Goal: Information Seeking & Learning: Learn about a topic

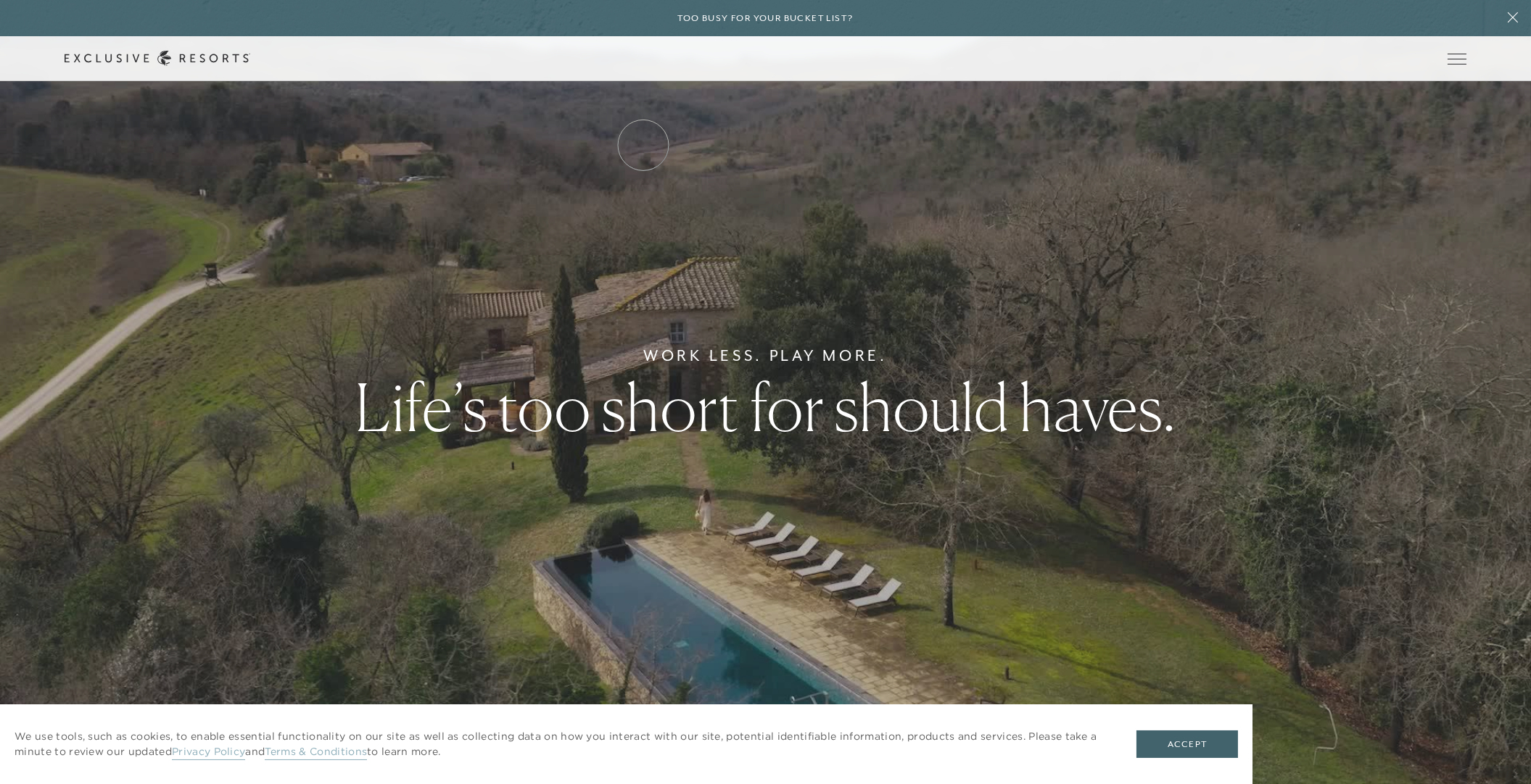
click at [0, 0] on link "Residence Collection" at bounding box center [0, 0] width 0 height 0
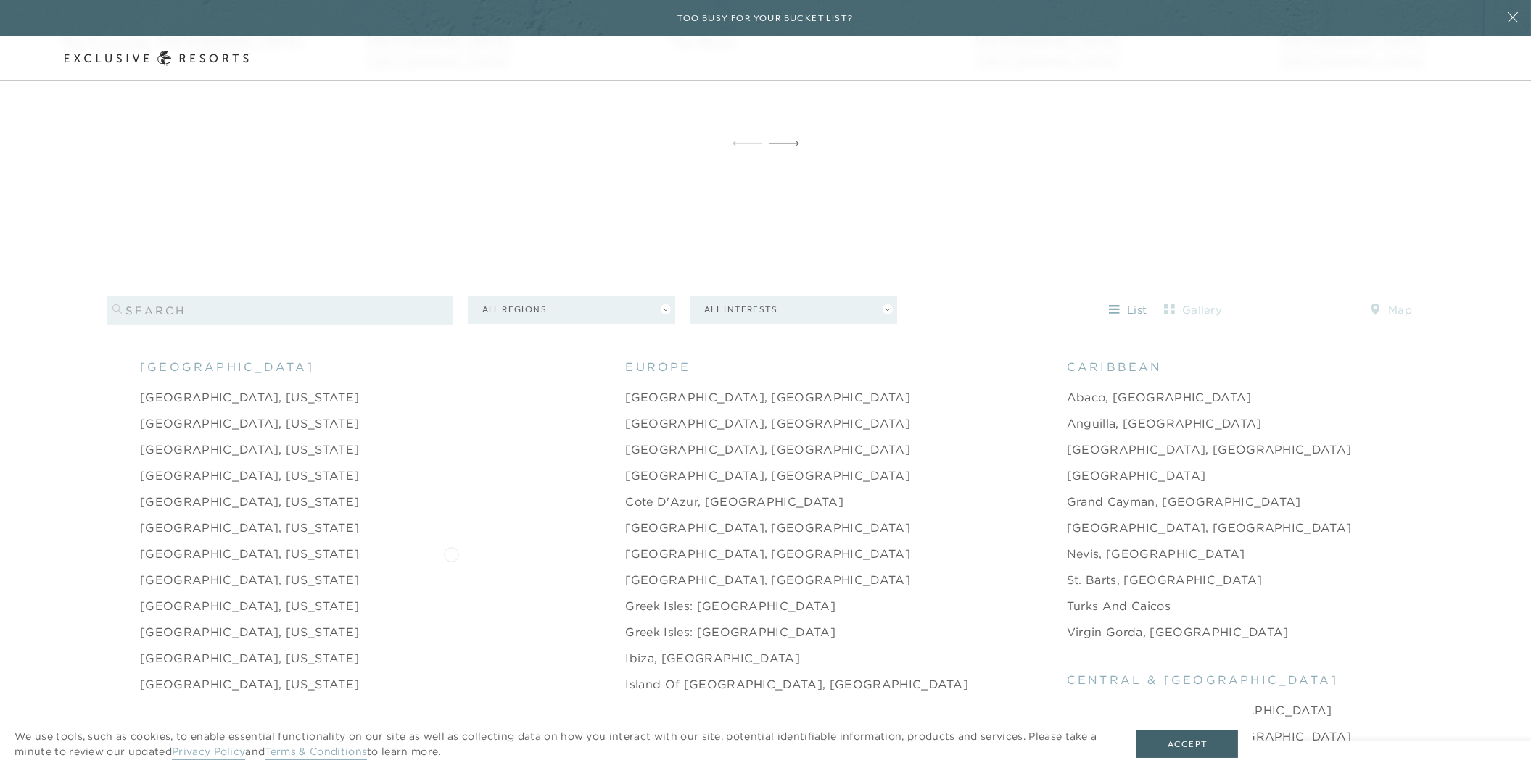
scroll to position [1466, 0]
click at [667, 301] on button "All Regions" at bounding box center [571, 315] width 207 height 29
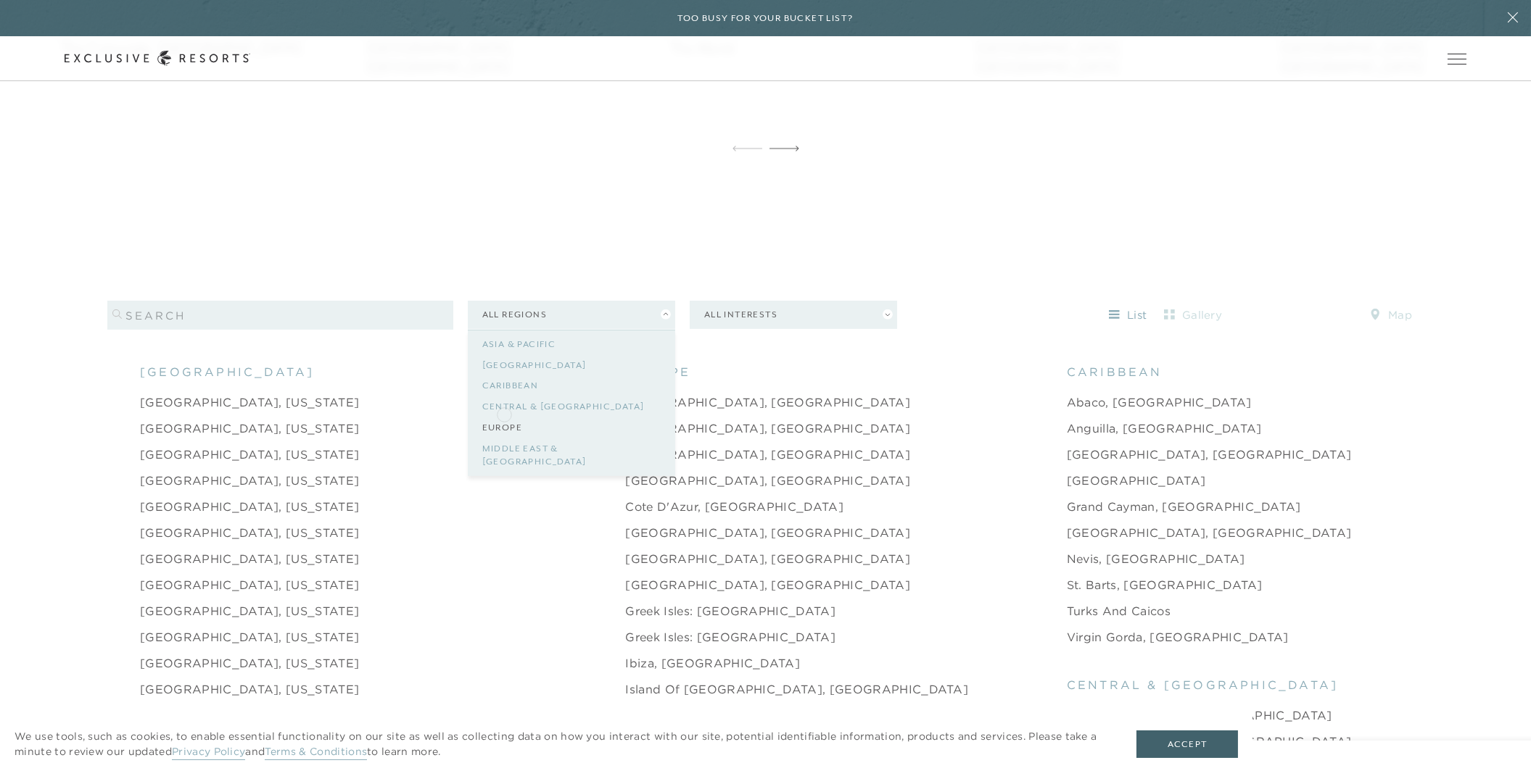
click at [504, 417] on link "Europe" at bounding box center [571, 428] width 179 height 21
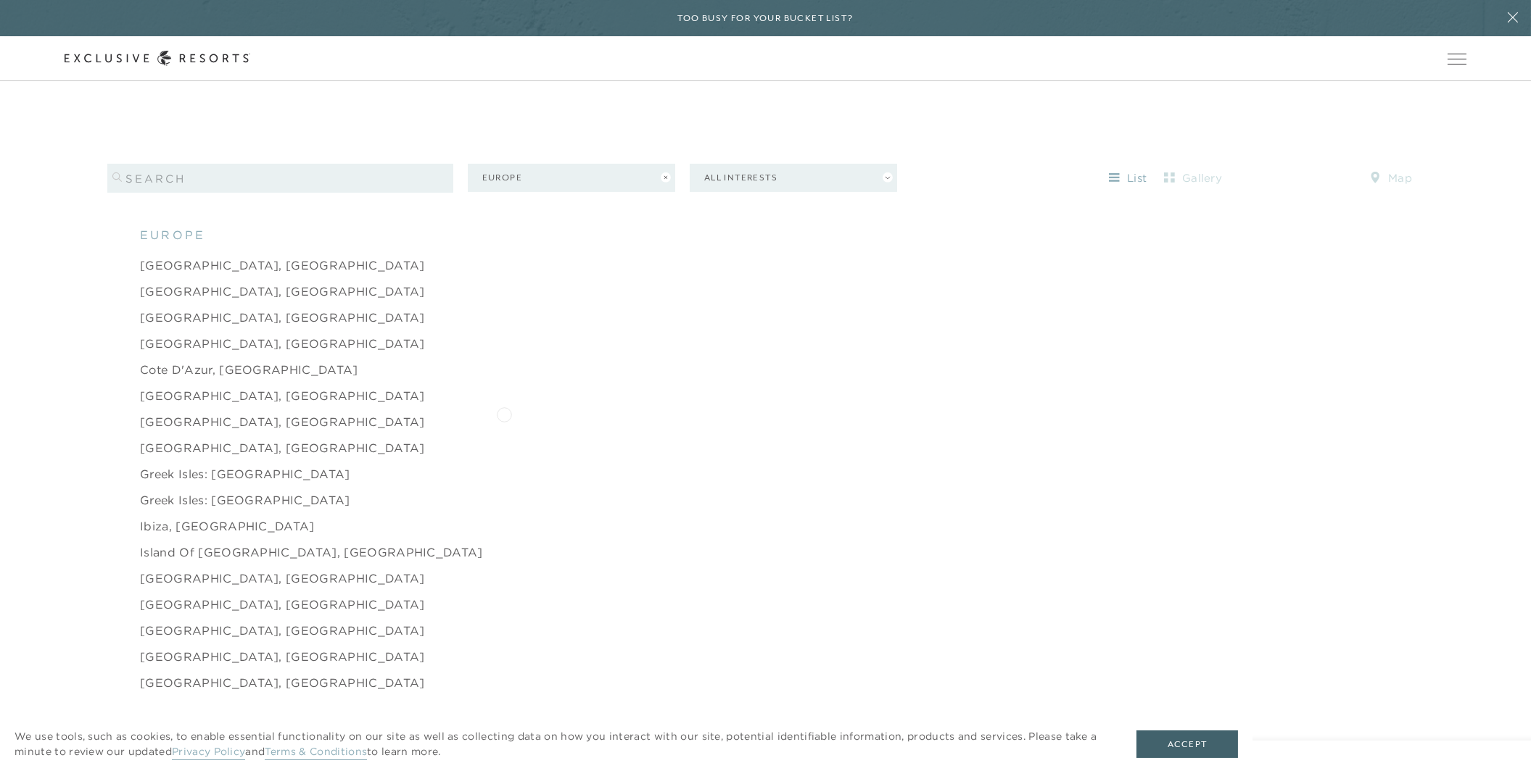
scroll to position [1607, 0]
click at [162, 254] on link "[GEOGRAPHIC_DATA], [GEOGRAPHIC_DATA]" at bounding box center [283, 261] width 285 height 17
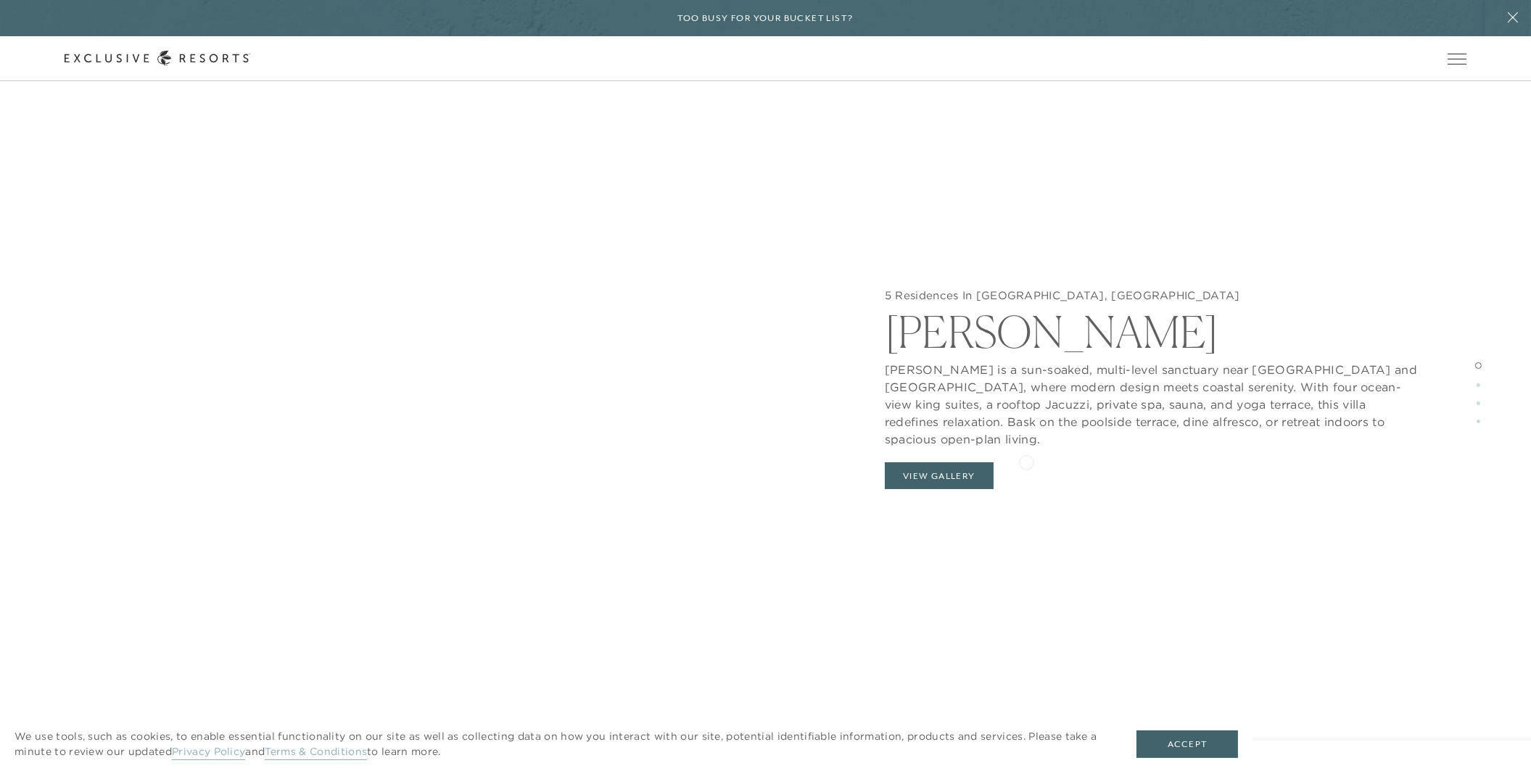
scroll to position [1950, 0]
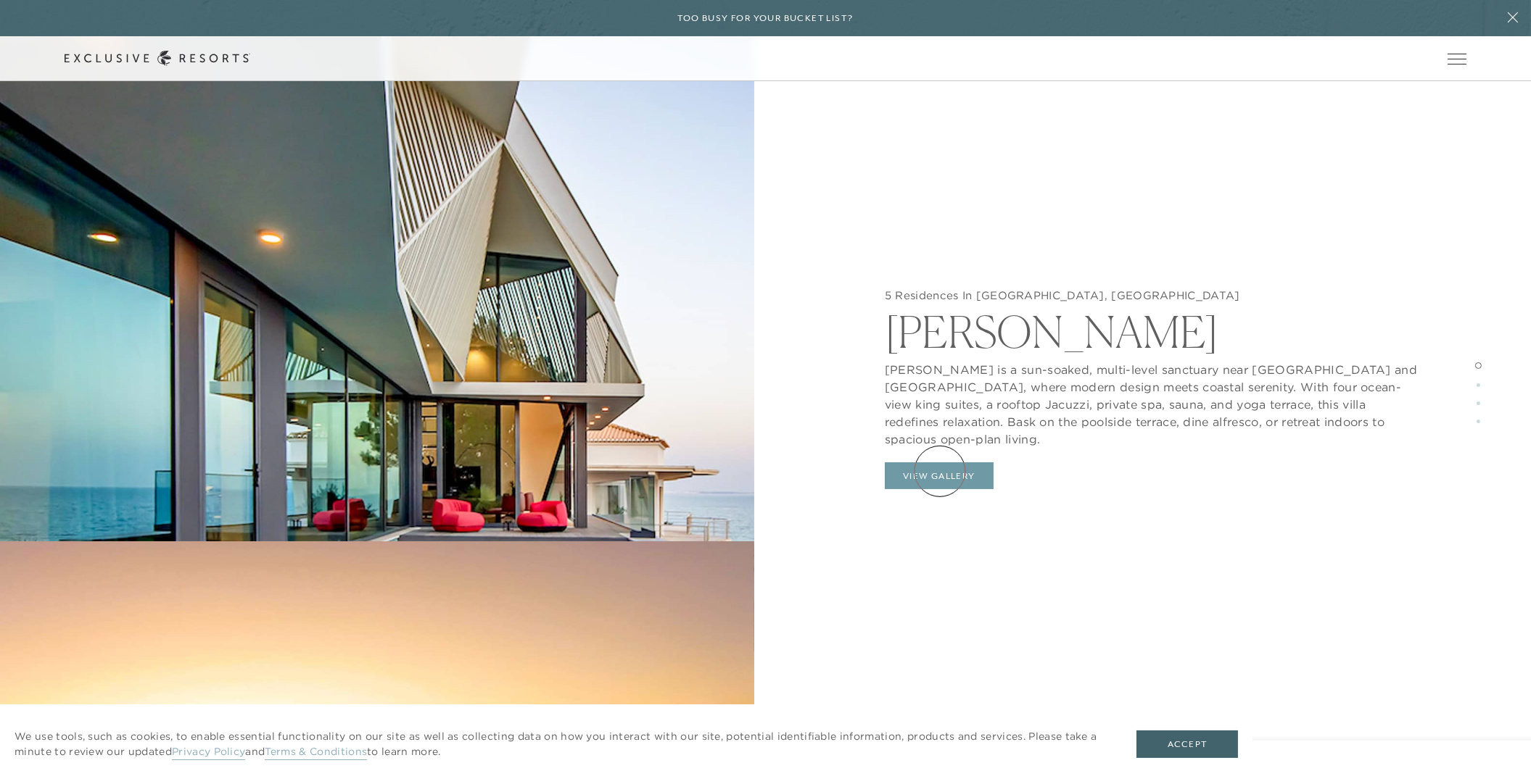
click at [940, 471] on button "View Gallery" at bounding box center [939, 476] width 109 height 28
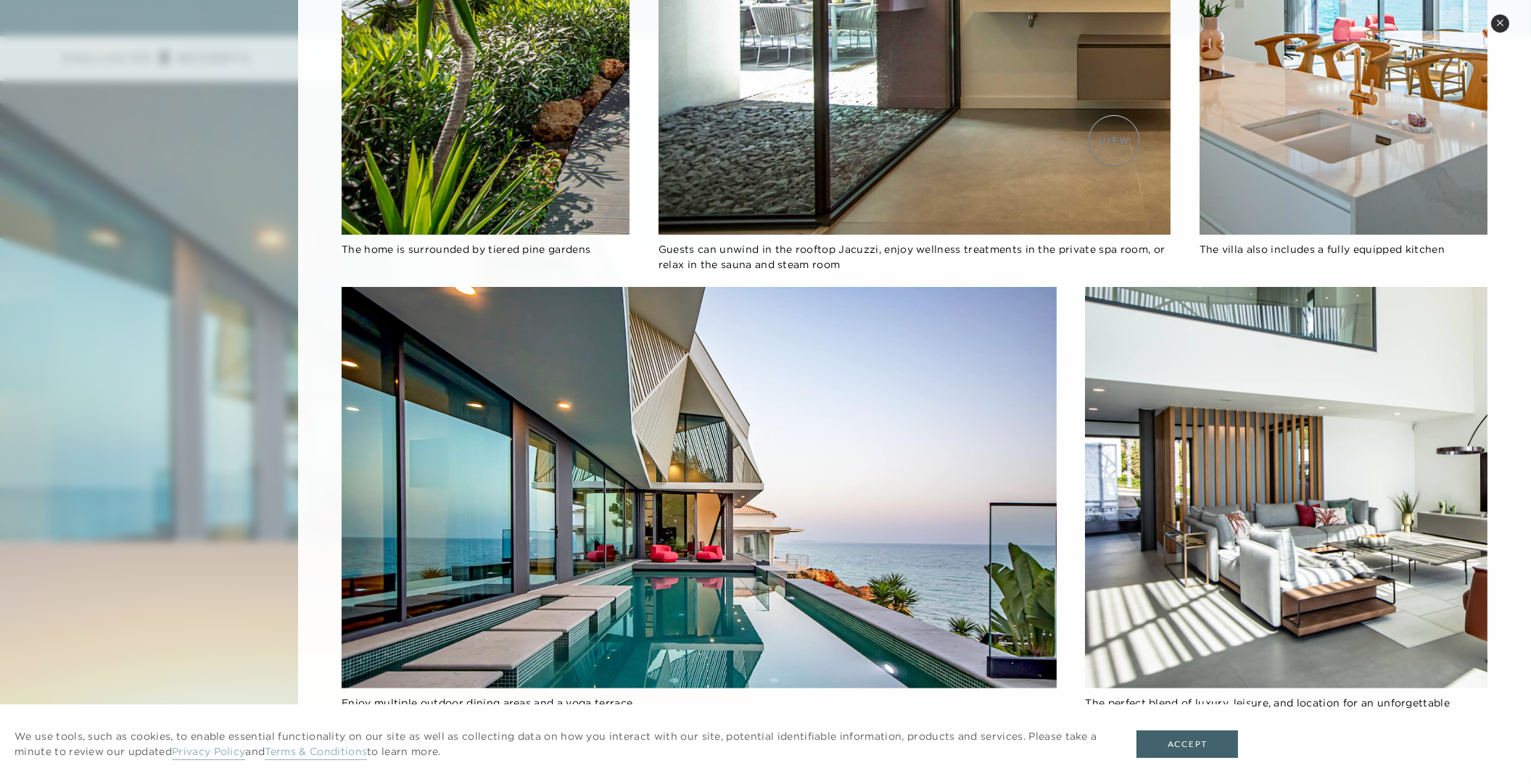
scroll to position [2009, 0]
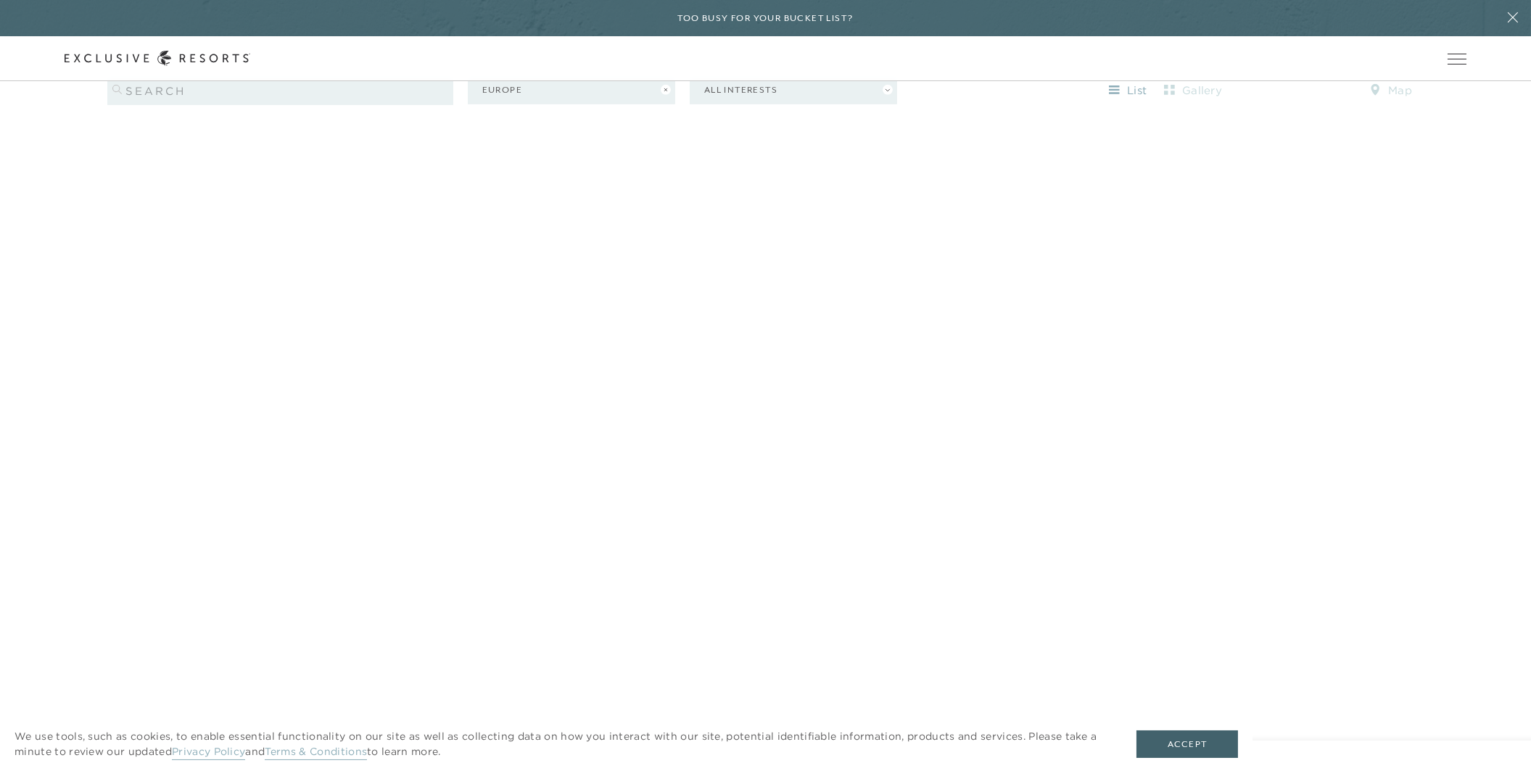
scroll to position [1717, 0]
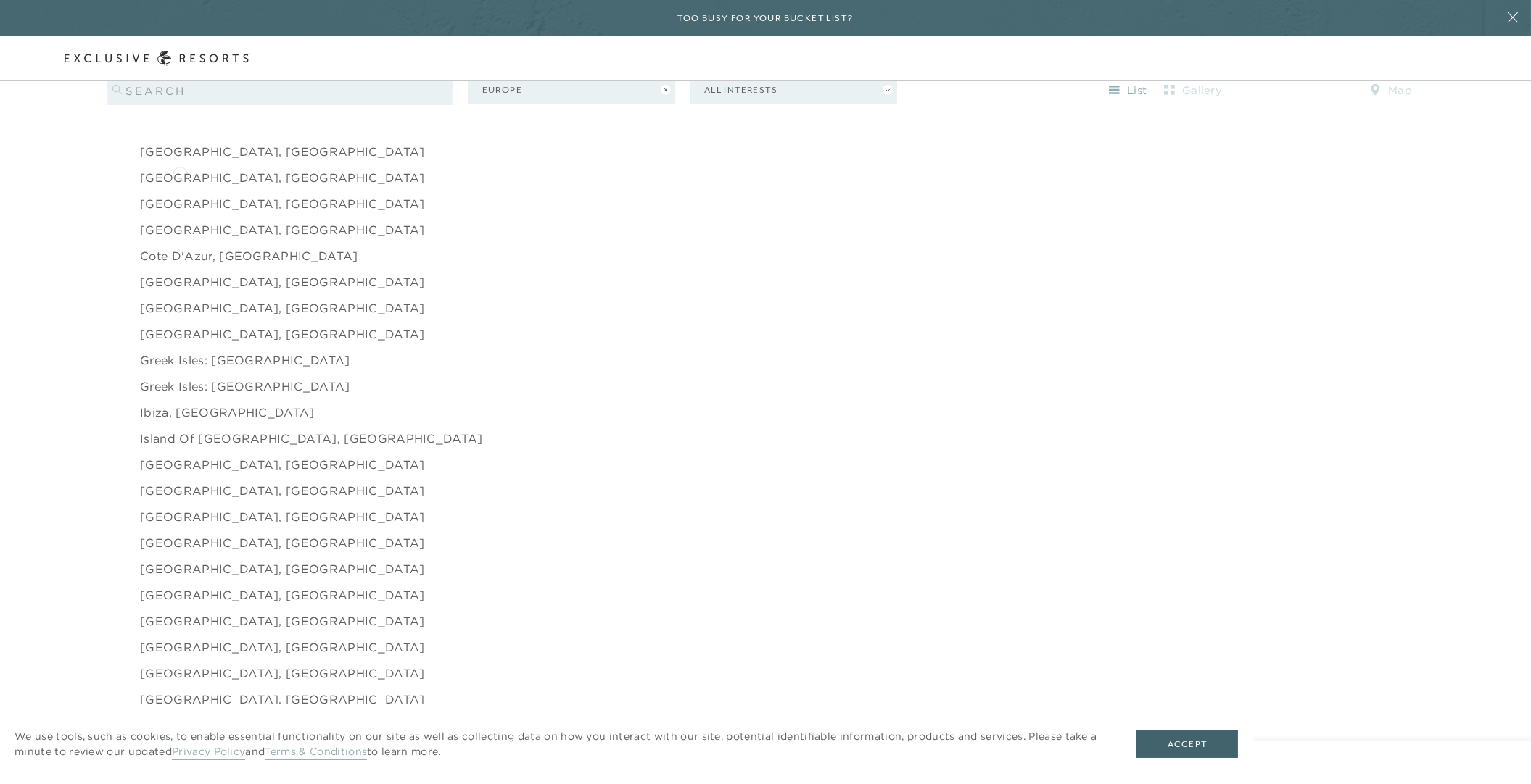
click at [180, 173] on link "[GEOGRAPHIC_DATA], [GEOGRAPHIC_DATA]" at bounding box center [283, 178] width 285 height 17
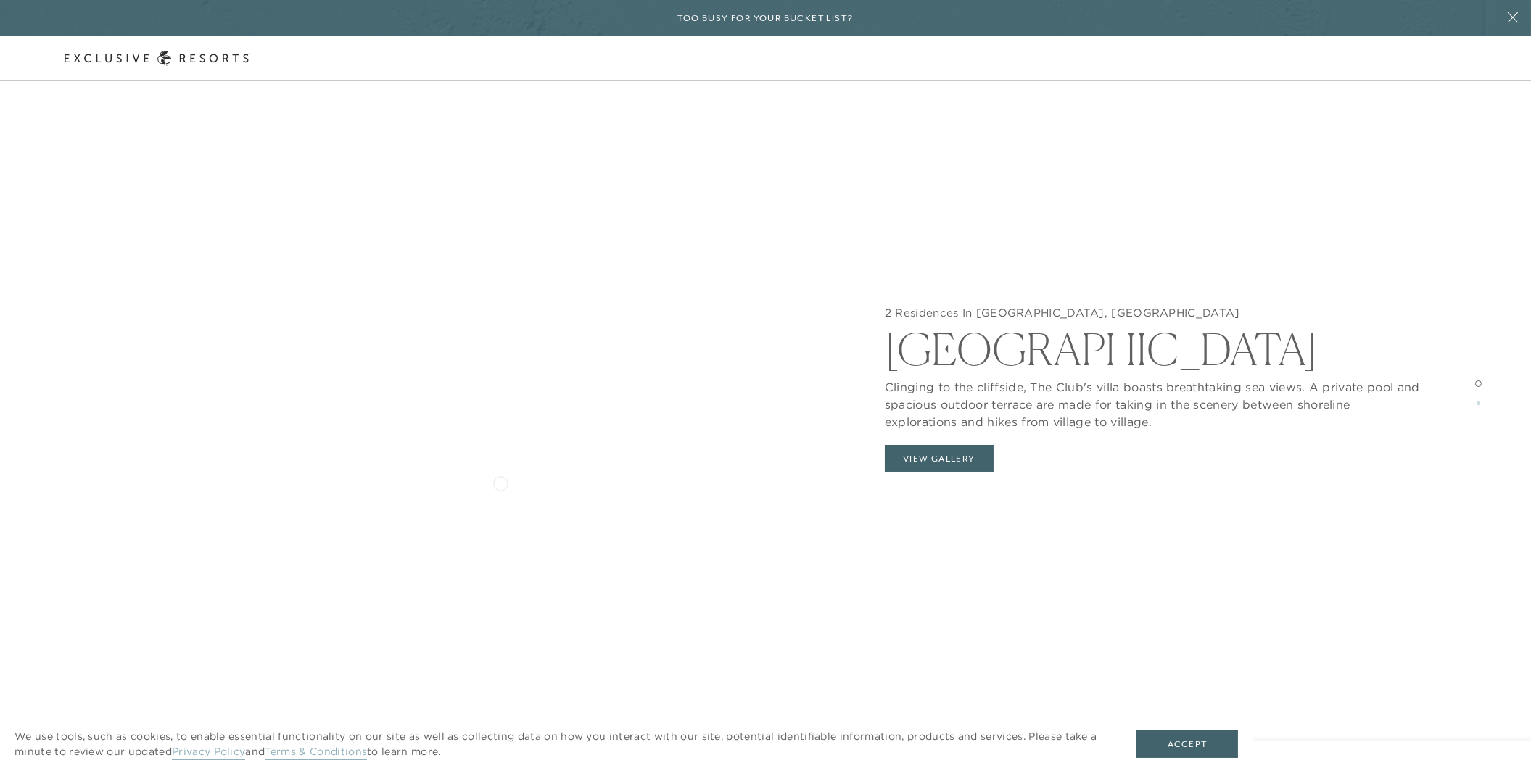
scroll to position [2464, 0]
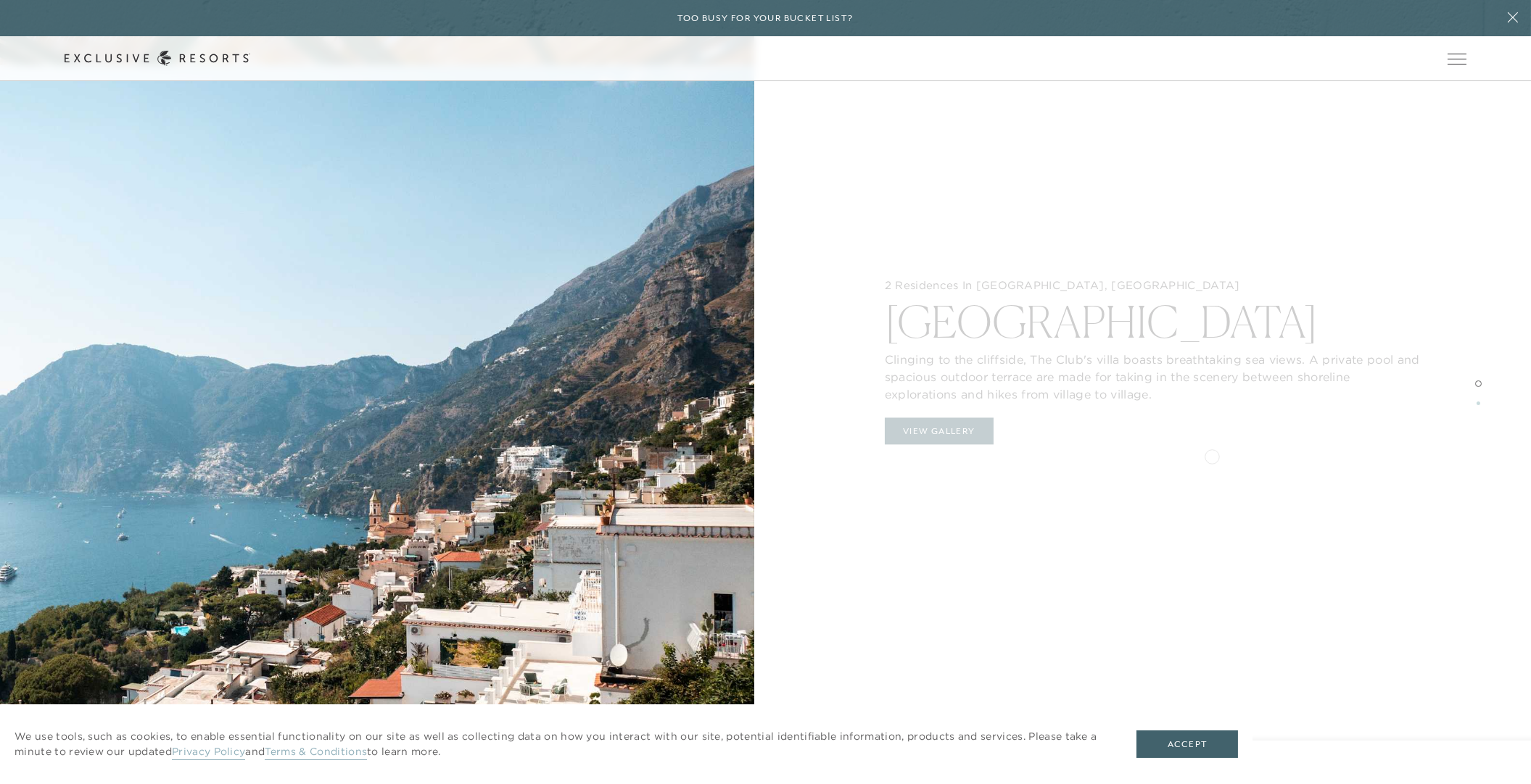
click at [1212, 456] on div "2 Residences In [GEOGRAPHIC_DATA], [GEOGRAPHIC_DATA] [GEOGRAPHIC_DATA] to the c…" at bounding box center [1153, 392] width 754 height 784
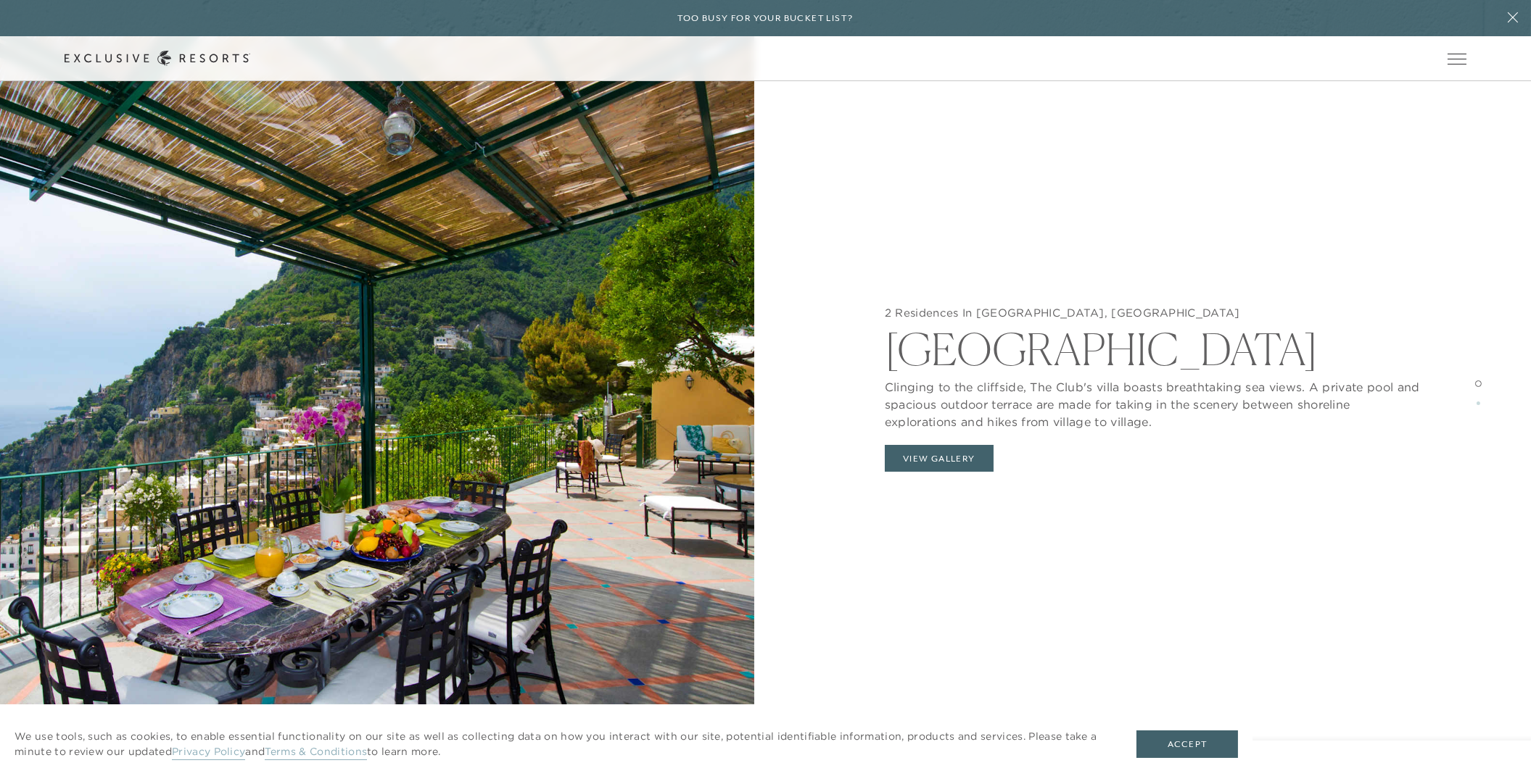
scroll to position [1810, 0]
click at [951, 462] on button "View Gallery" at bounding box center [939, 458] width 109 height 28
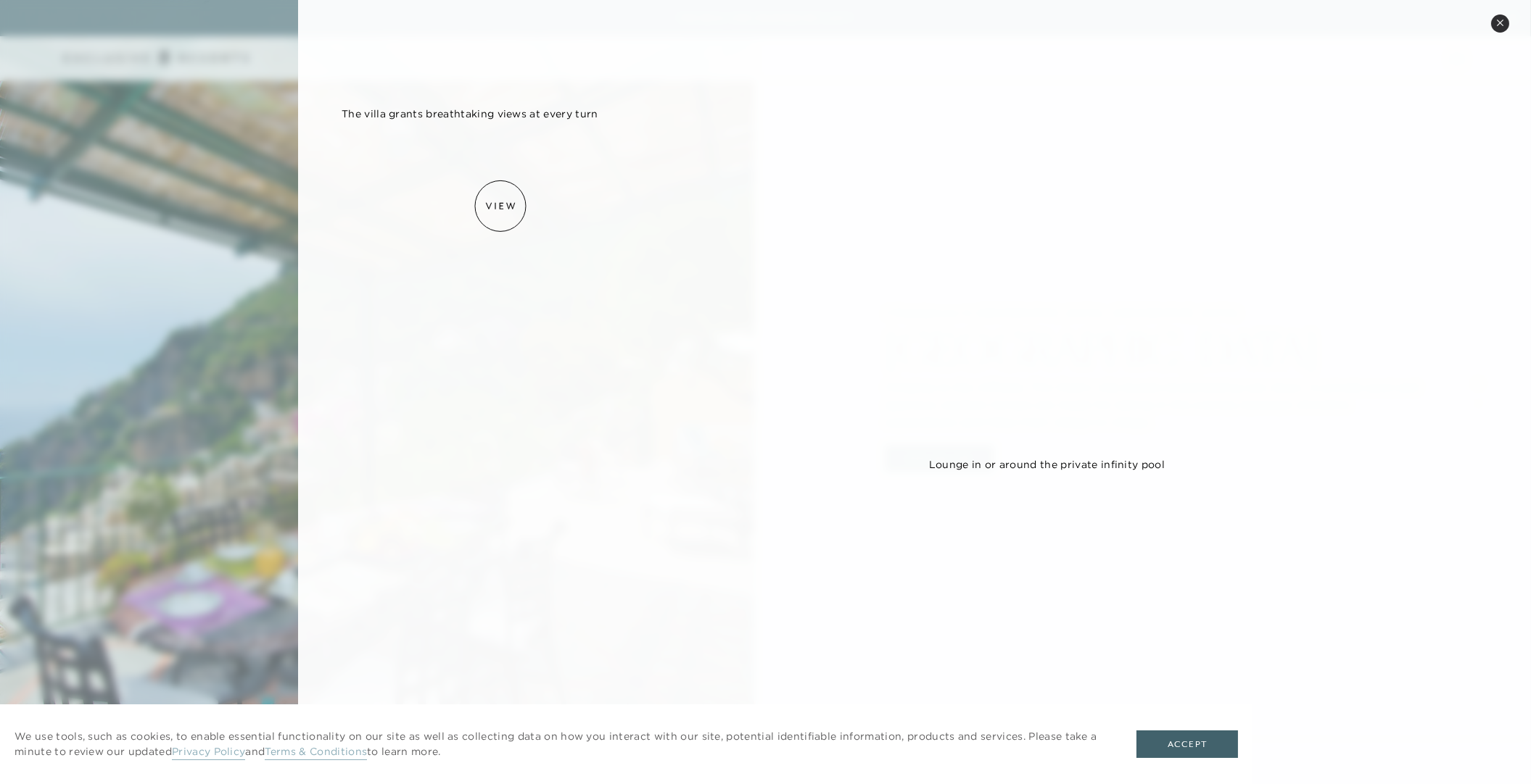
scroll to position [471, 0]
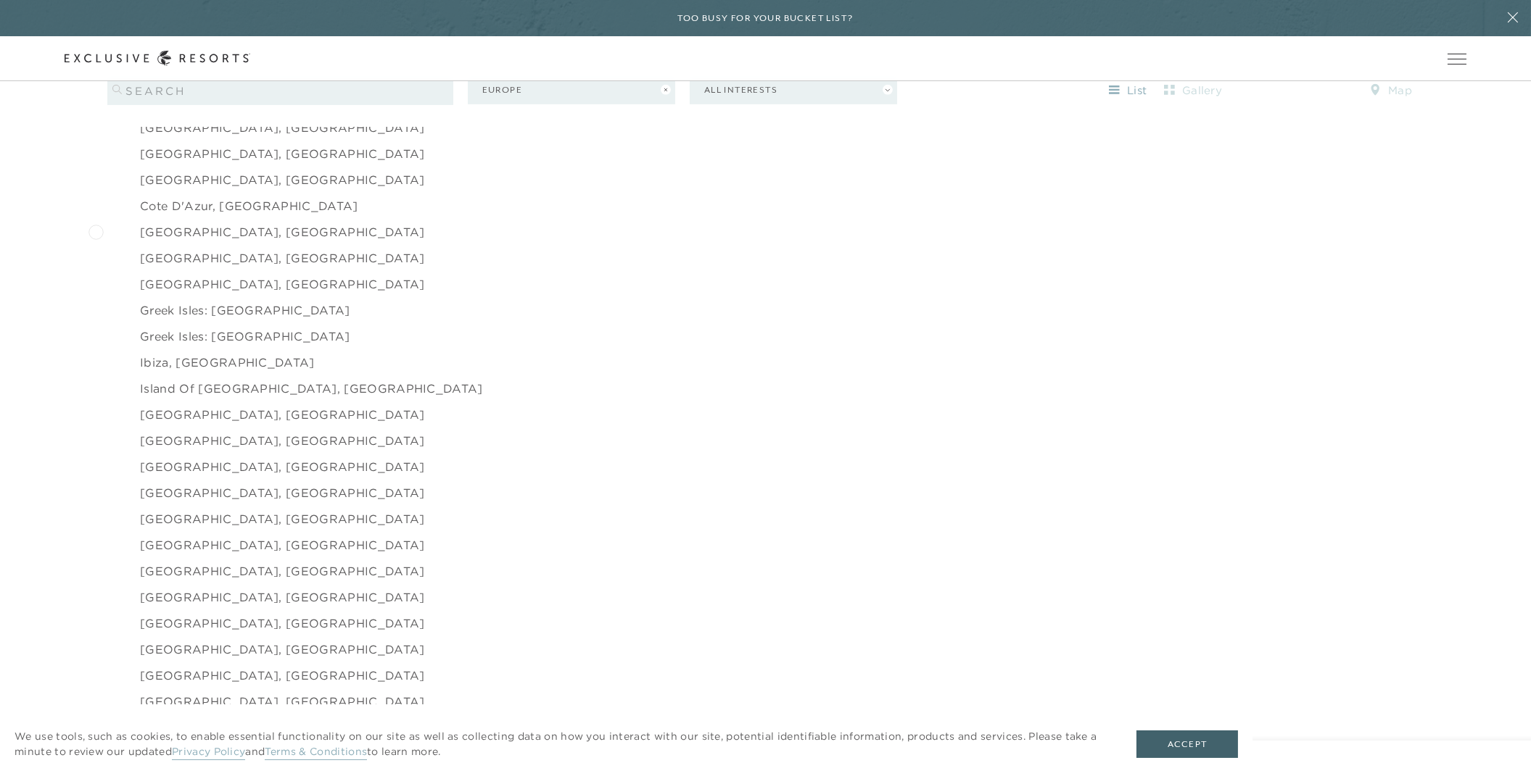
scroll to position [1772, 0]
click at [219, 209] on link "Cote d'Azur, [GEOGRAPHIC_DATA]" at bounding box center [249, 200] width 218 height 17
click at [188, 301] on link "Greek Isles: [GEOGRAPHIC_DATA]" at bounding box center [245, 292] width 210 height 17
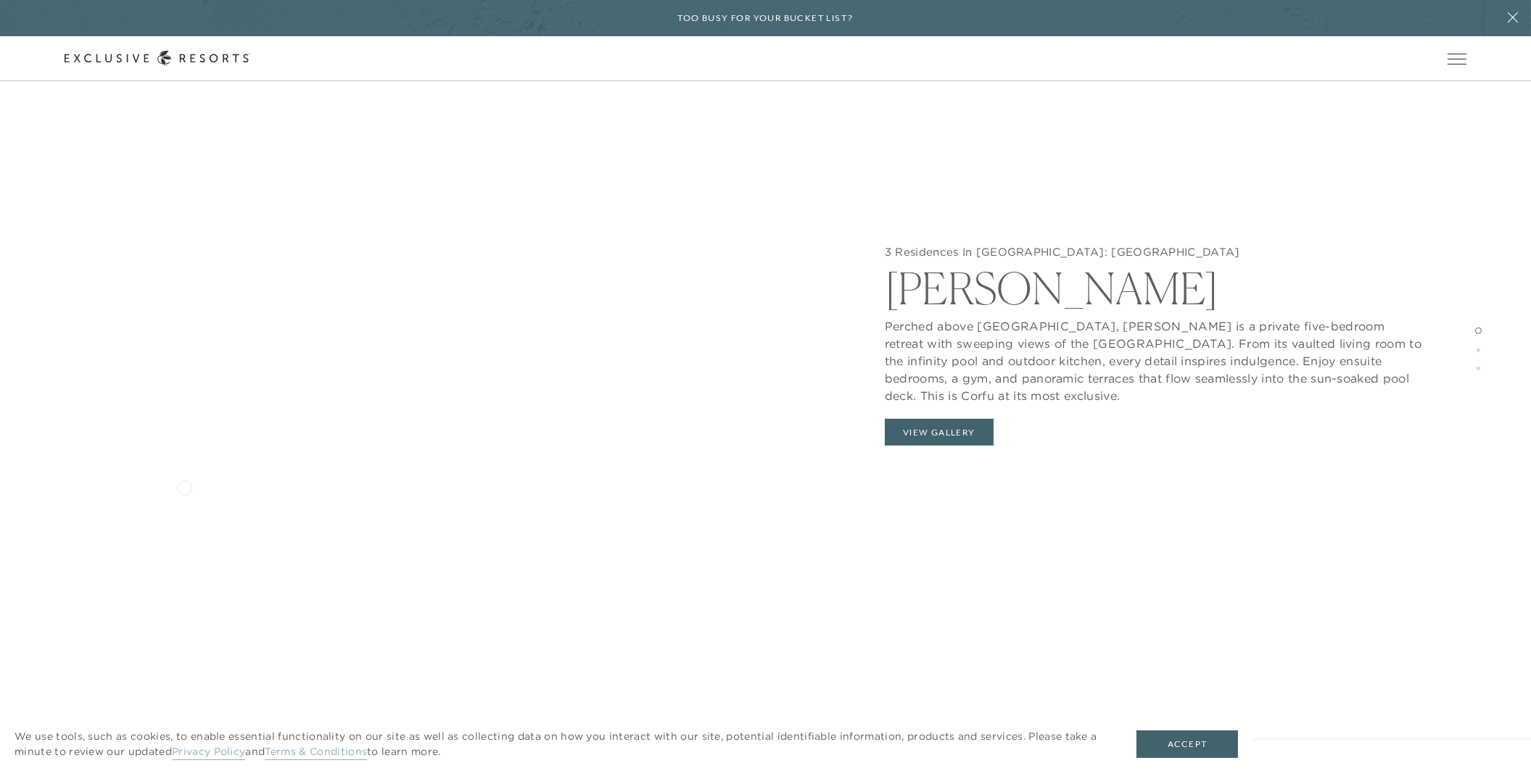
scroll to position [1807, 0]
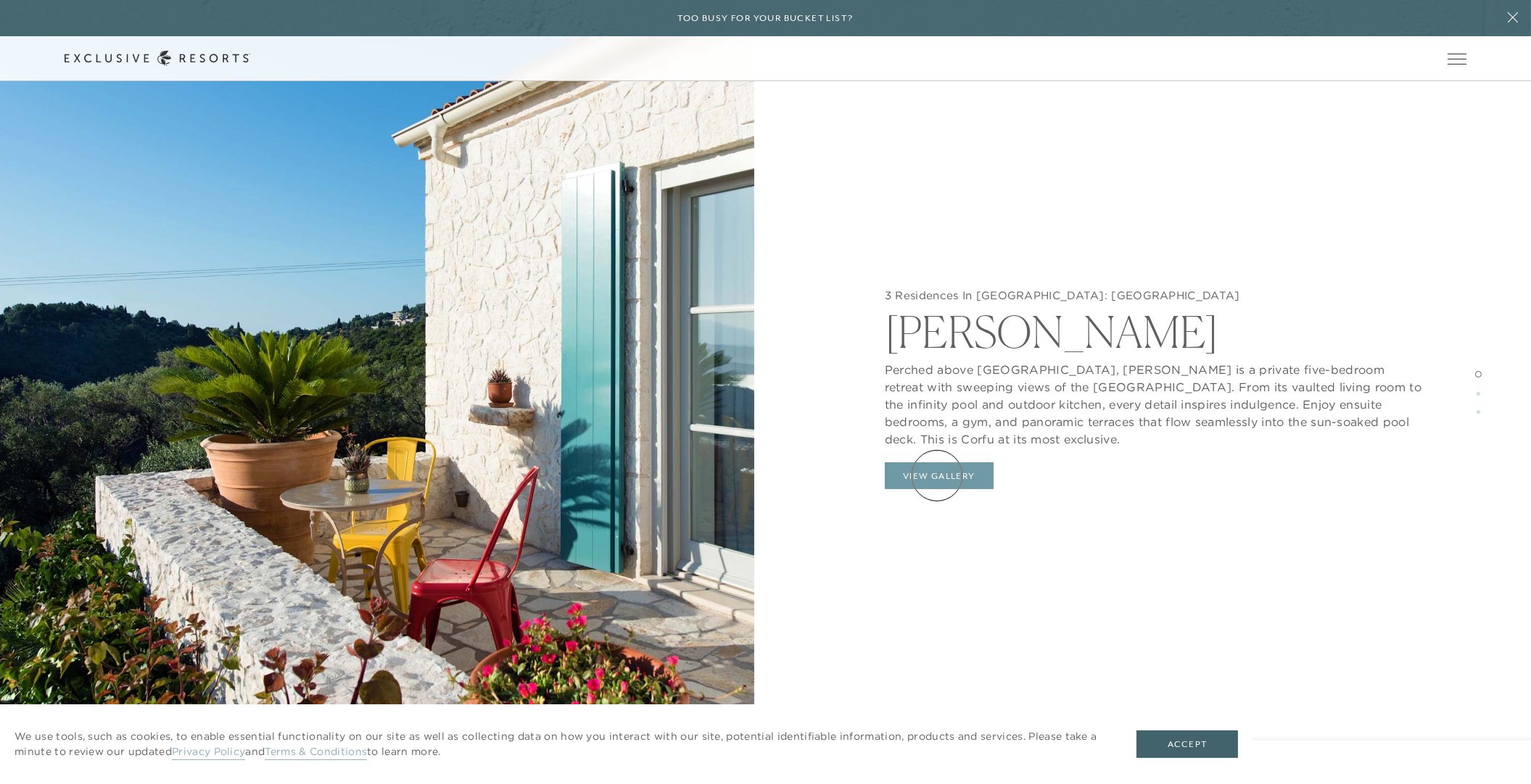
click at [937, 476] on button "View Gallery" at bounding box center [939, 476] width 109 height 28
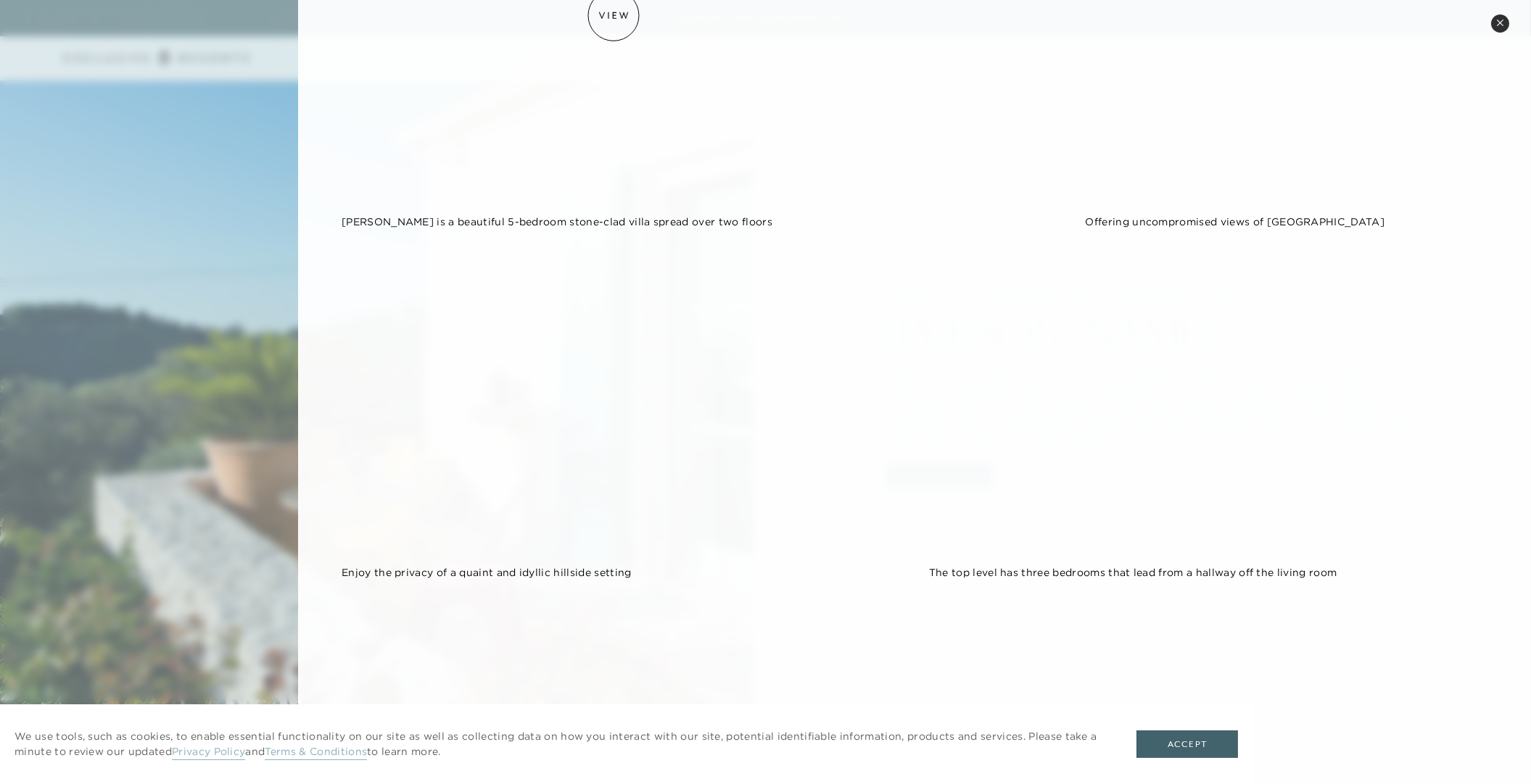
scroll to position [306, 0]
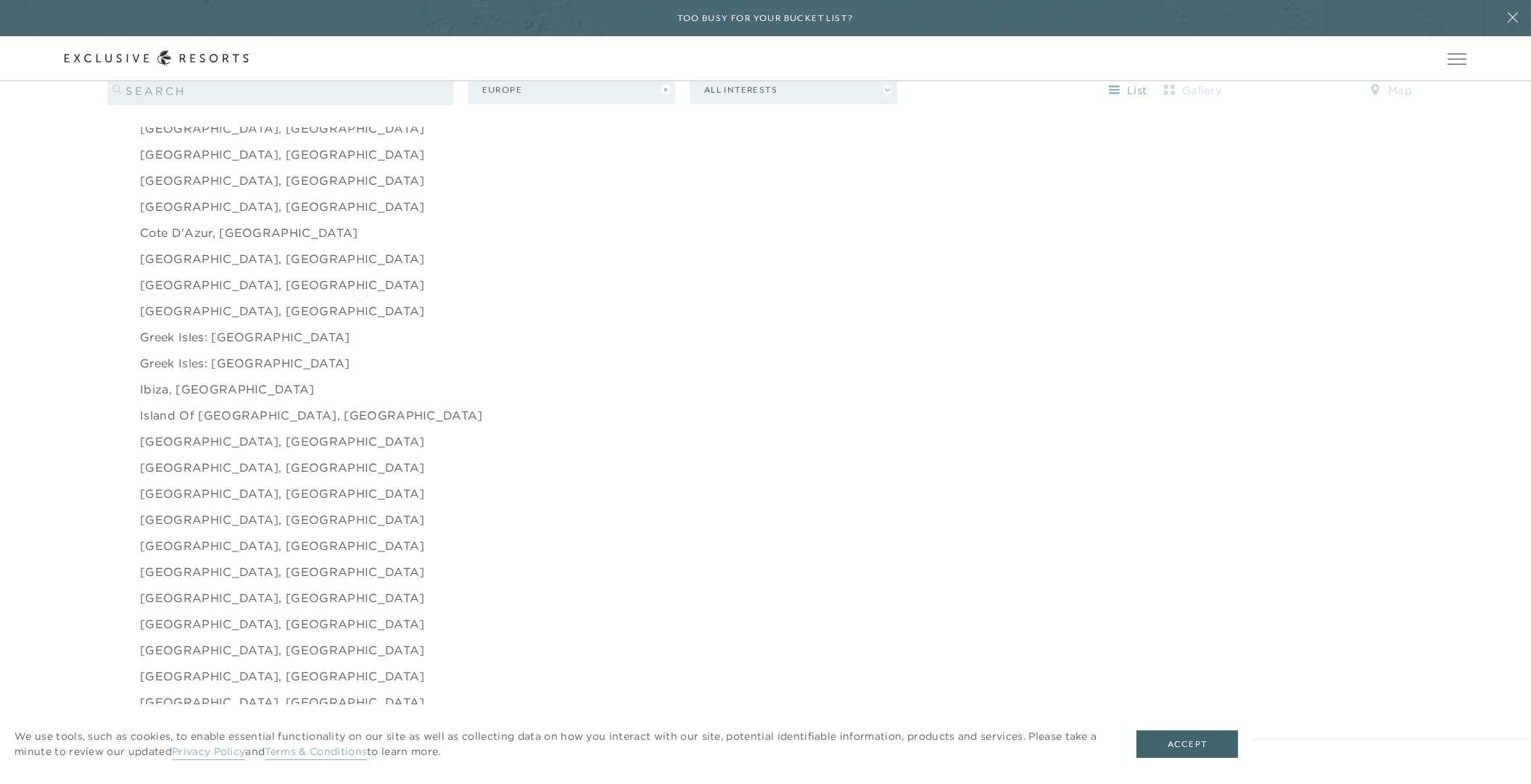
scroll to position [1740, 0]
click at [150, 371] on link "Greek Isles: [GEOGRAPHIC_DATA]" at bounding box center [245, 363] width 210 height 17
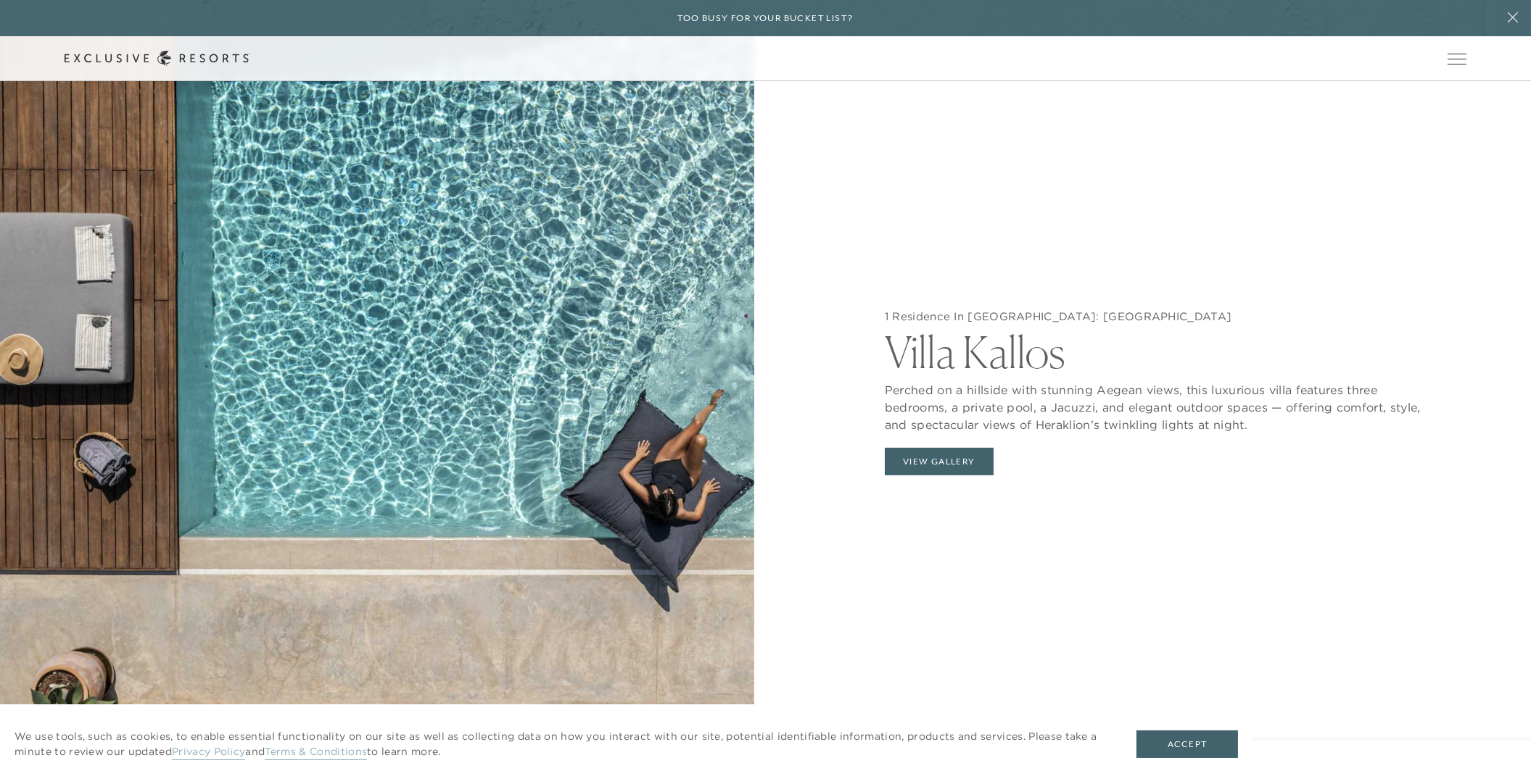
scroll to position [1729, 0]
click at [941, 476] on button "View Gallery" at bounding box center [939, 461] width 109 height 28
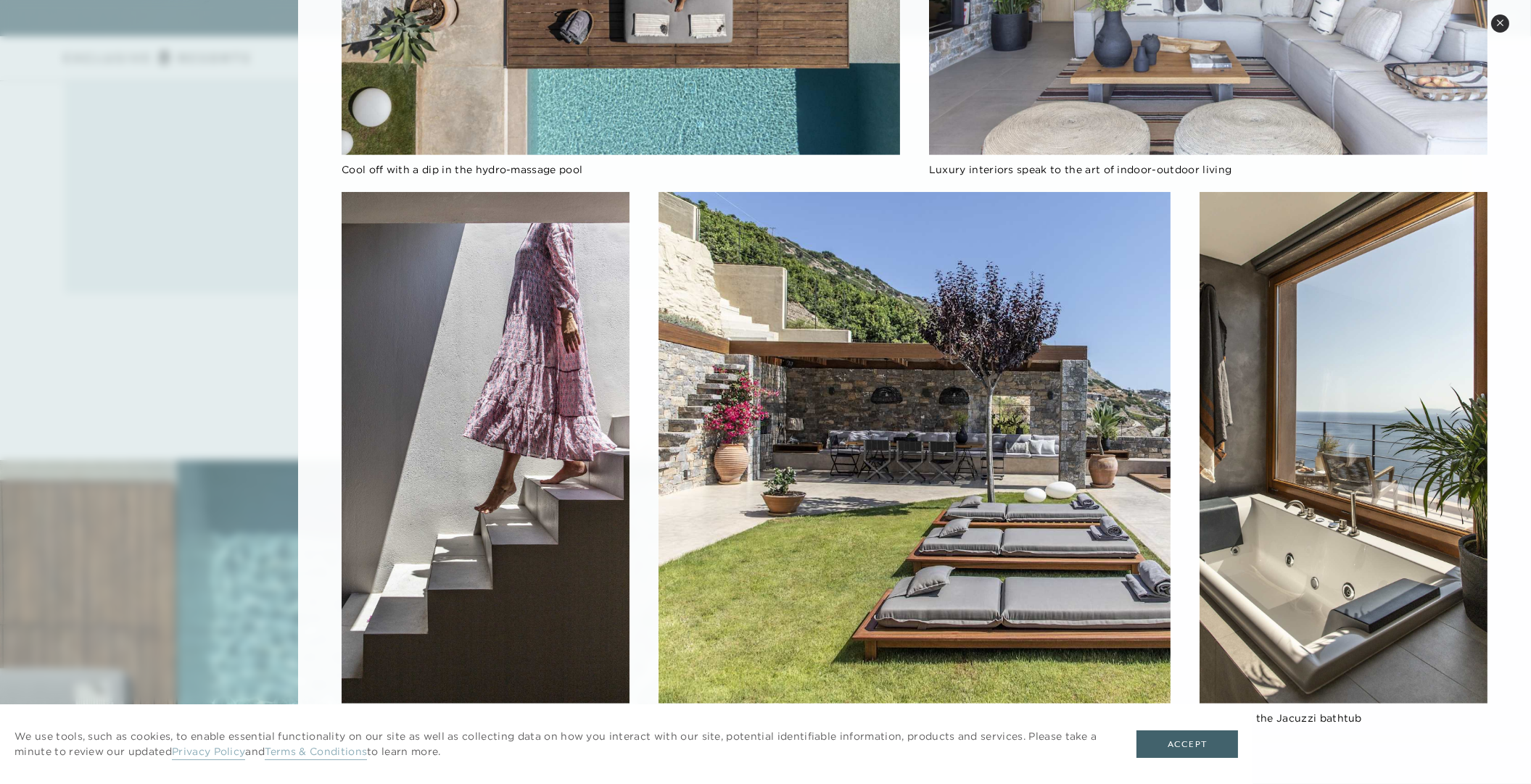
scroll to position [1273, 0]
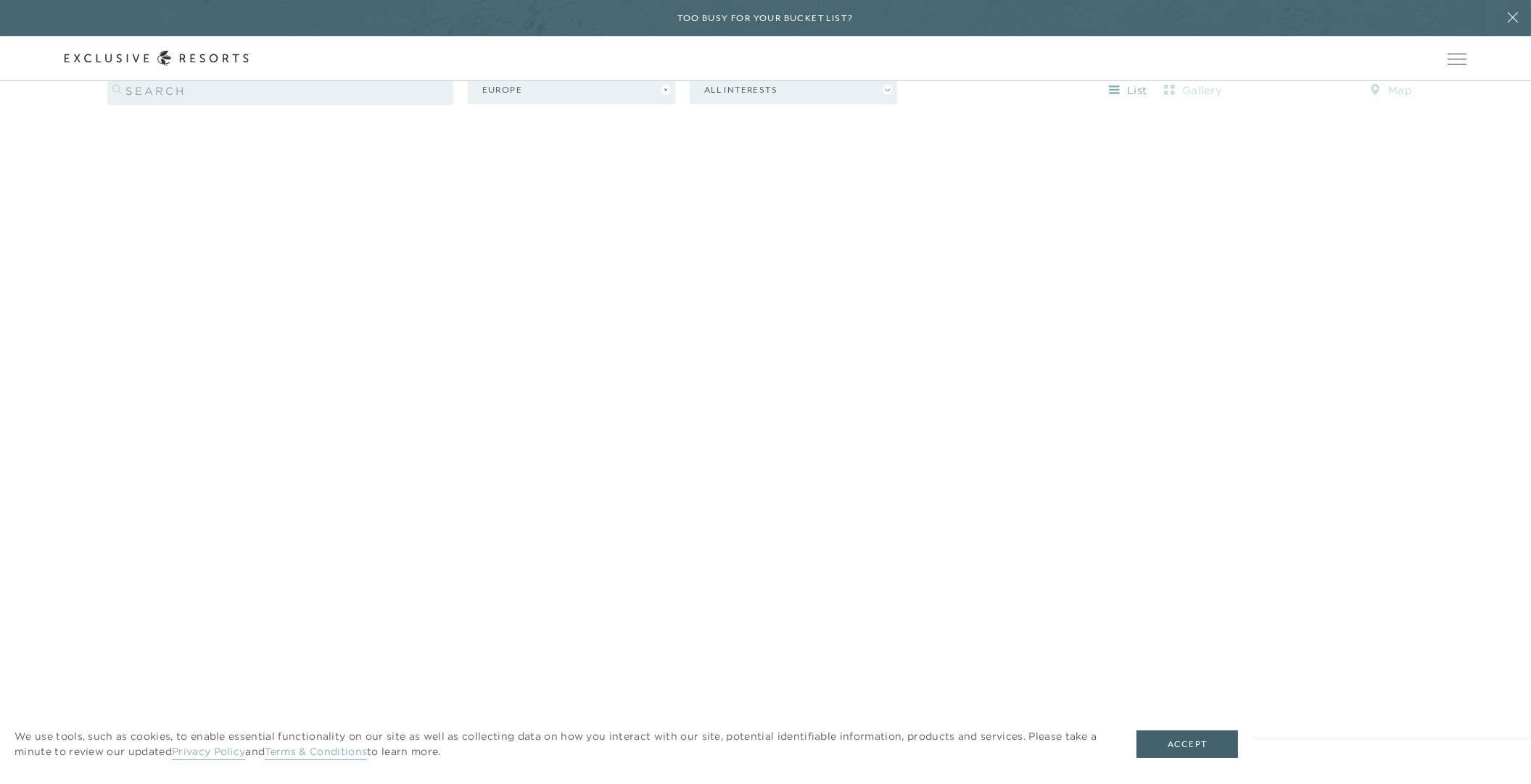
scroll to position [1783, 0]
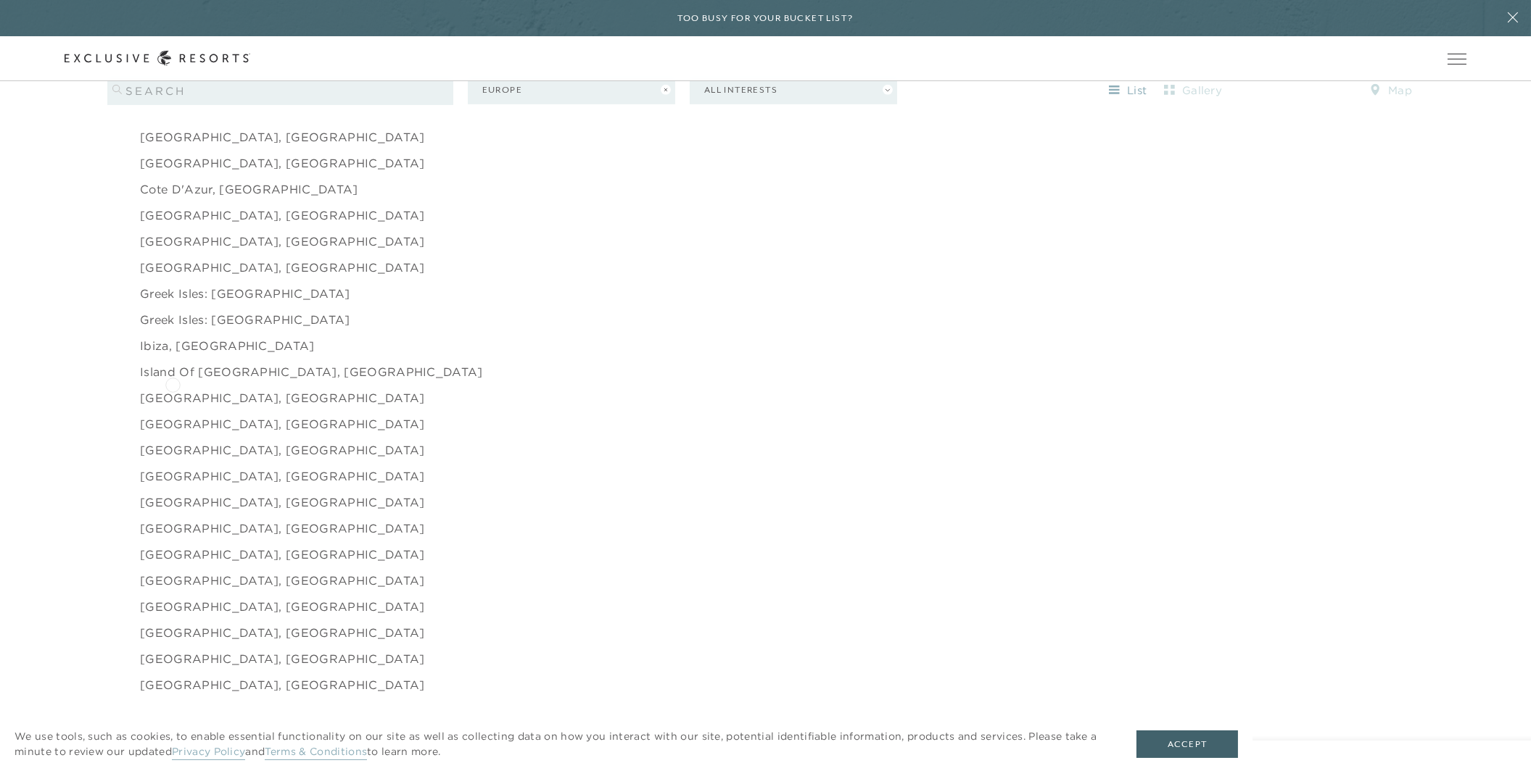
click at [173, 354] on link "Ibiza, [GEOGRAPHIC_DATA]" at bounding box center [227, 346] width 175 height 17
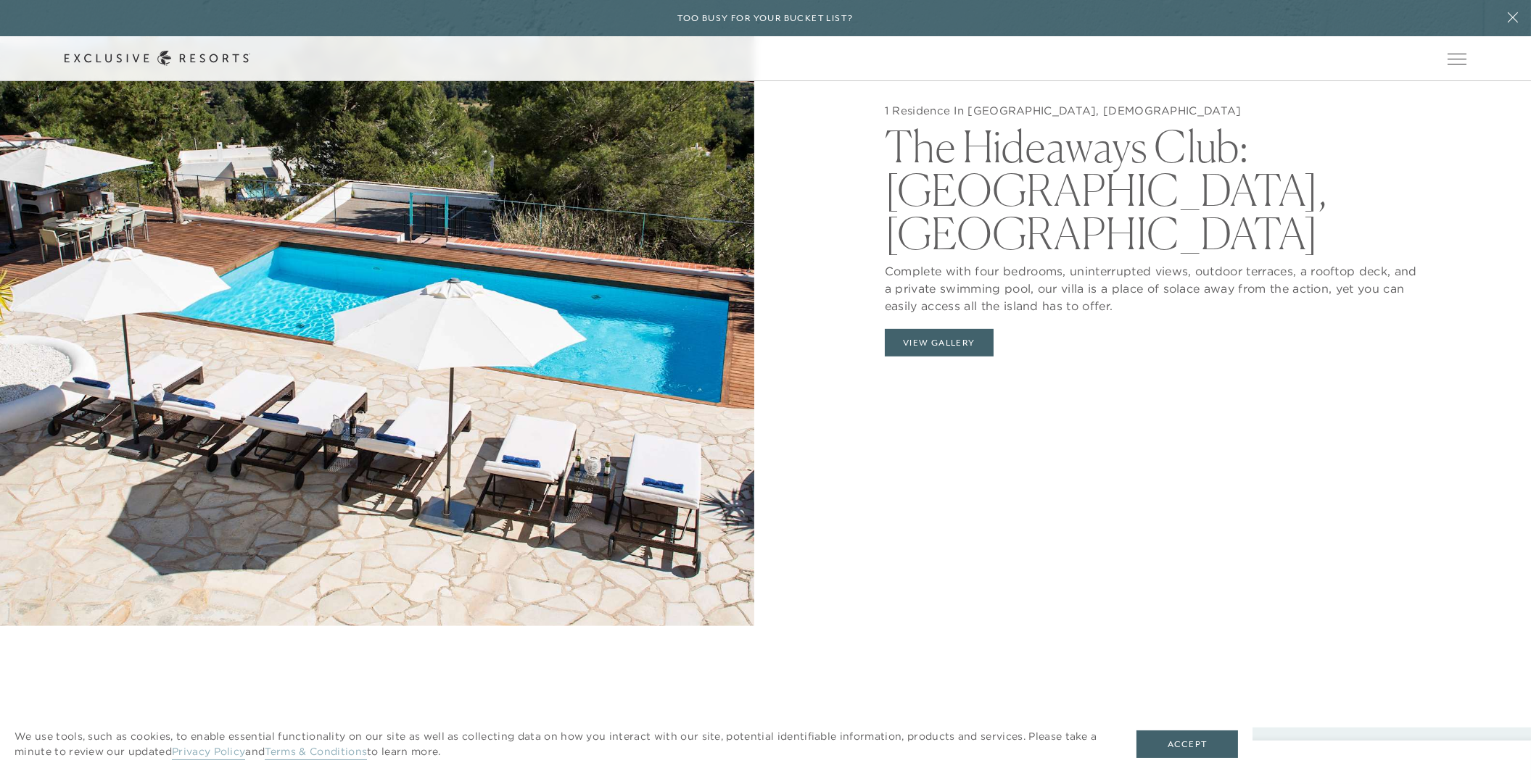
scroll to position [1895, 0]
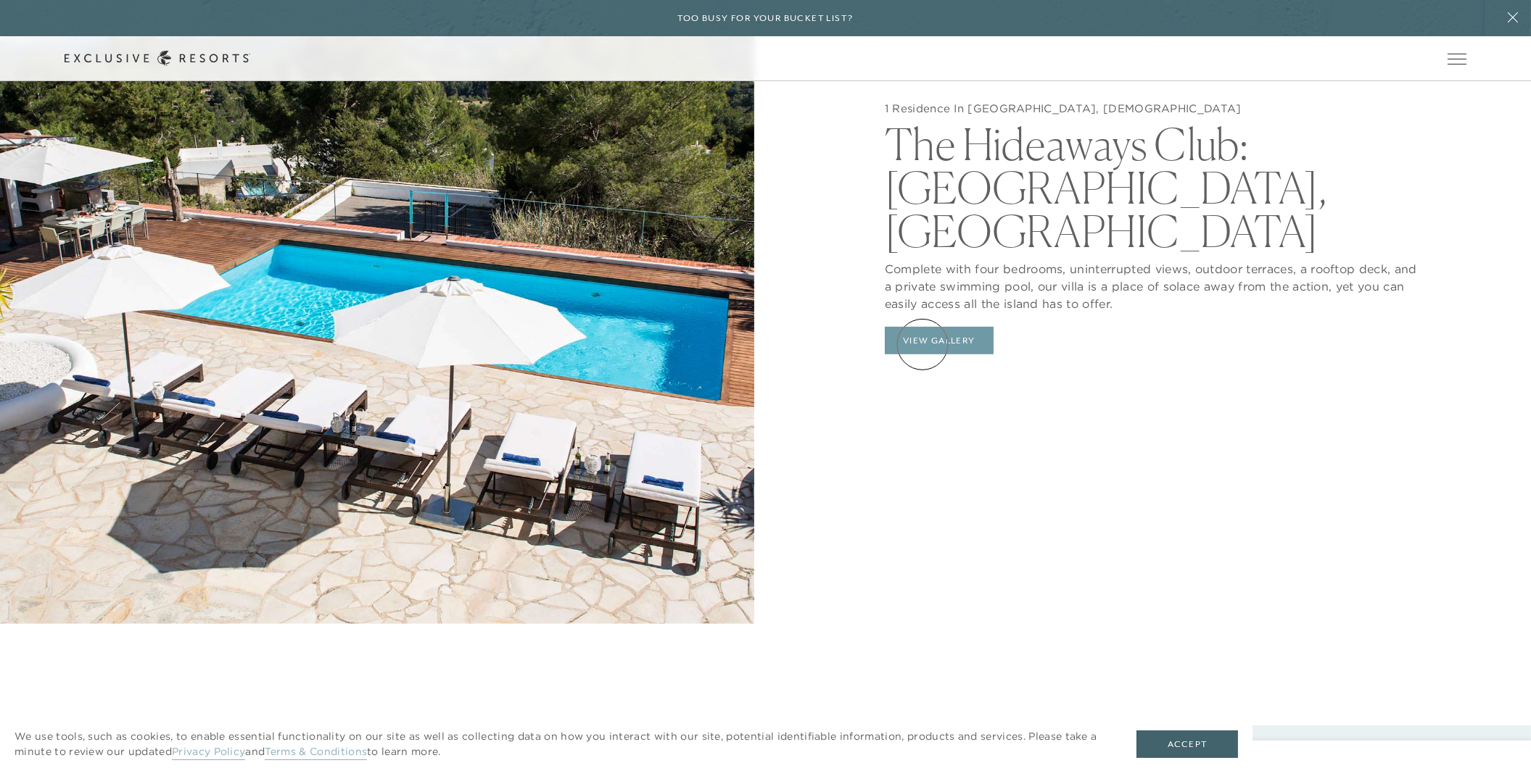
click at [923, 345] on button "View Gallery" at bounding box center [939, 340] width 109 height 28
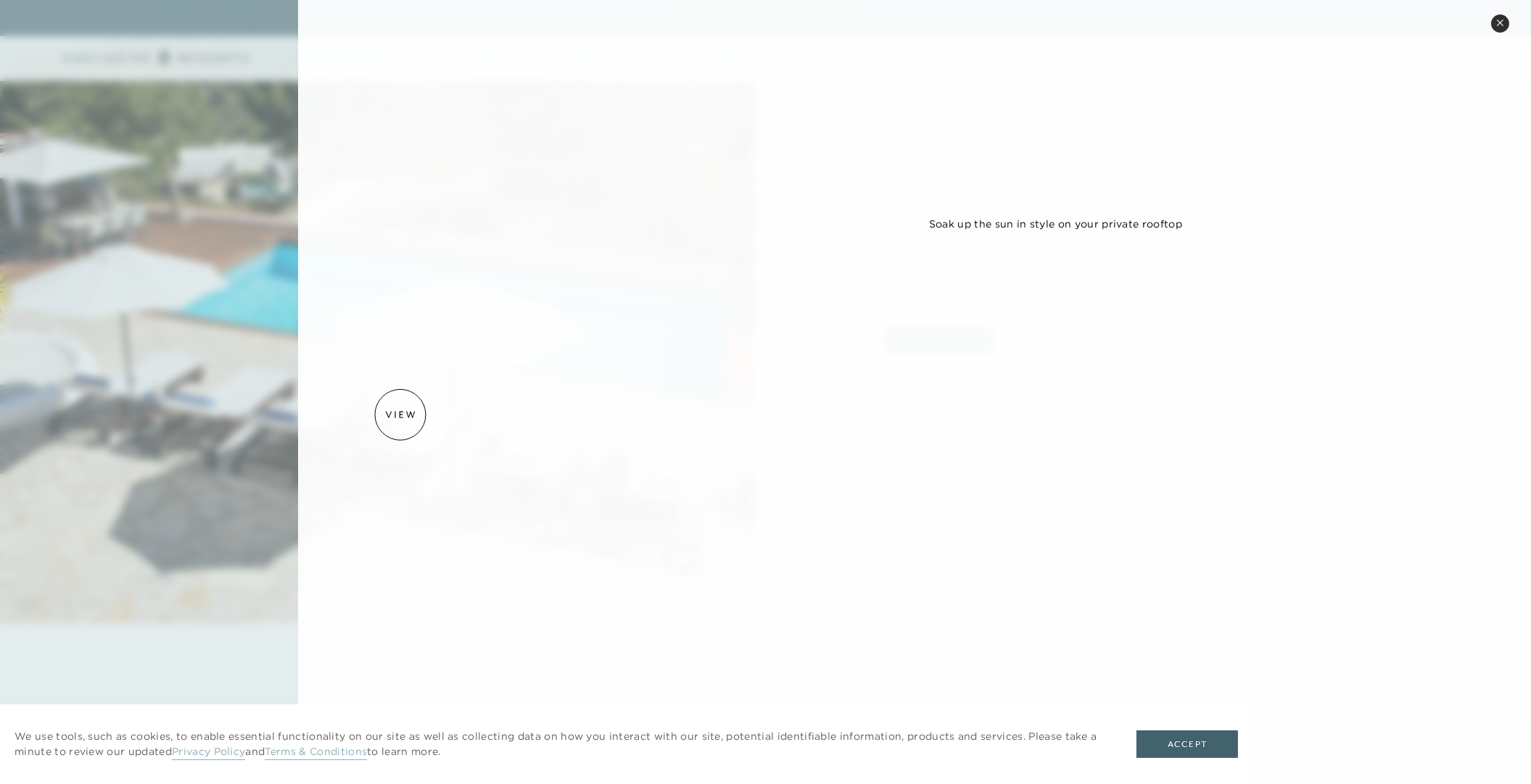
scroll to position [773, 0]
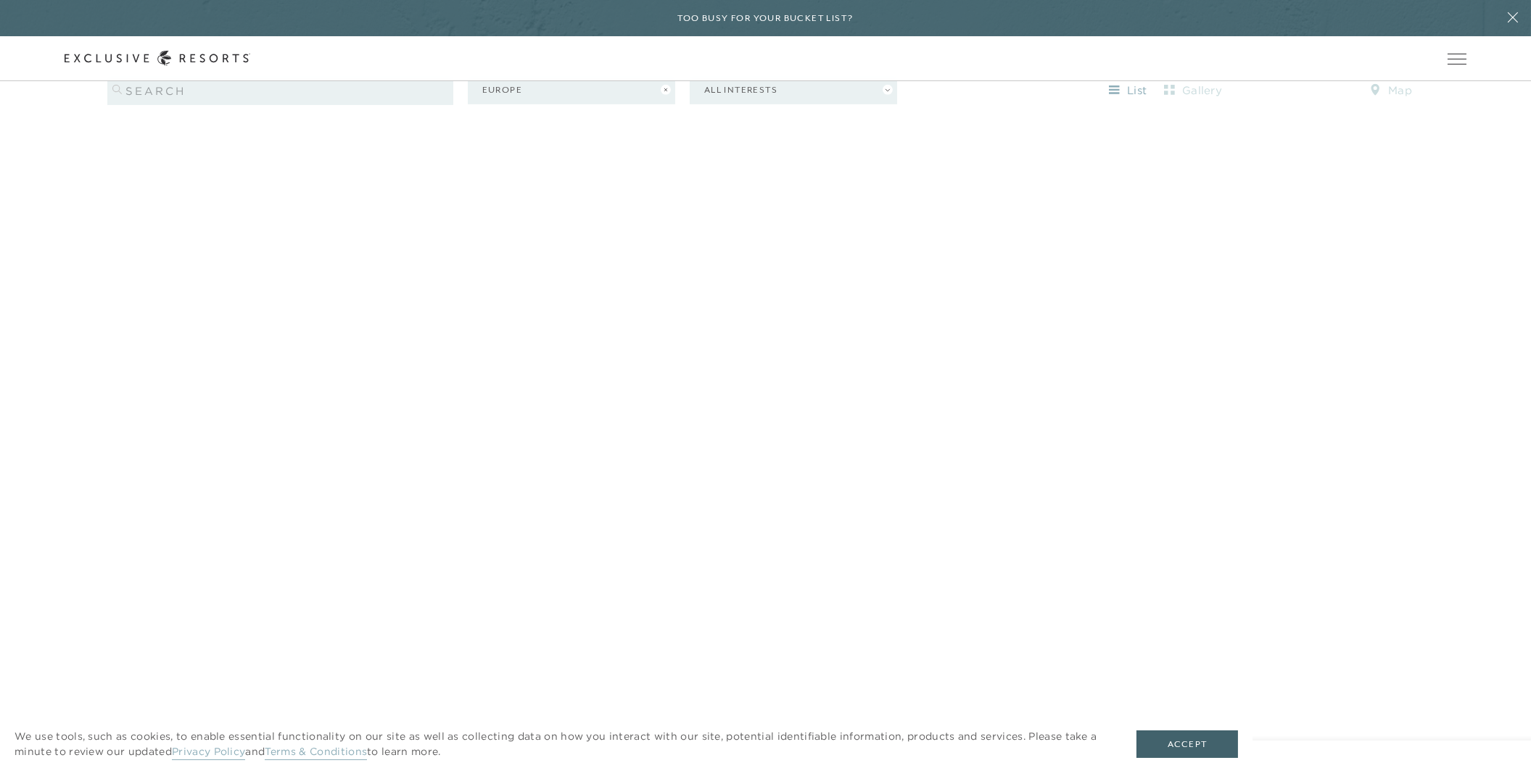
scroll to position [1827, 0]
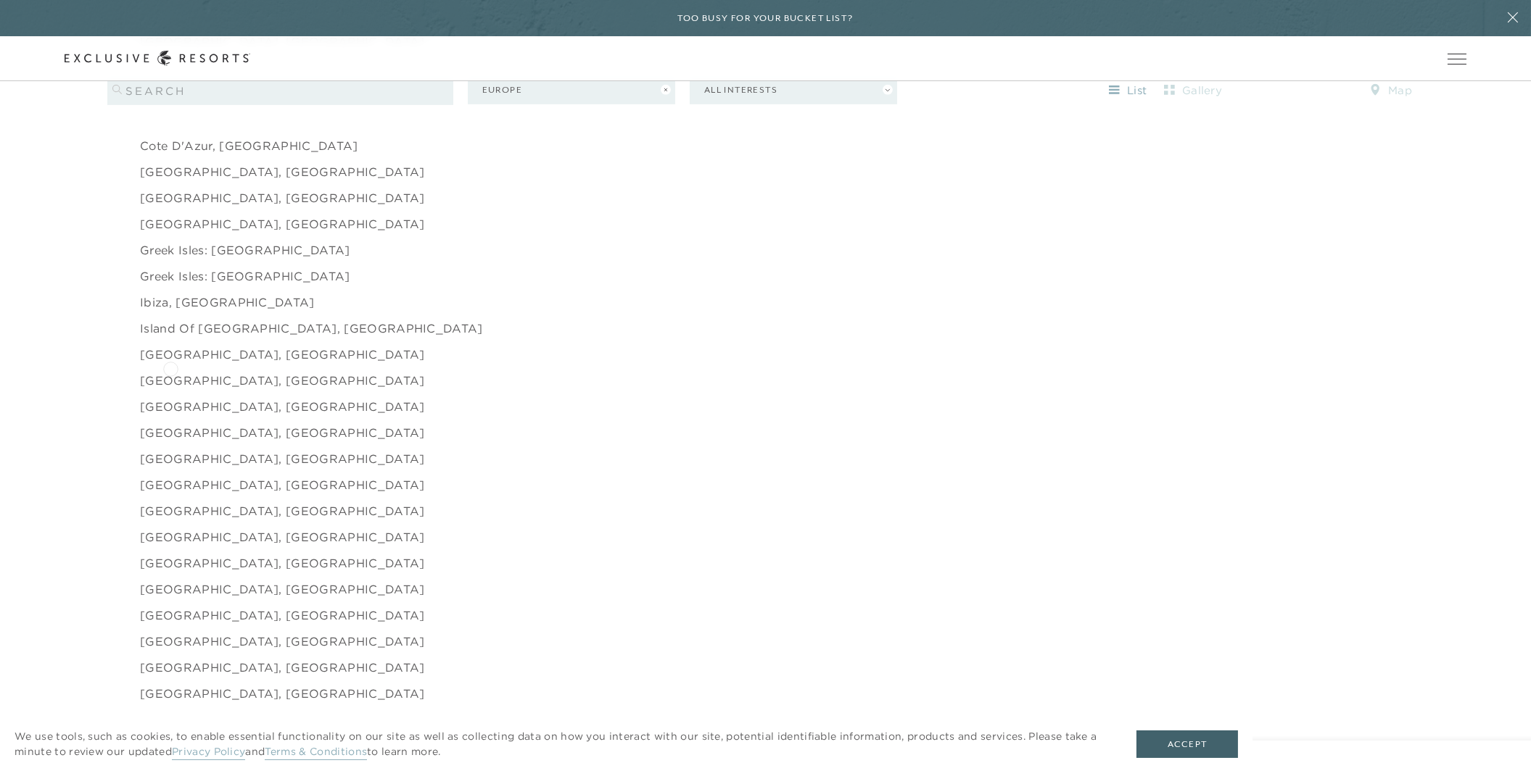
click at [170, 337] on link "Island of [GEOGRAPHIC_DATA], [GEOGRAPHIC_DATA]" at bounding box center [311, 328] width 343 height 17
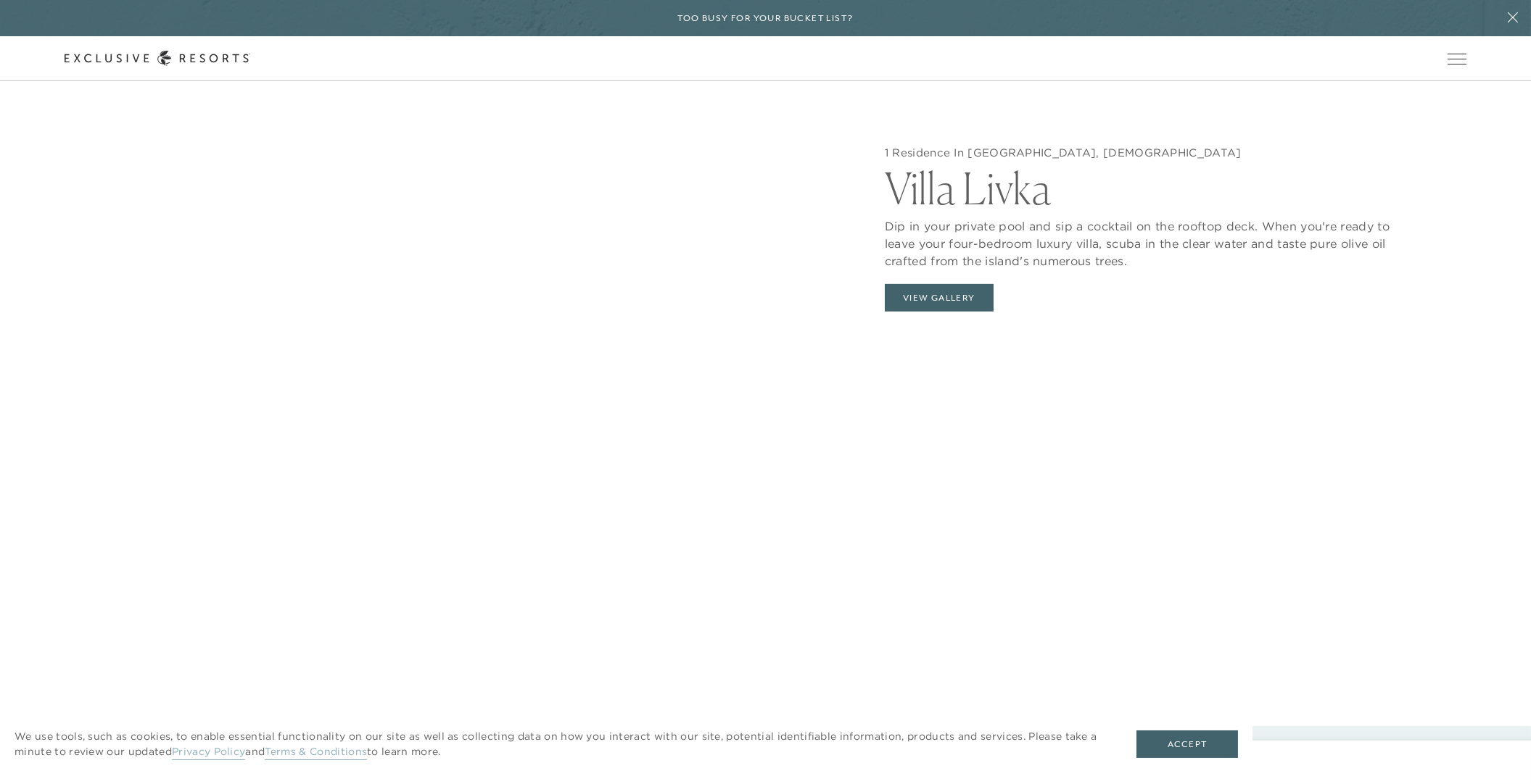
scroll to position [1895, 0]
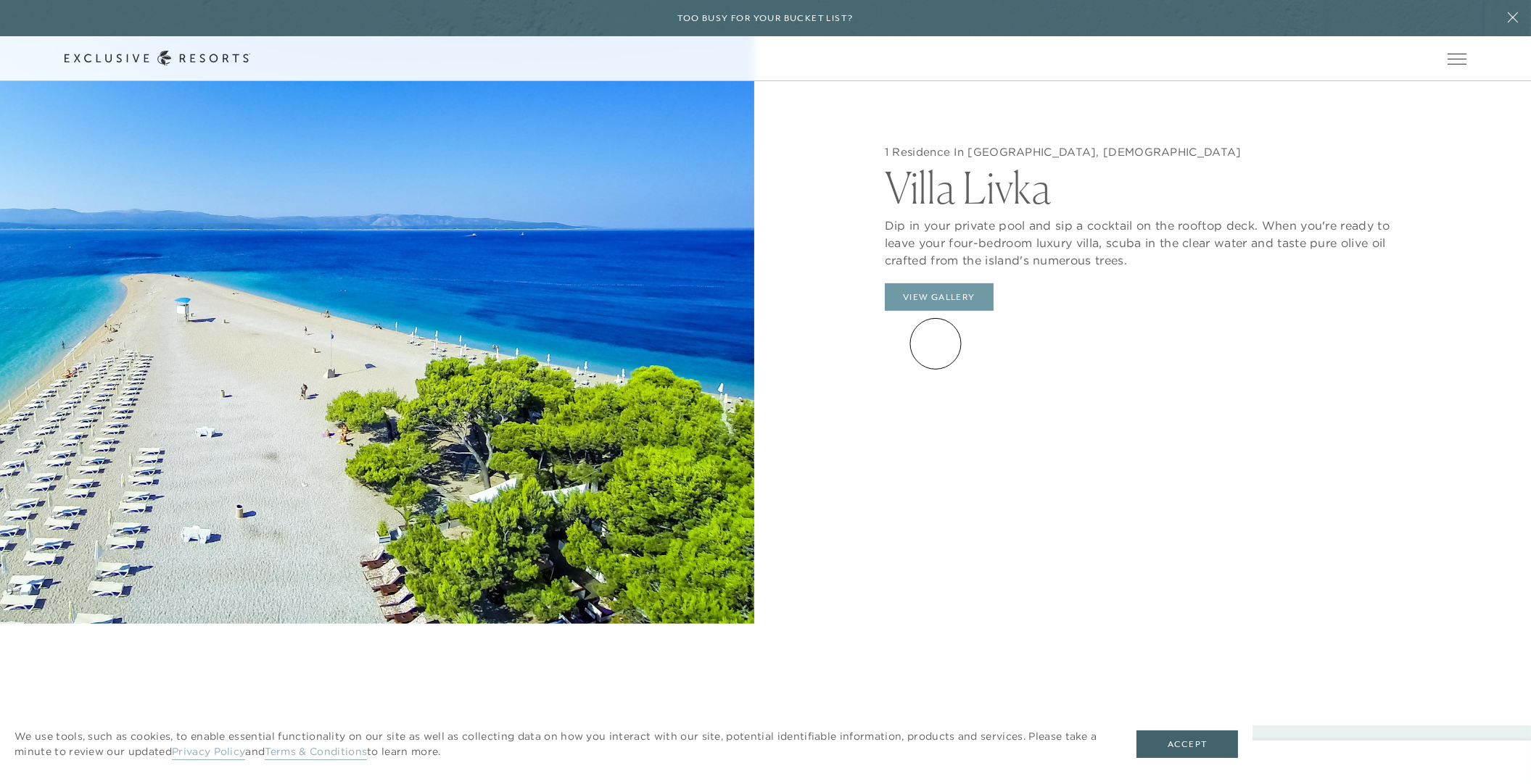
click at [935, 311] on button "View Gallery" at bounding box center [939, 297] width 109 height 28
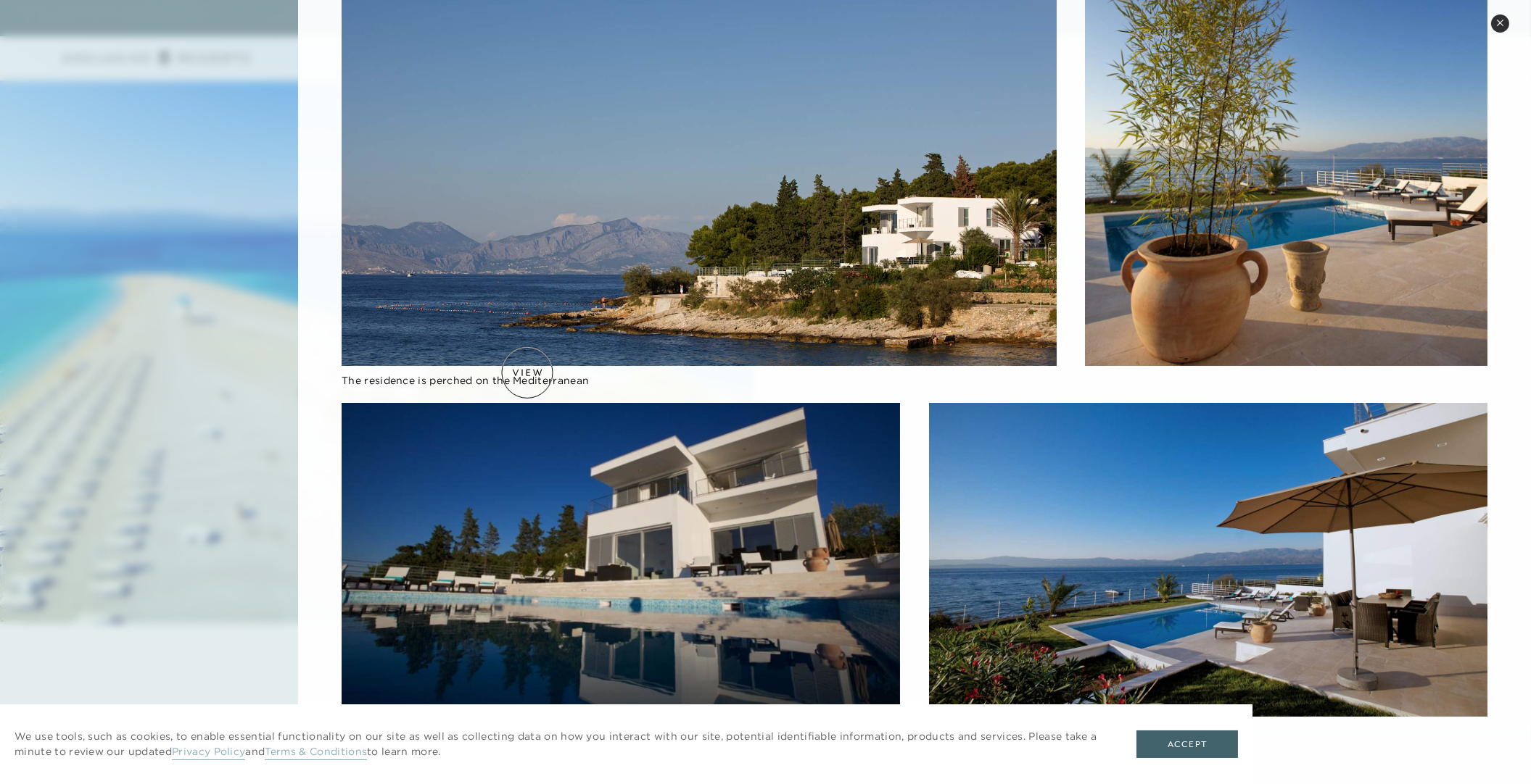
scroll to position [222, 0]
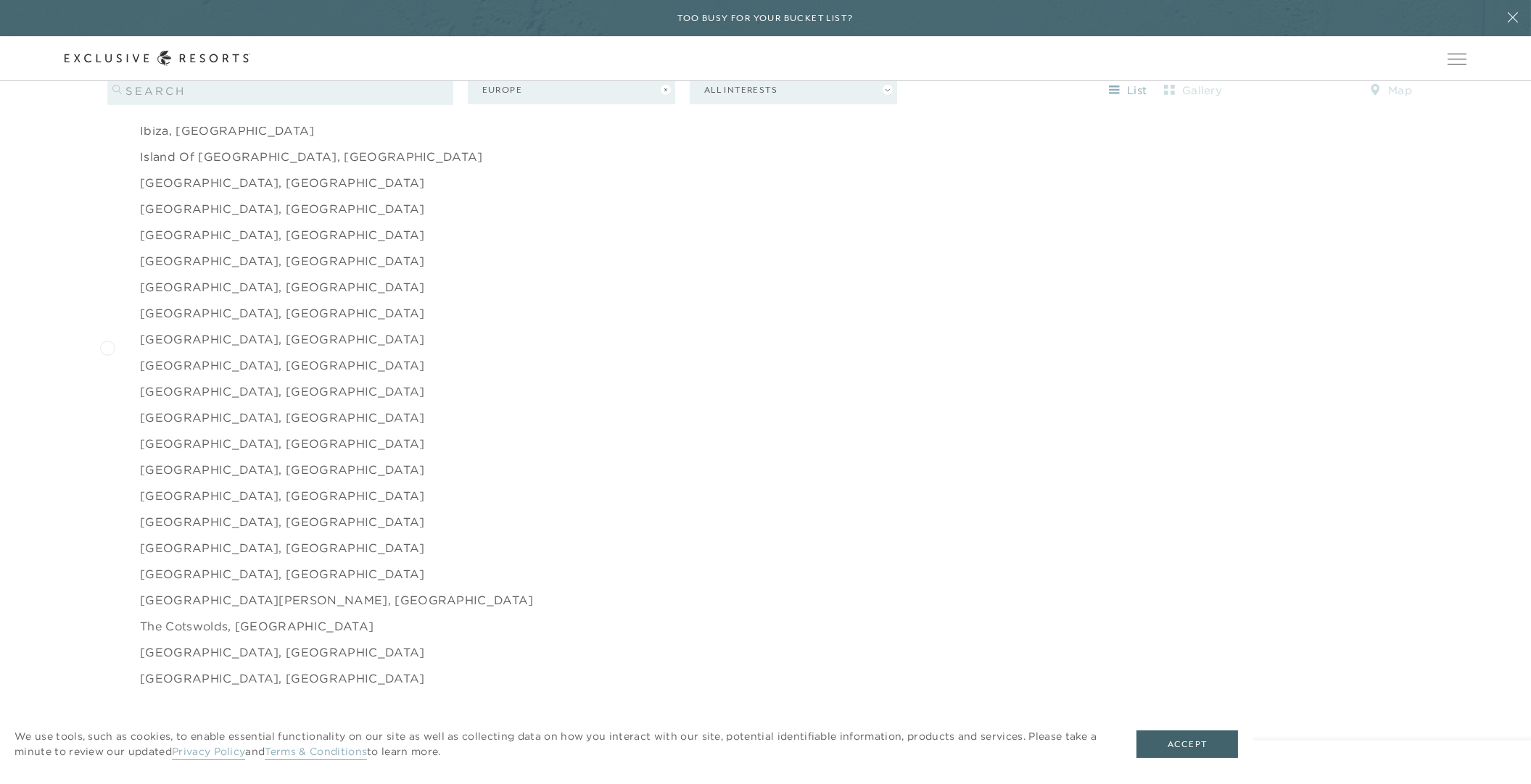
scroll to position [2001, 0]
click at [191, 189] on link "[GEOGRAPHIC_DATA], [GEOGRAPHIC_DATA]" at bounding box center [283, 180] width 285 height 17
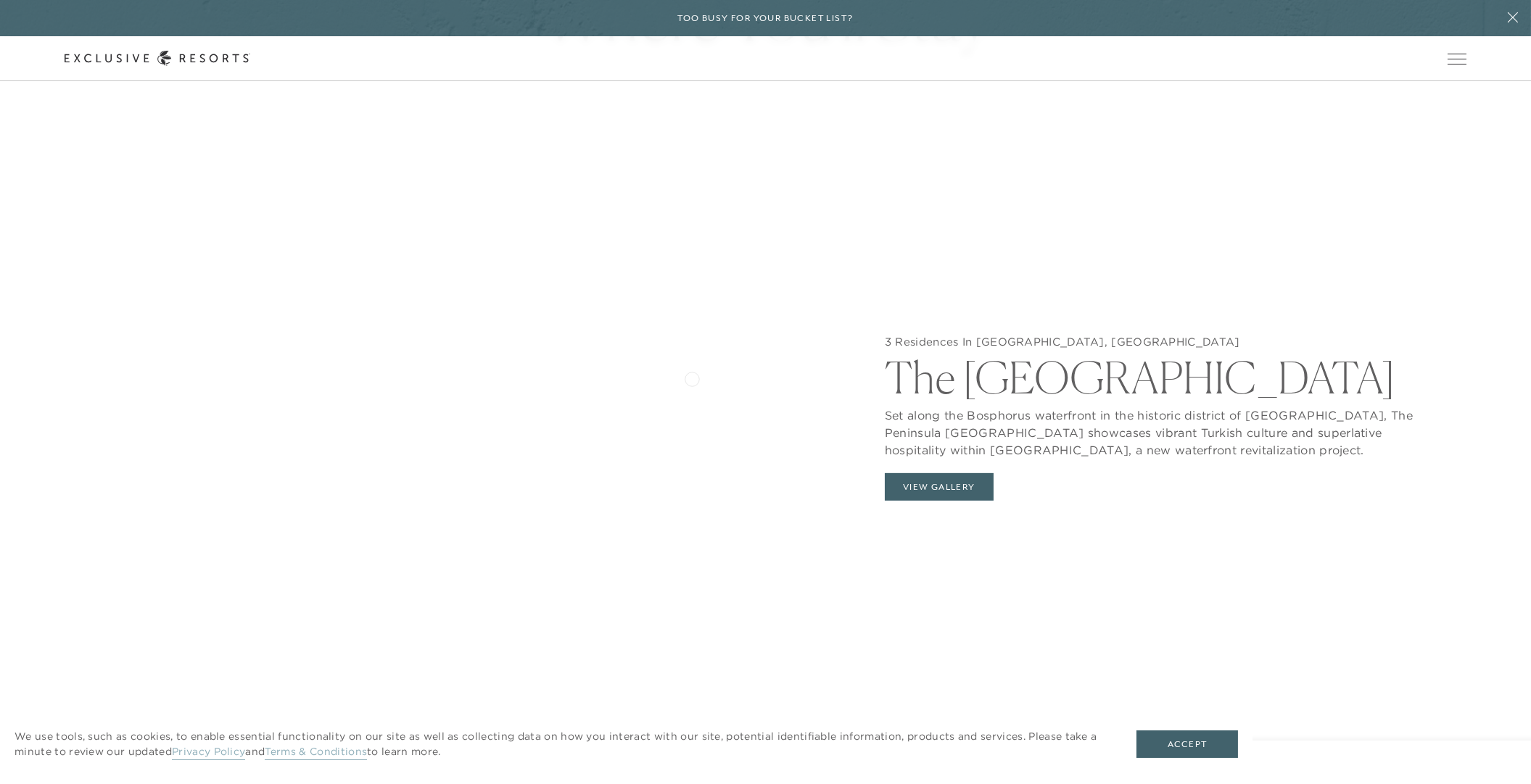
scroll to position [1723, 0]
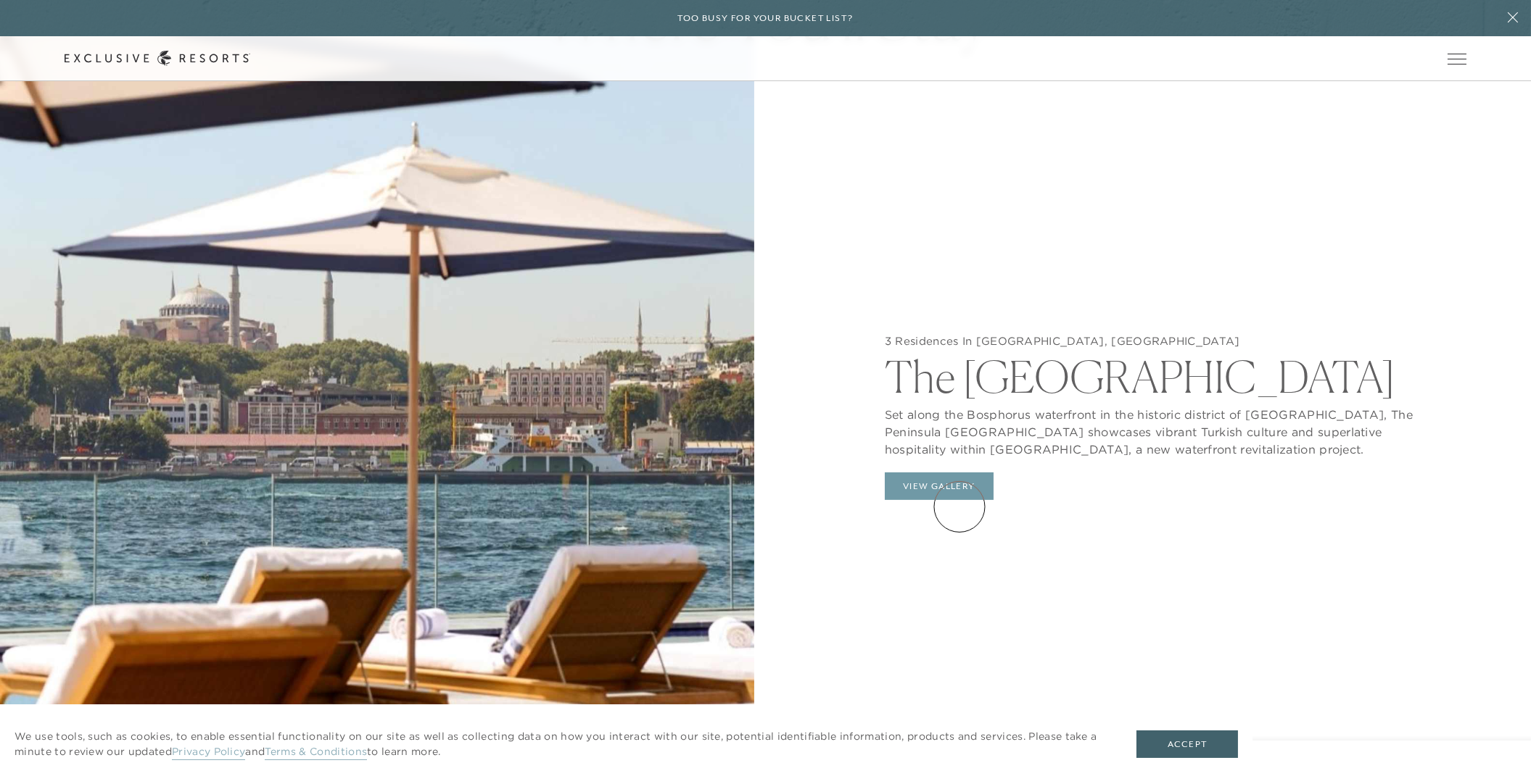
click at [959, 500] on button "View Gallery" at bounding box center [939, 486] width 109 height 28
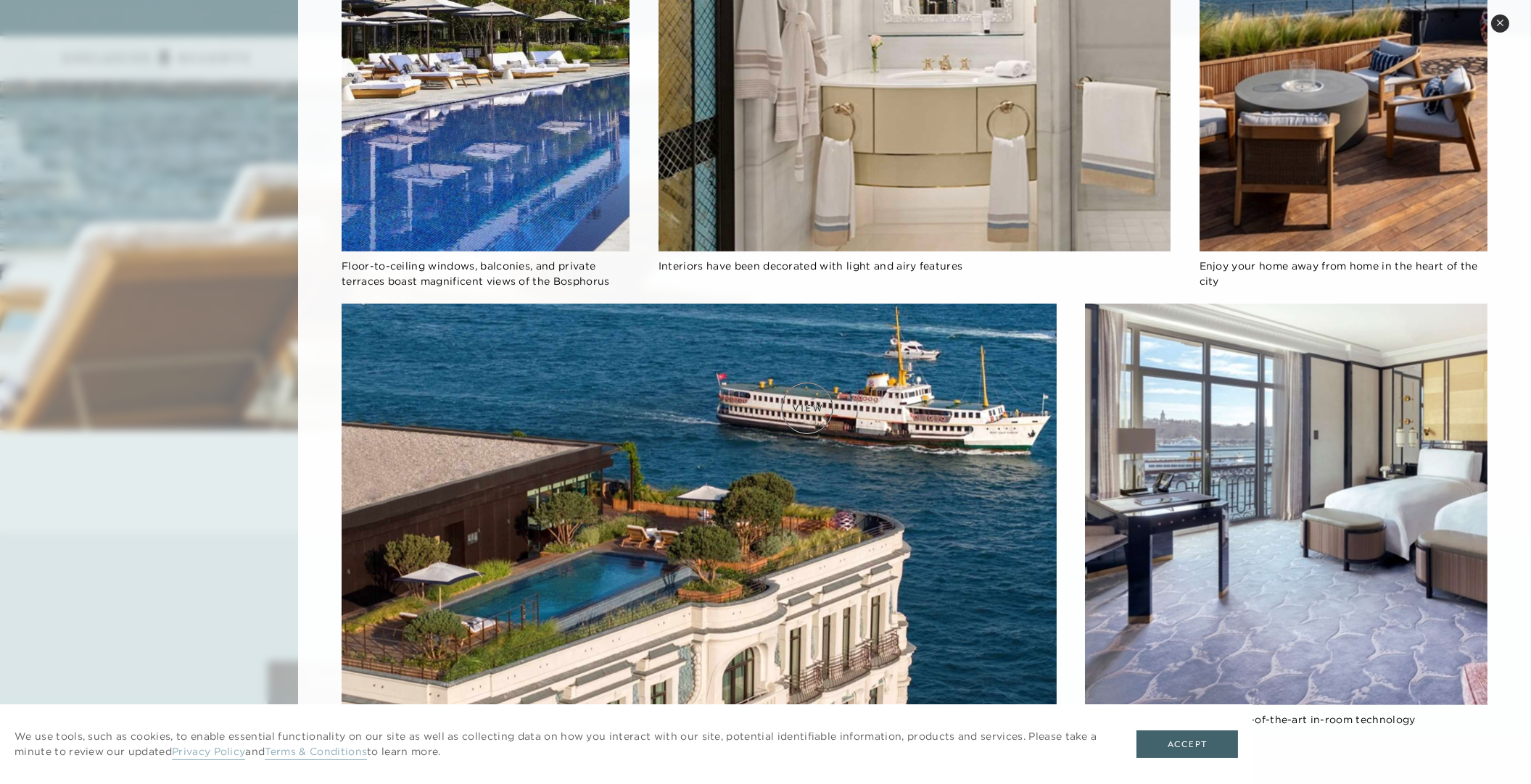
scroll to position [1229, 0]
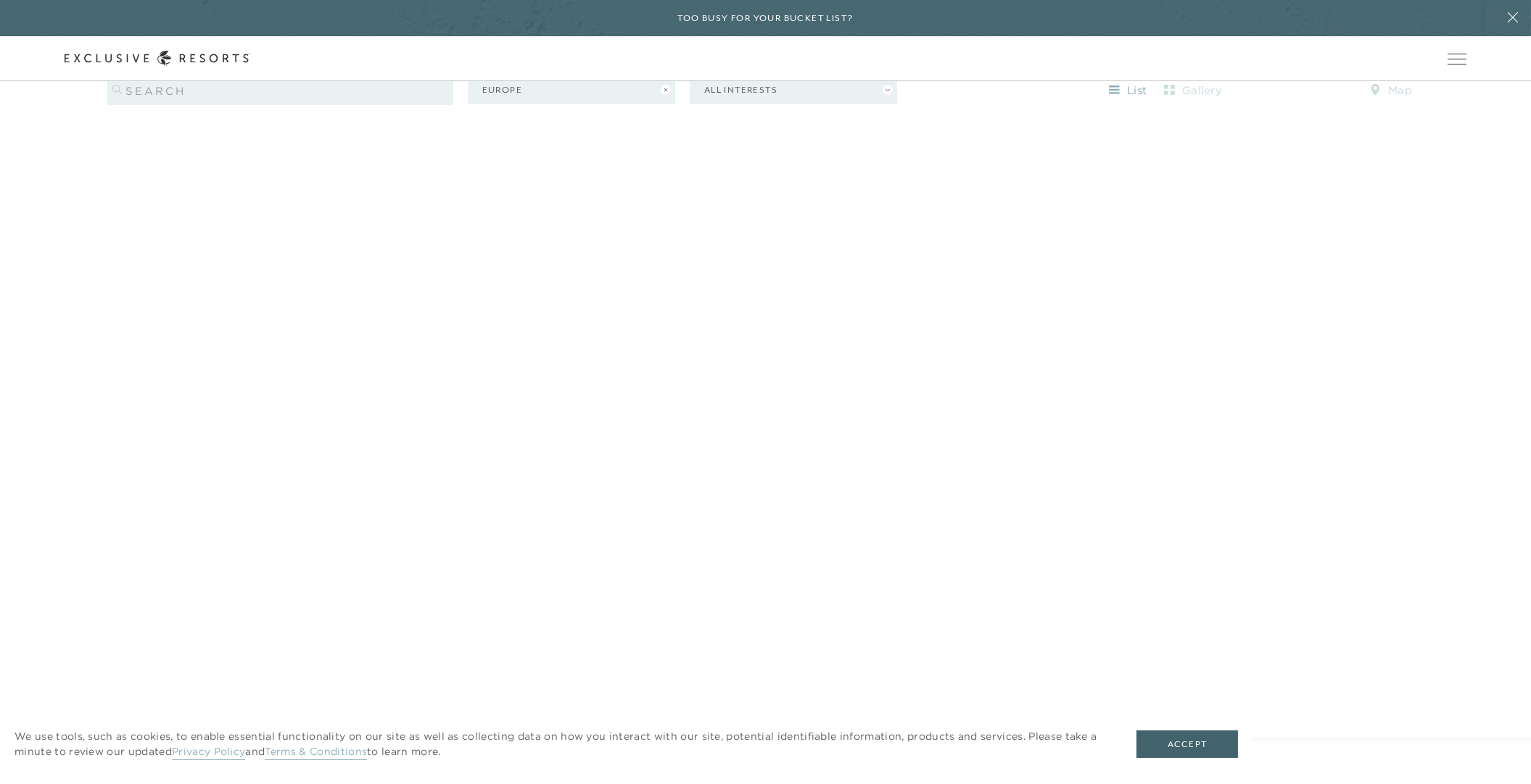
scroll to position [2045, 0]
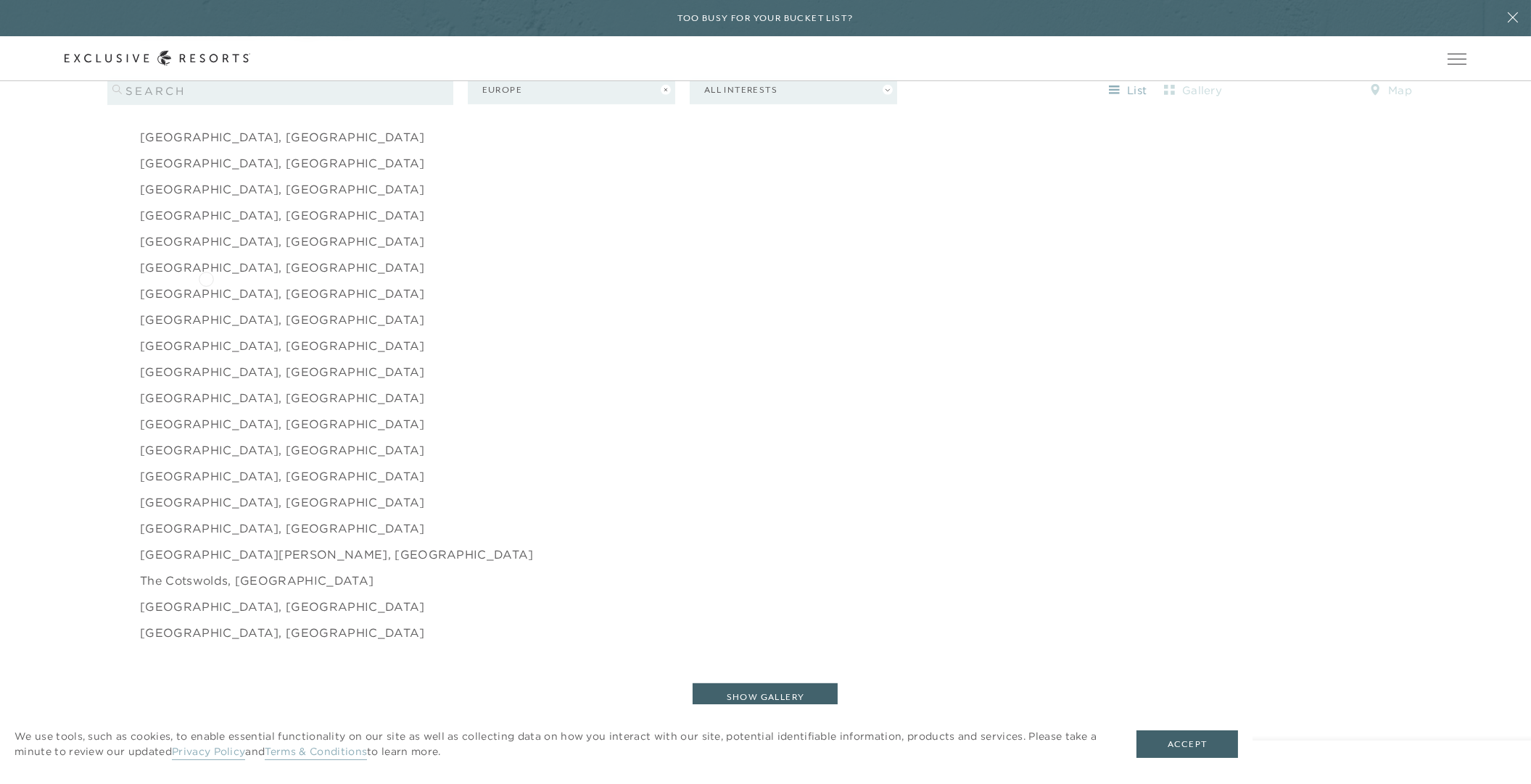
click at [206, 224] on link "[GEOGRAPHIC_DATA], [GEOGRAPHIC_DATA]" at bounding box center [283, 215] width 285 height 17
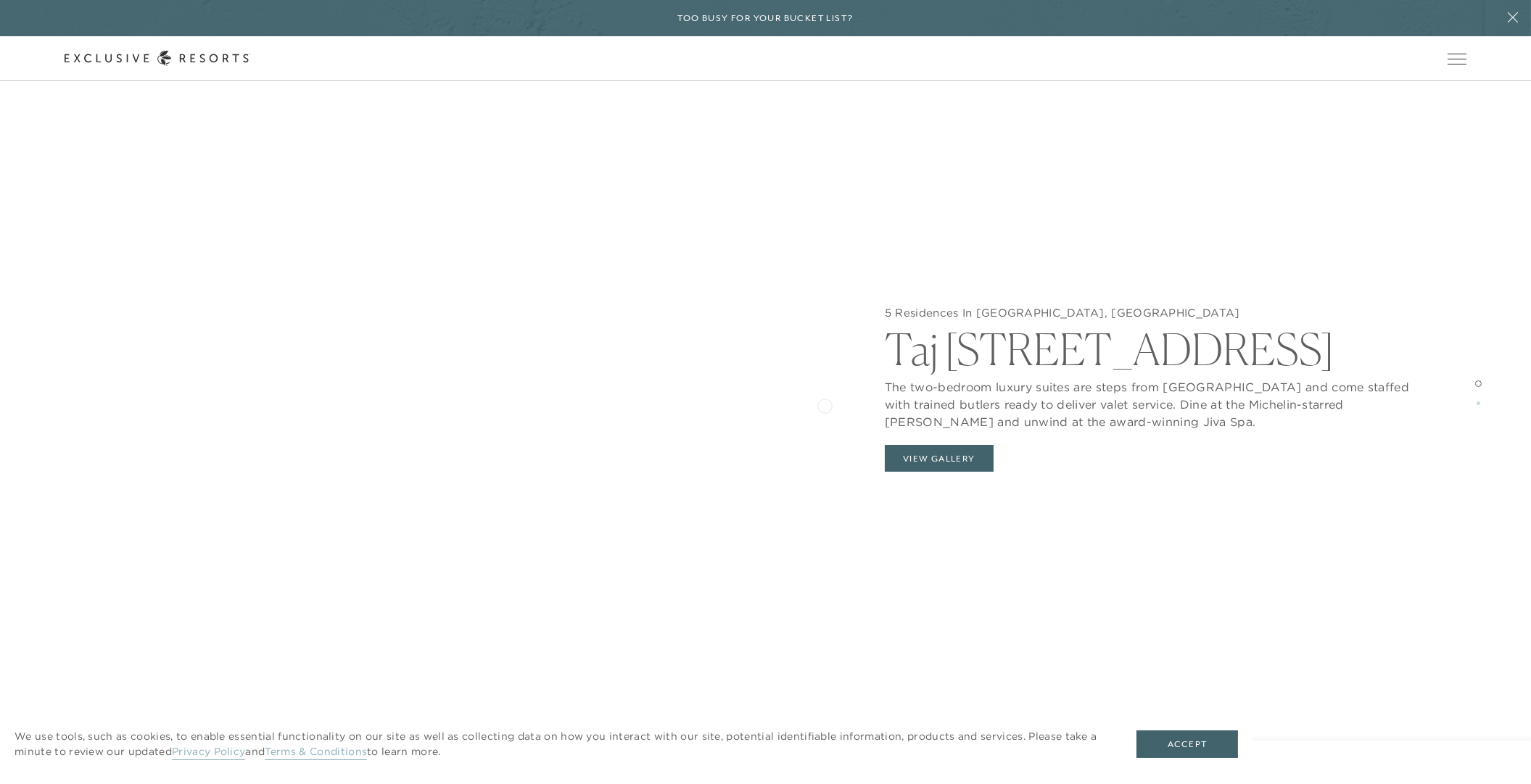
scroll to position [1874, 0]
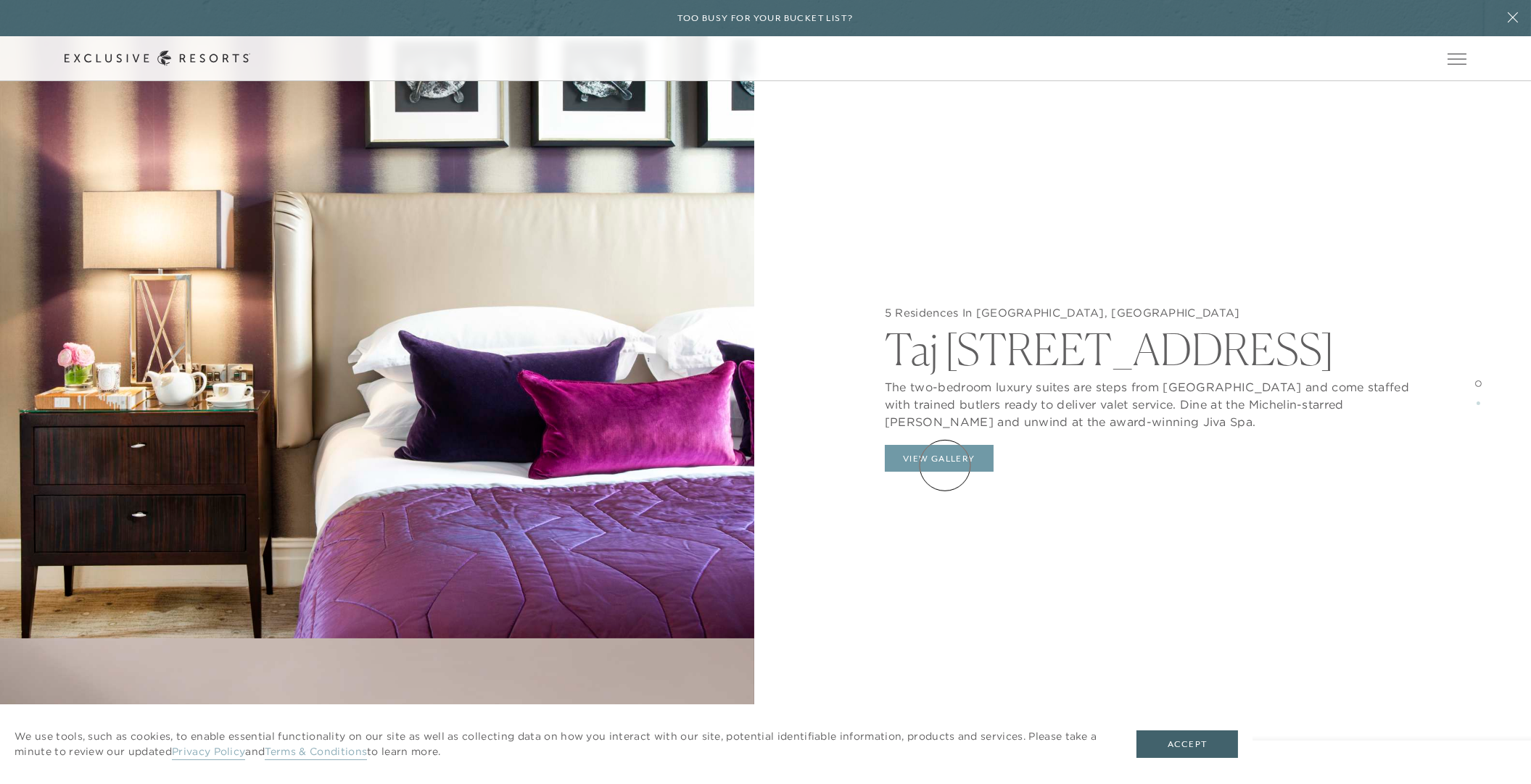
click at [945, 465] on button "View Gallery" at bounding box center [939, 458] width 109 height 28
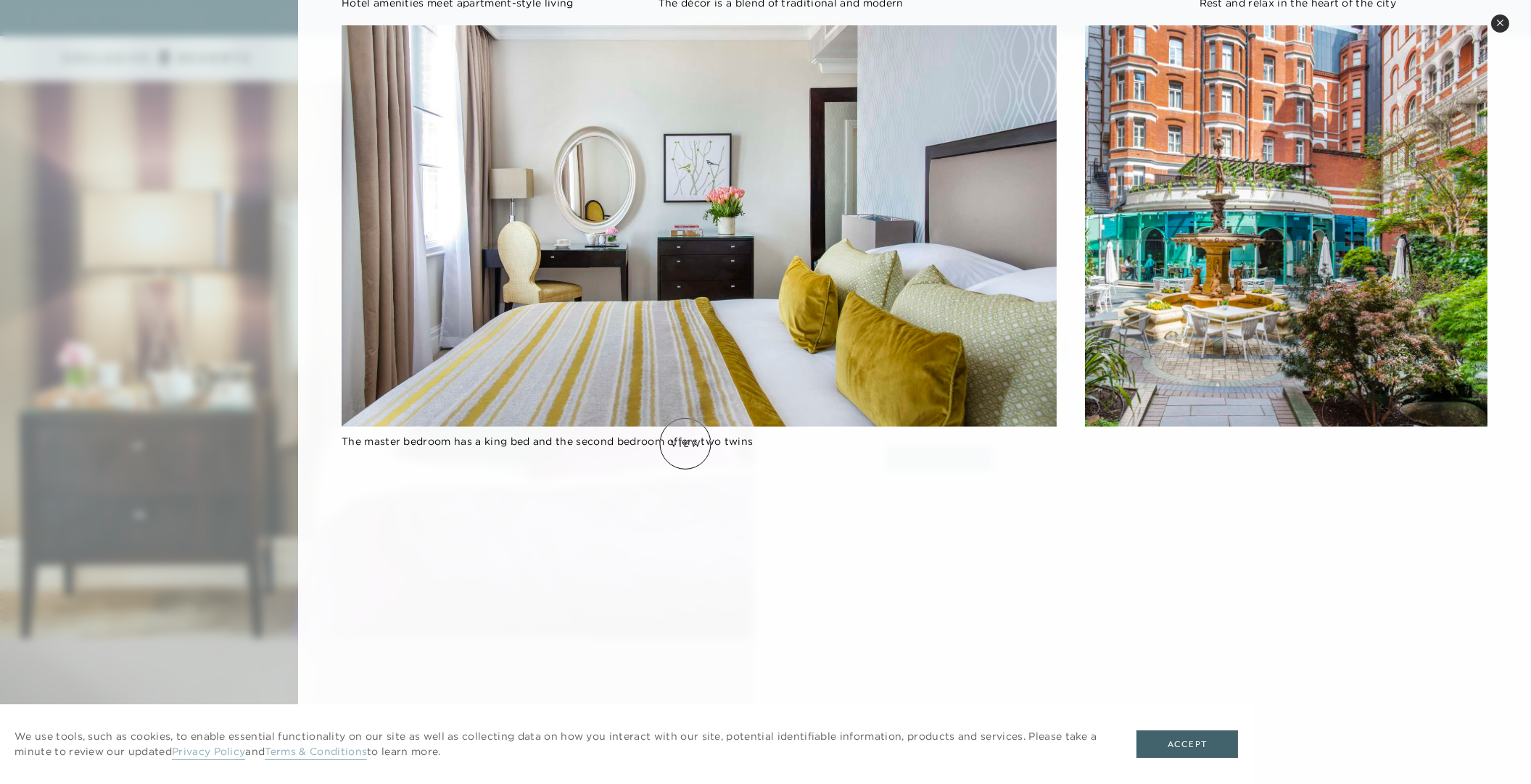
scroll to position [1487, 0]
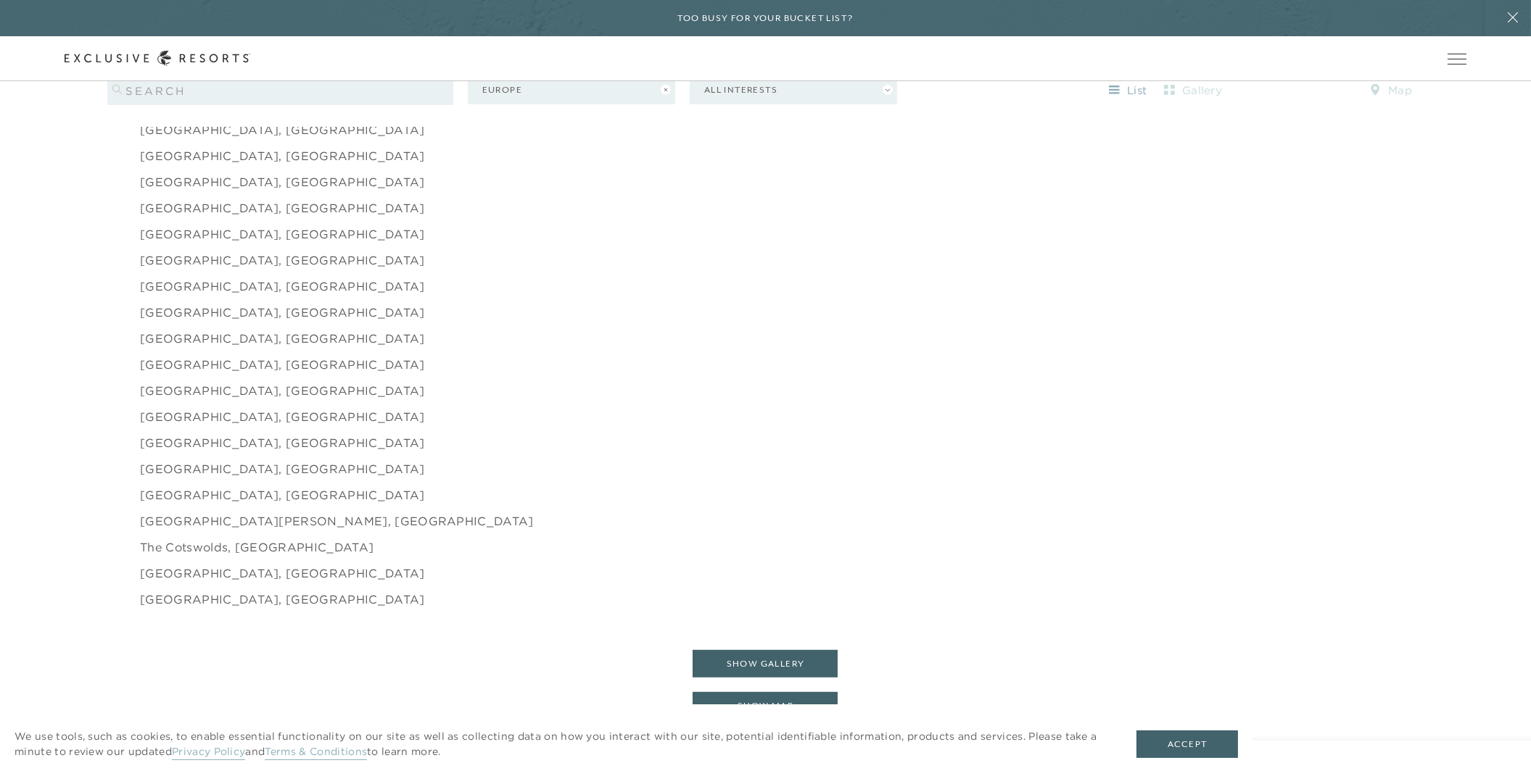
scroll to position [2087, 0]
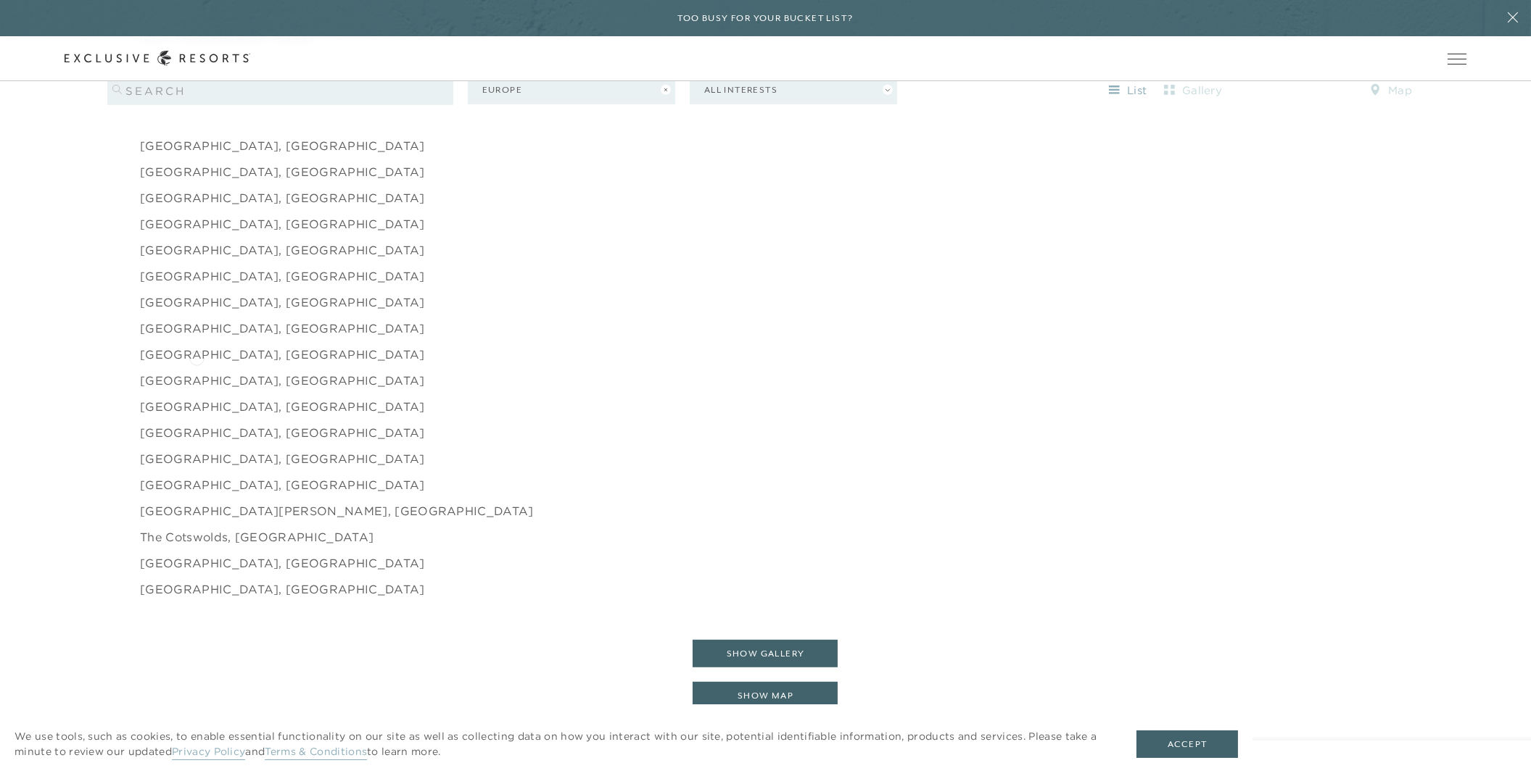
click at [197, 285] on link "[GEOGRAPHIC_DATA], [GEOGRAPHIC_DATA]" at bounding box center [283, 276] width 285 height 17
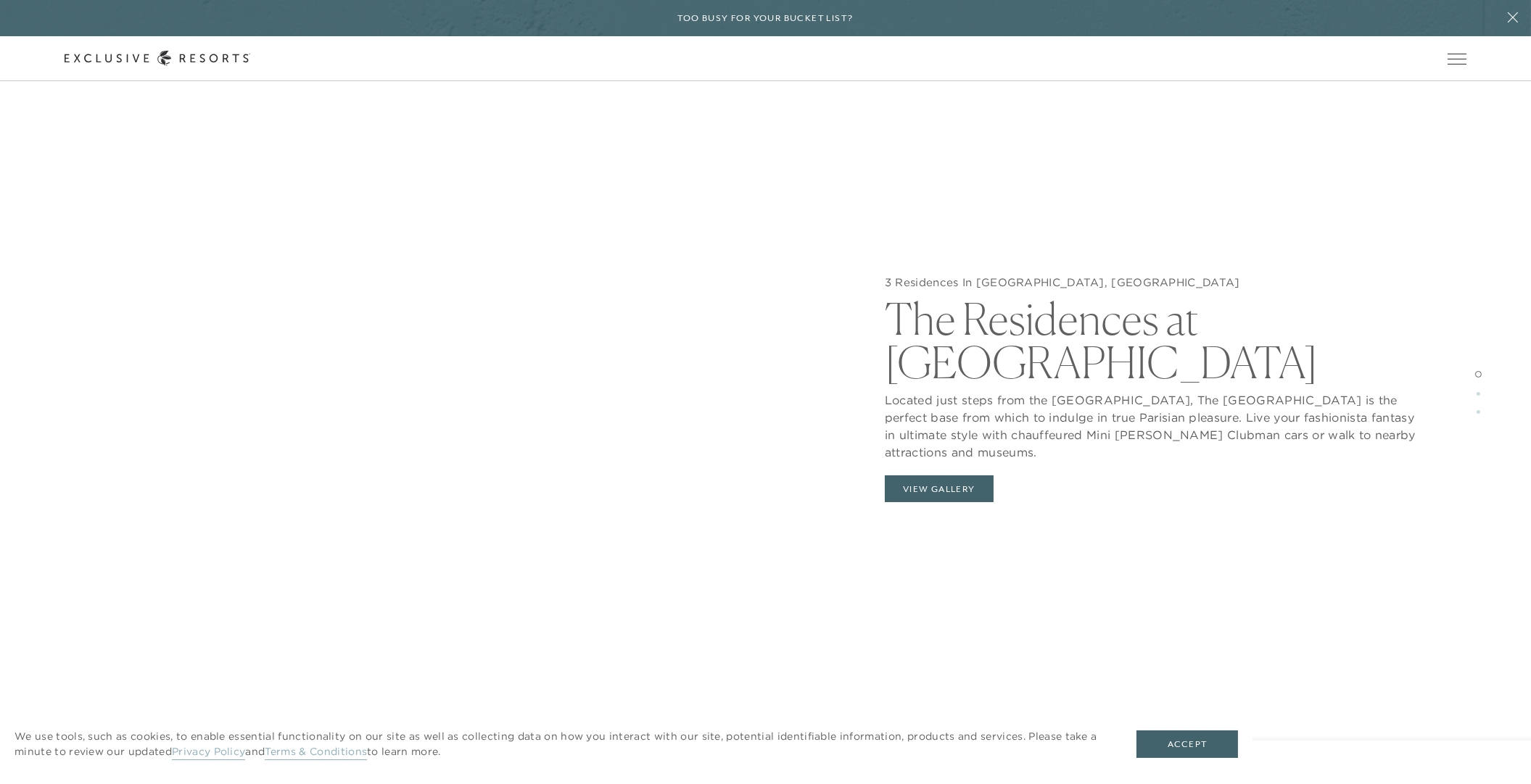
scroll to position [1785, 0]
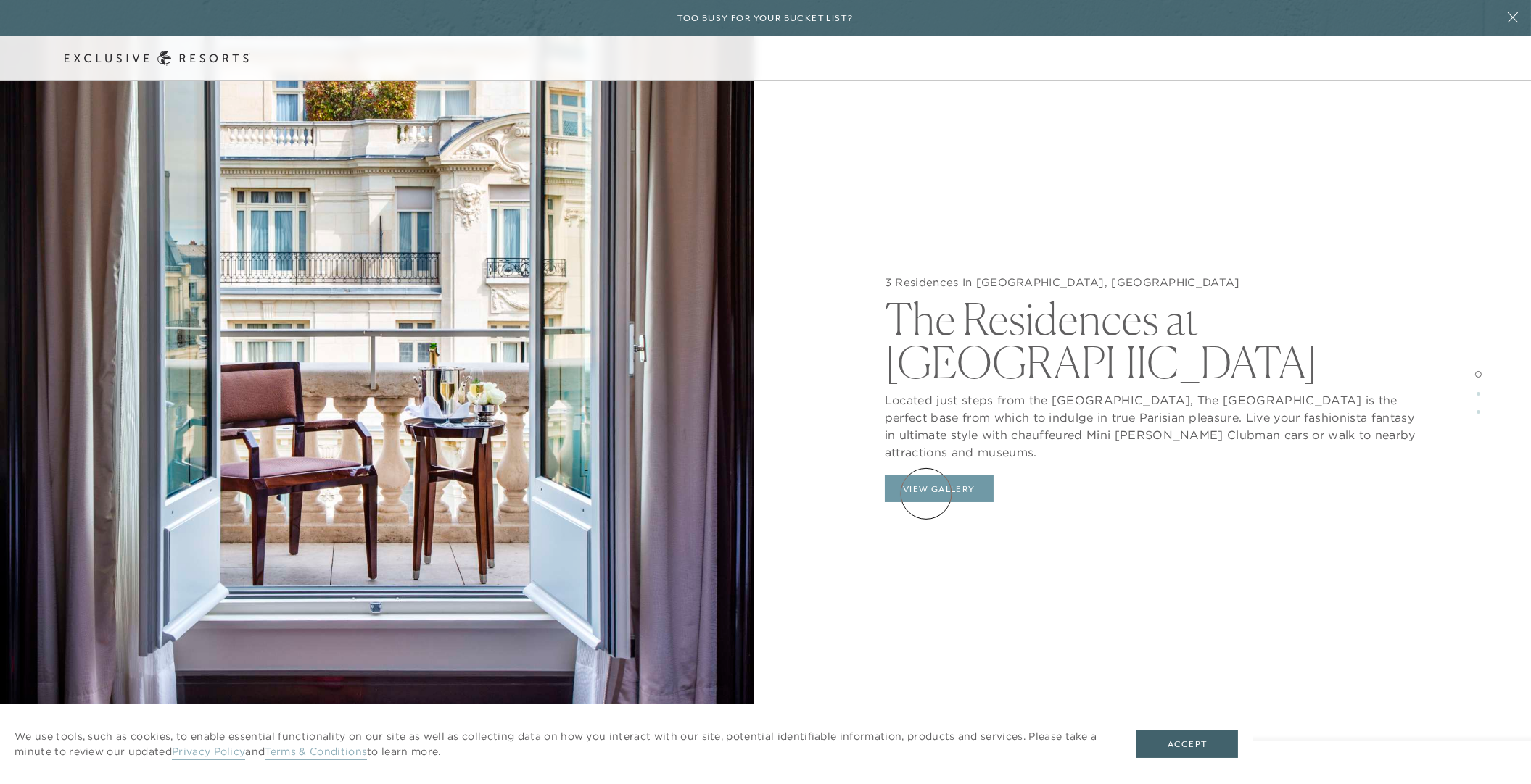
click at [925, 494] on button "View Gallery" at bounding box center [939, 489] width 109 height 28
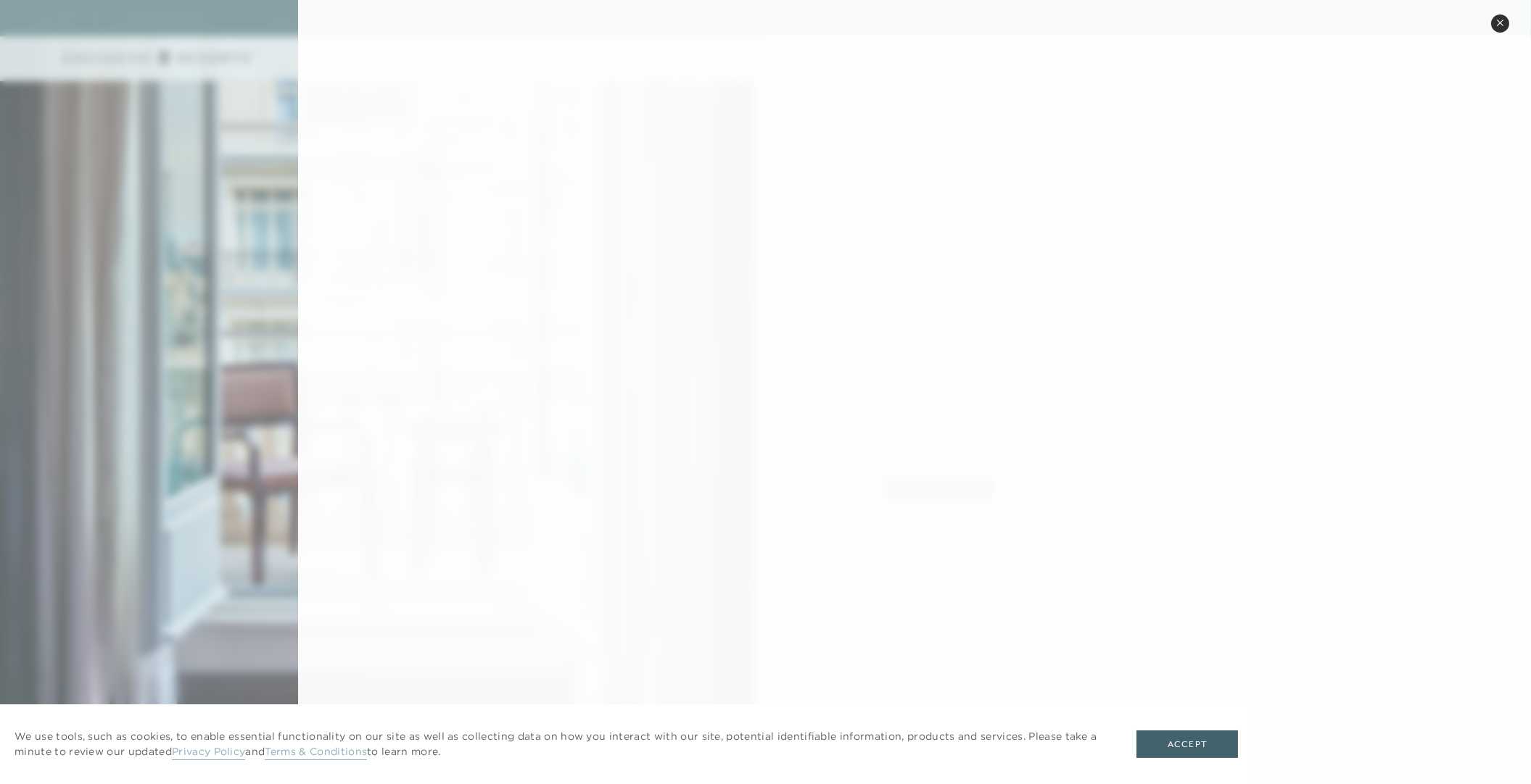
scroll to position [2114, 0]
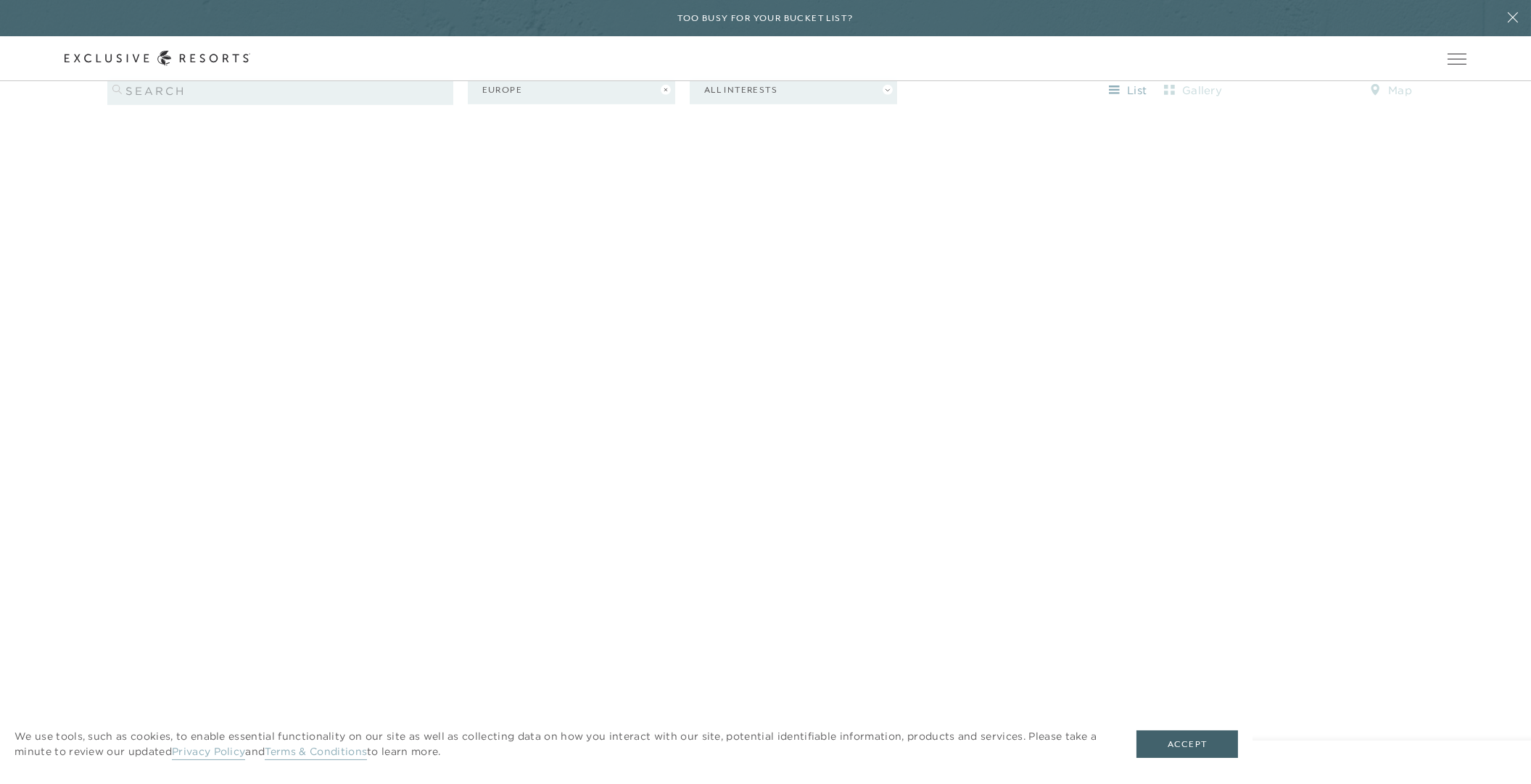
scroll to position [1086, 0]
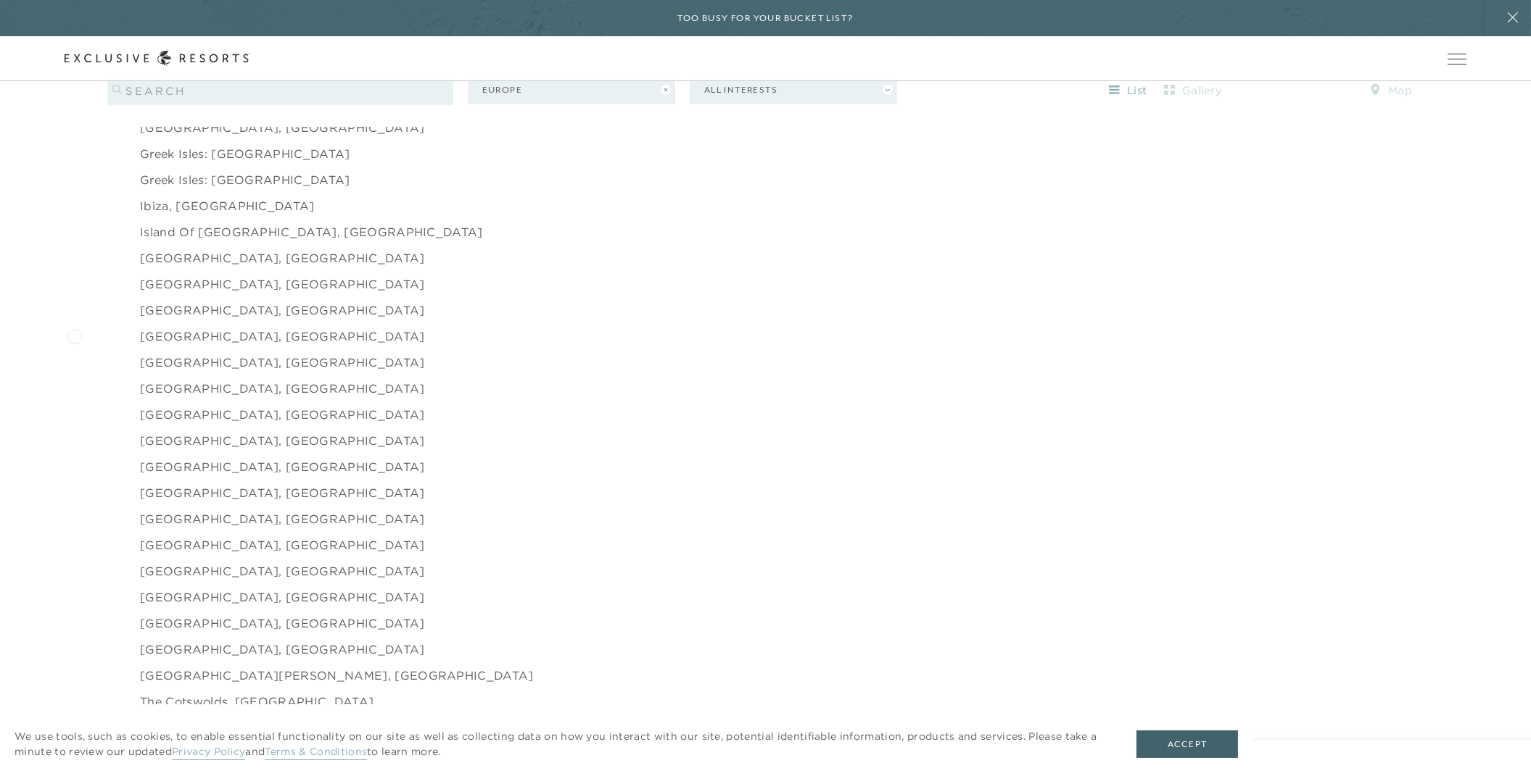
scroll to position [1970, 0]
click at [194, 245] on link "[GEOGRAPHIC_DATA], [GEOGRAPHIC_DATA]" at bounding box center [283, 237] width 285 height 17
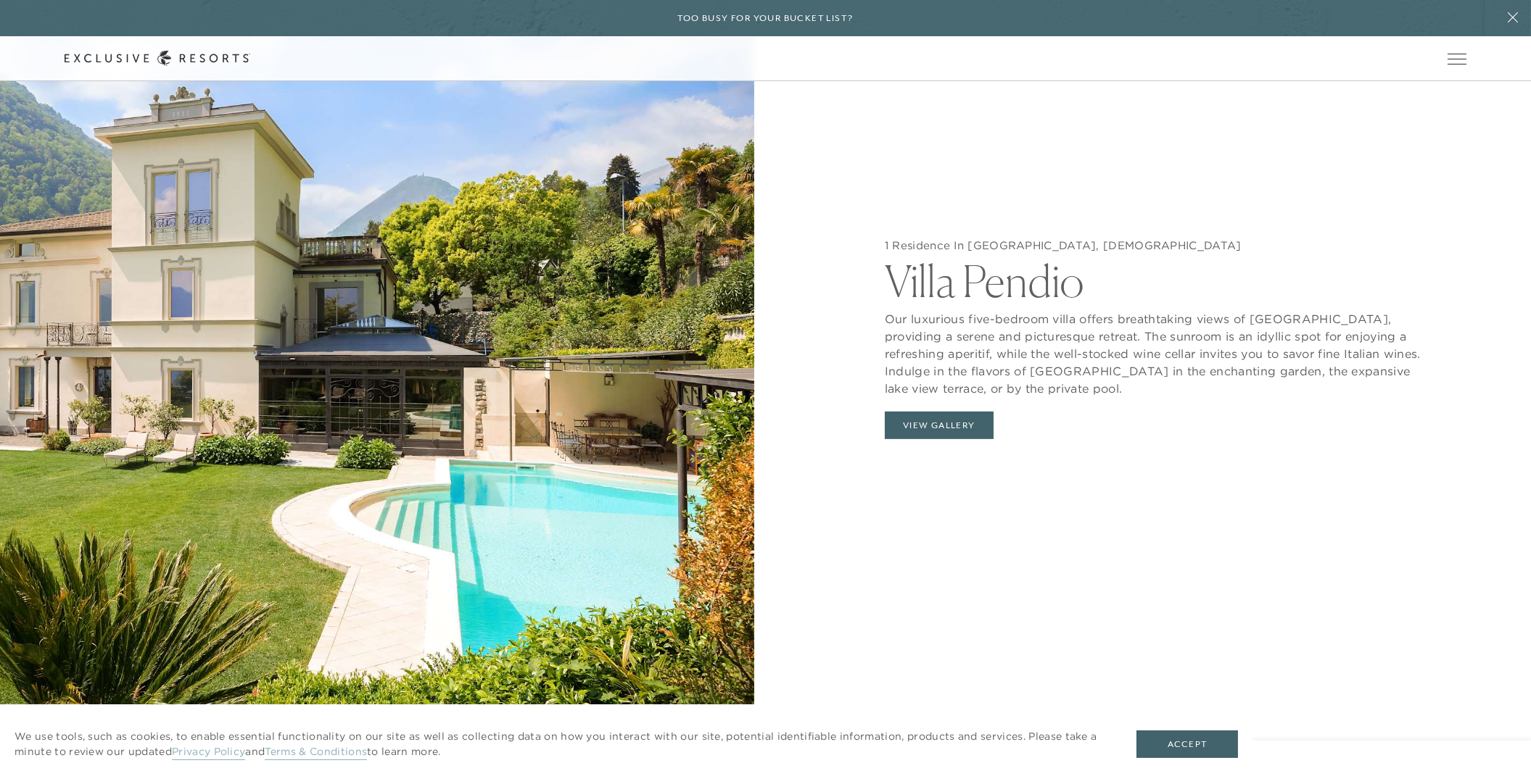
scroll to position [1777, 0]
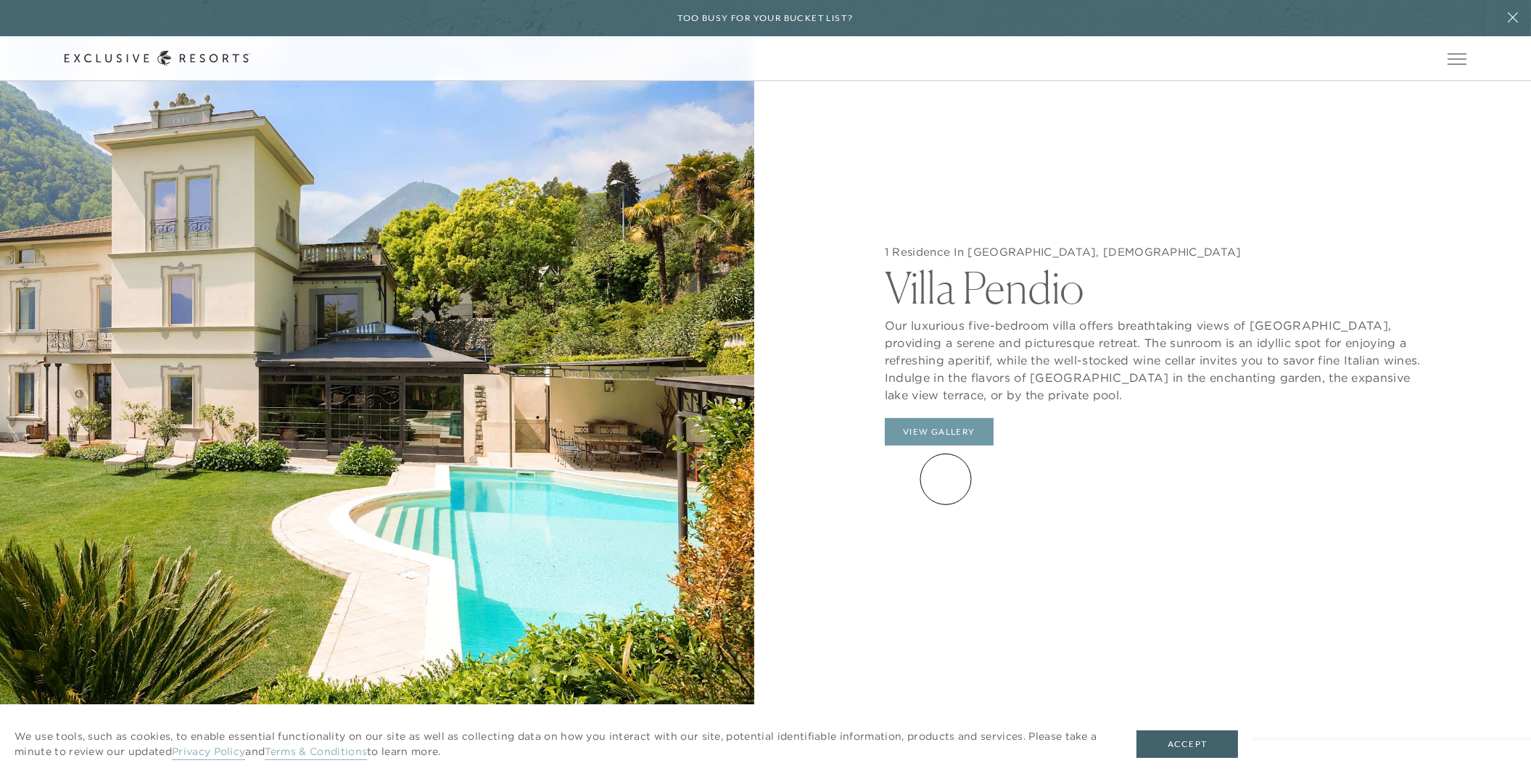
click at [946, 446] on button "View Gallery" at bounding box center [939, 432] width 109 height 28
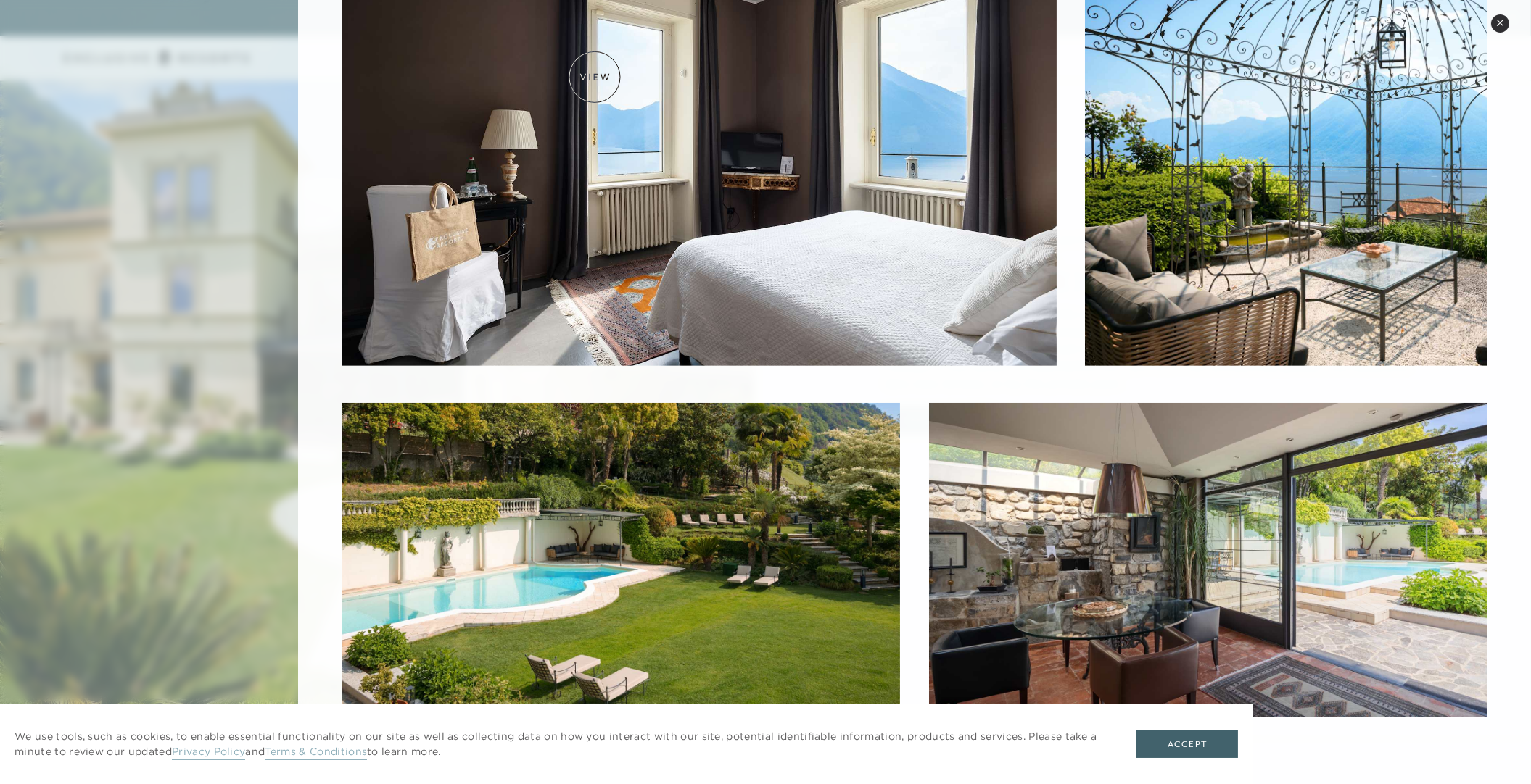
scroll to position [1789, 0]
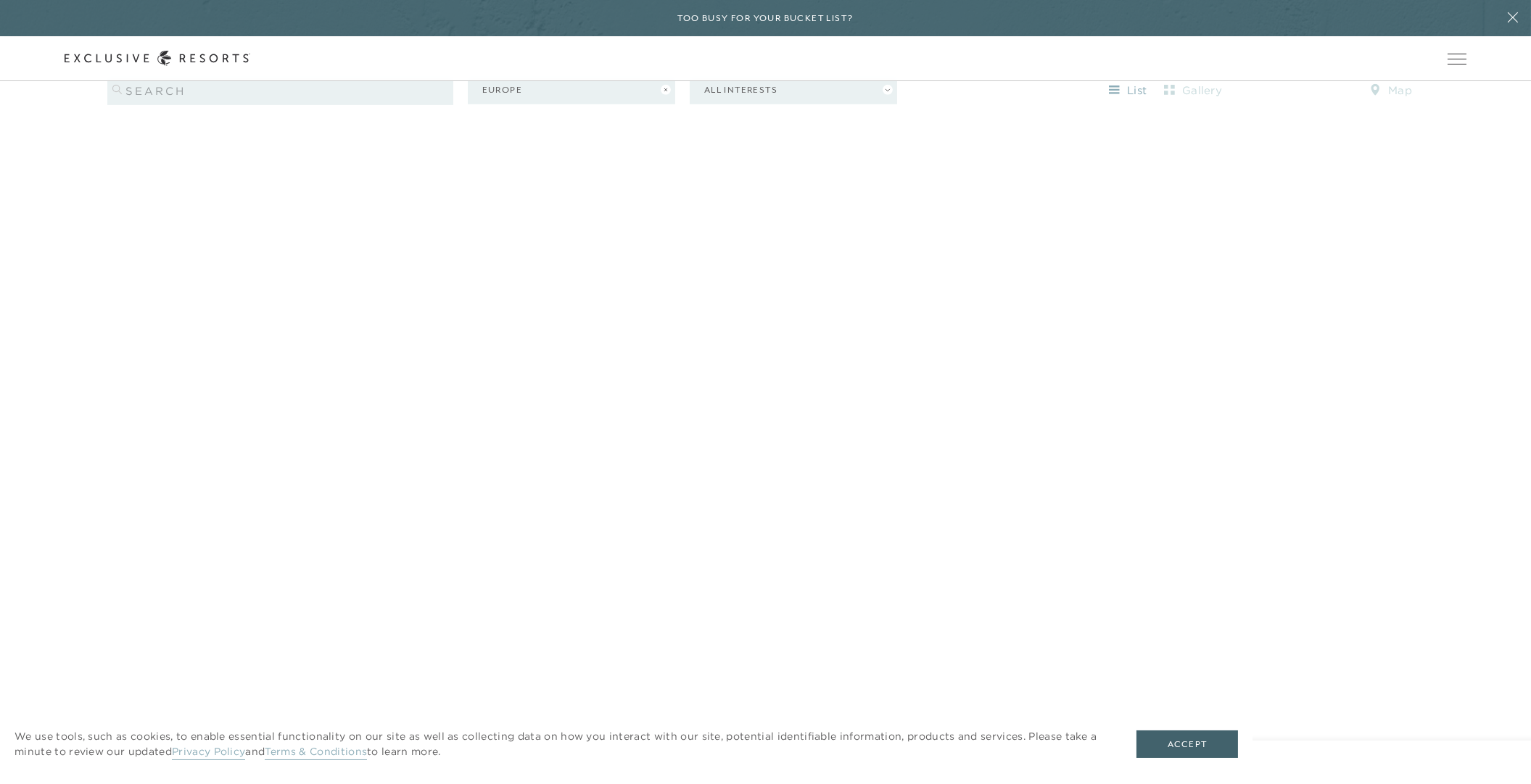
scroll to position [2014, 0]
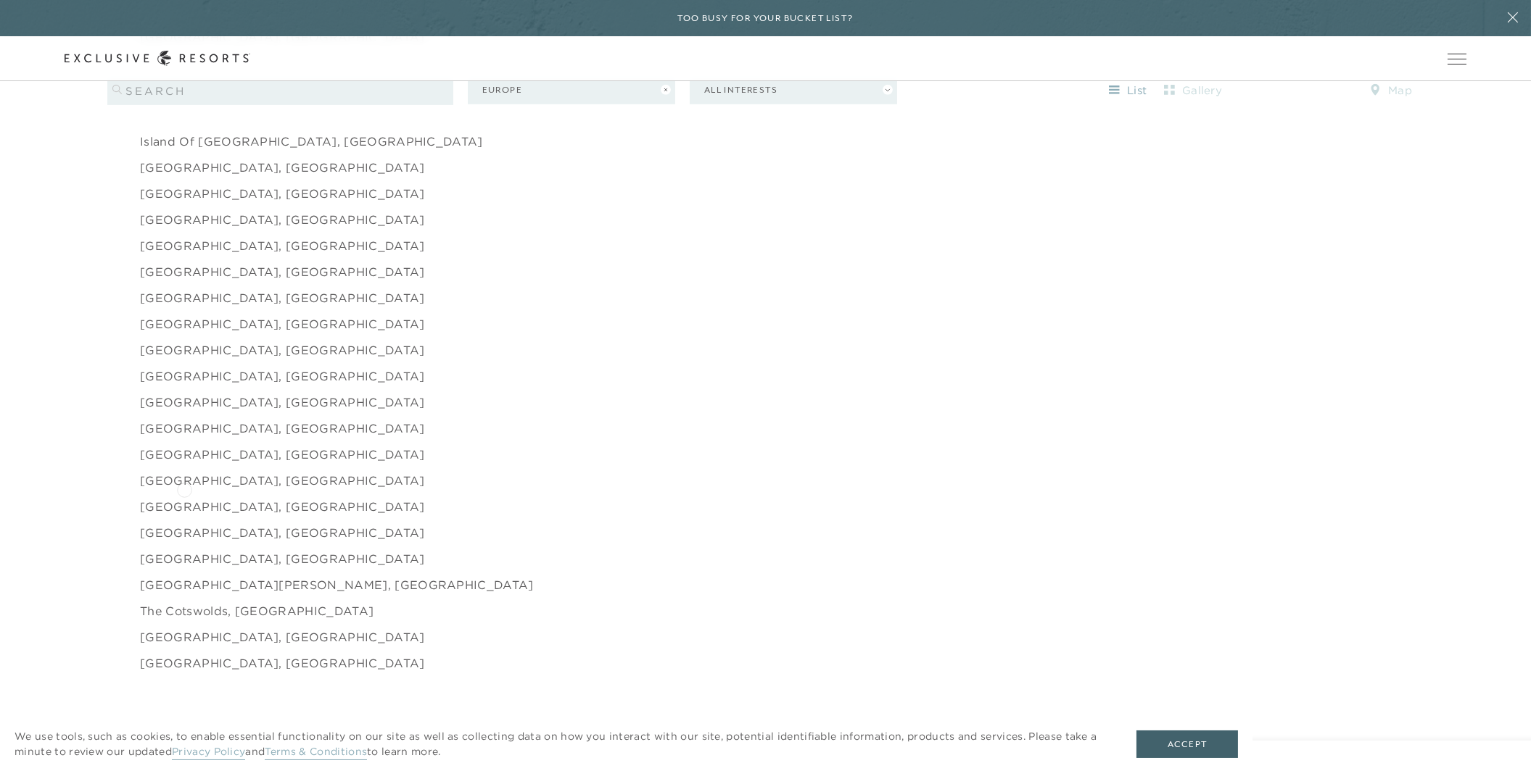
click at [184, 411] on link "[GEOGRAPHIC_DATA], [GEOGRAPHIC_DATA]" at bounding box center [283, 402] width 285 height 17
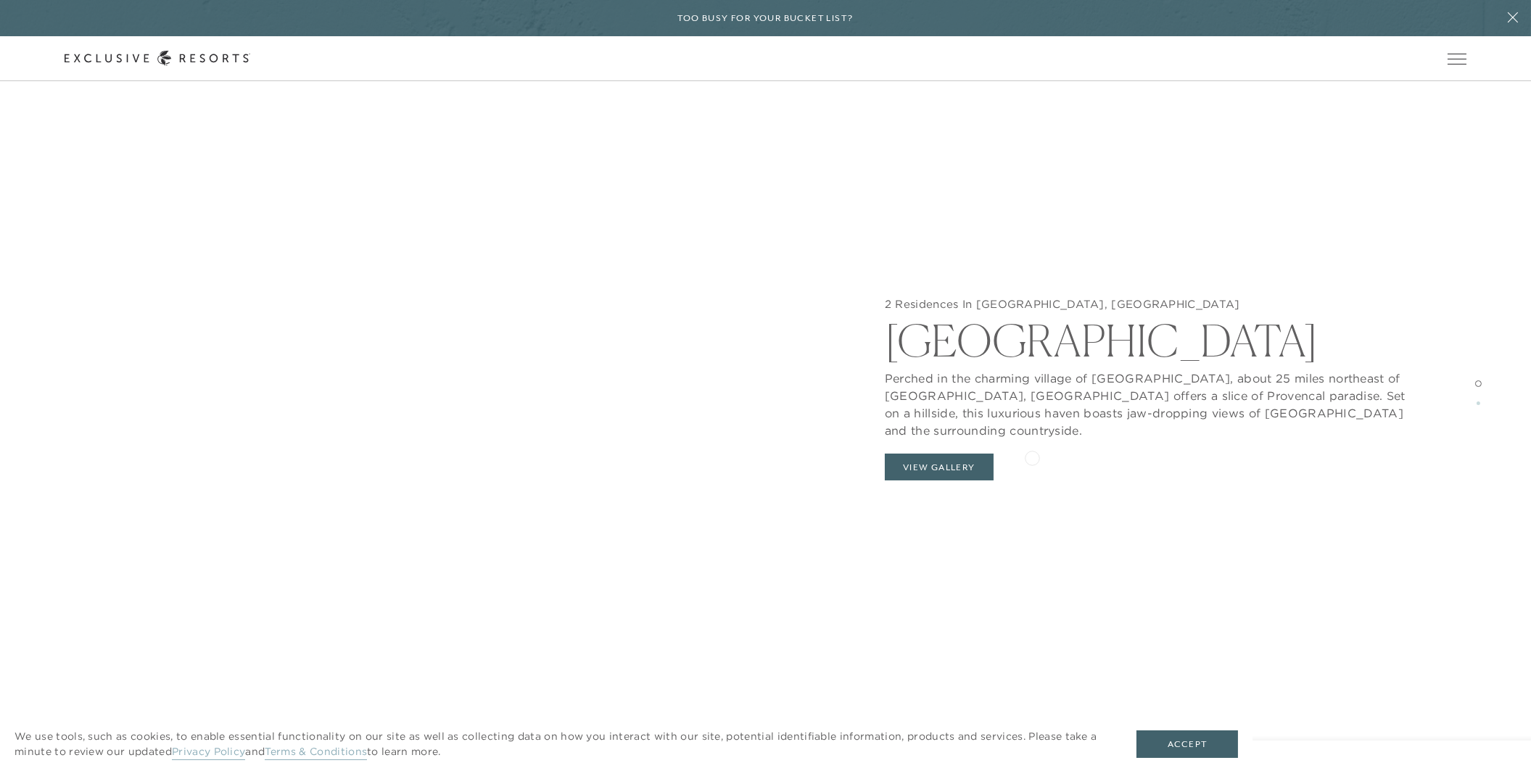
scroll to position [1941, 0]
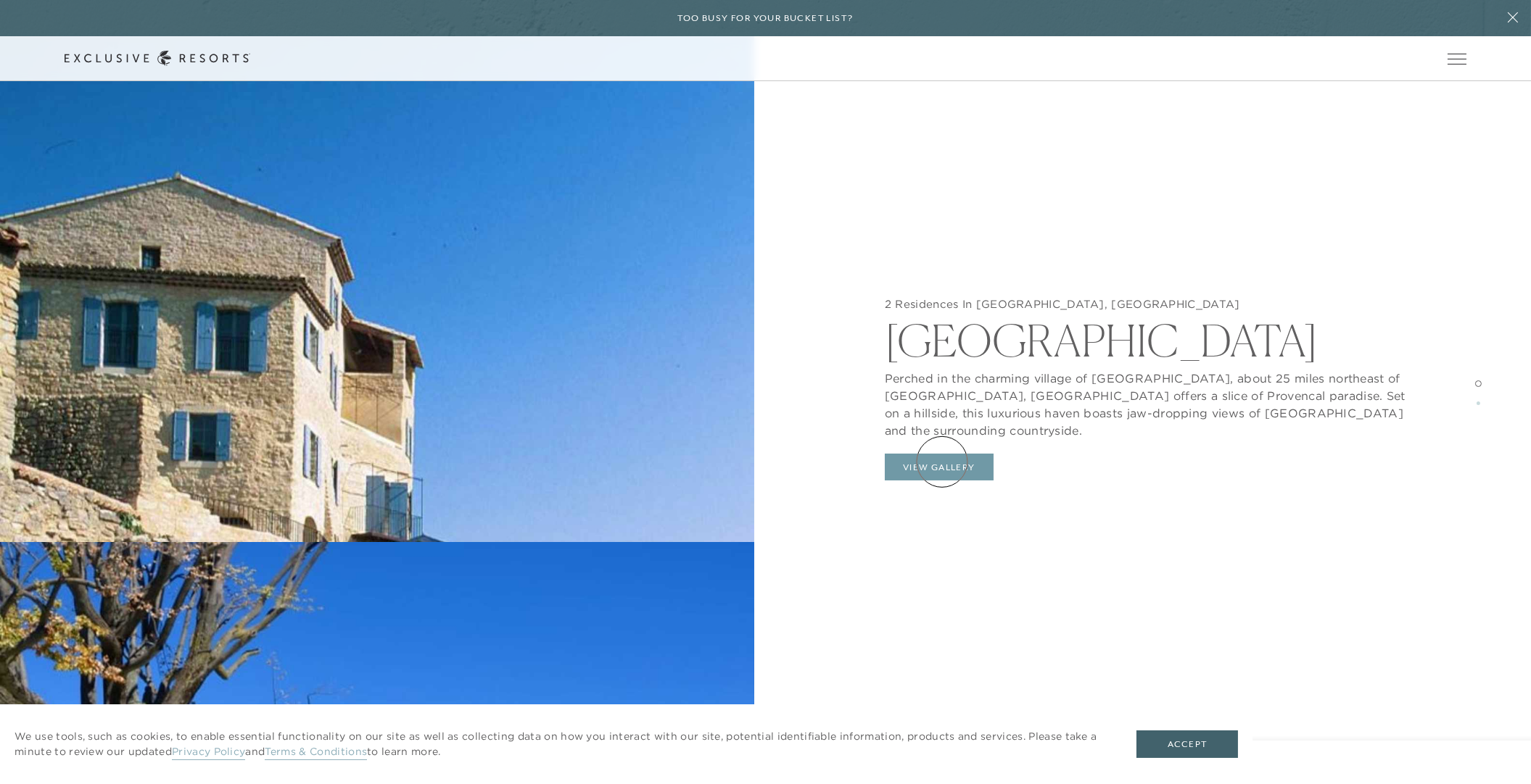
click at [942, 462] on button "View Gallery" at bounding box center [939, 467] width 109 height 28
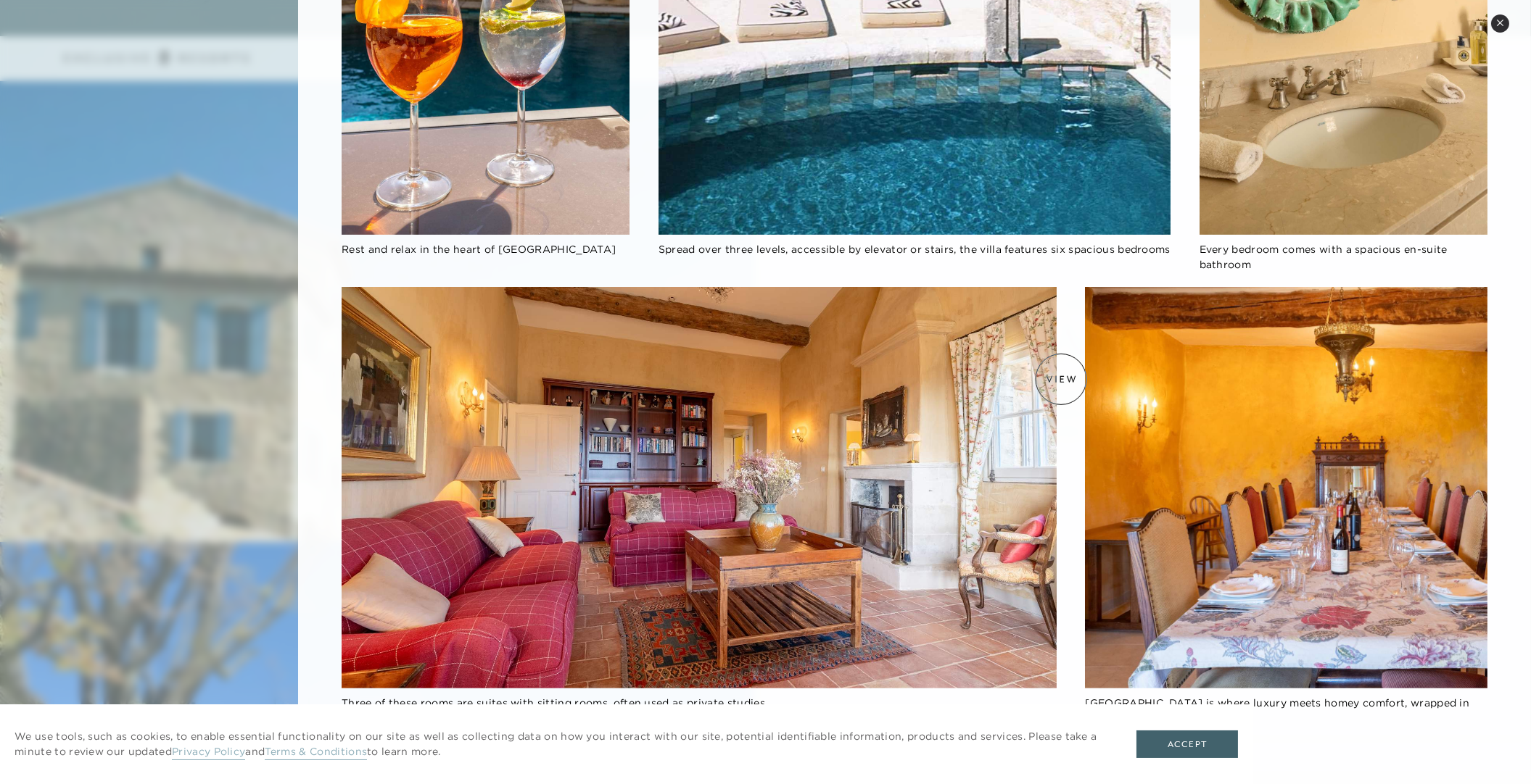
scroll to position [1262, 0]
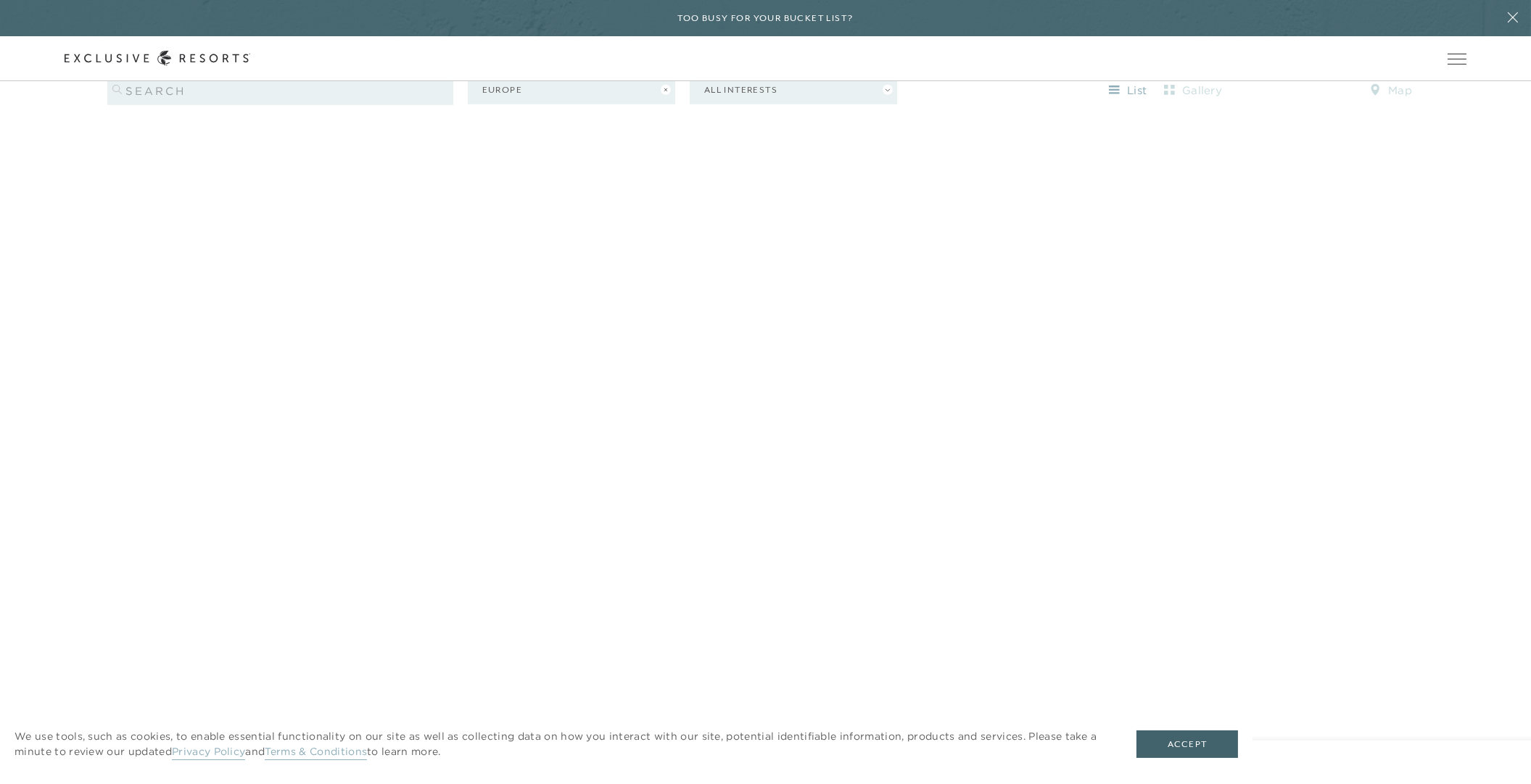
scroll to position [2057, 0]
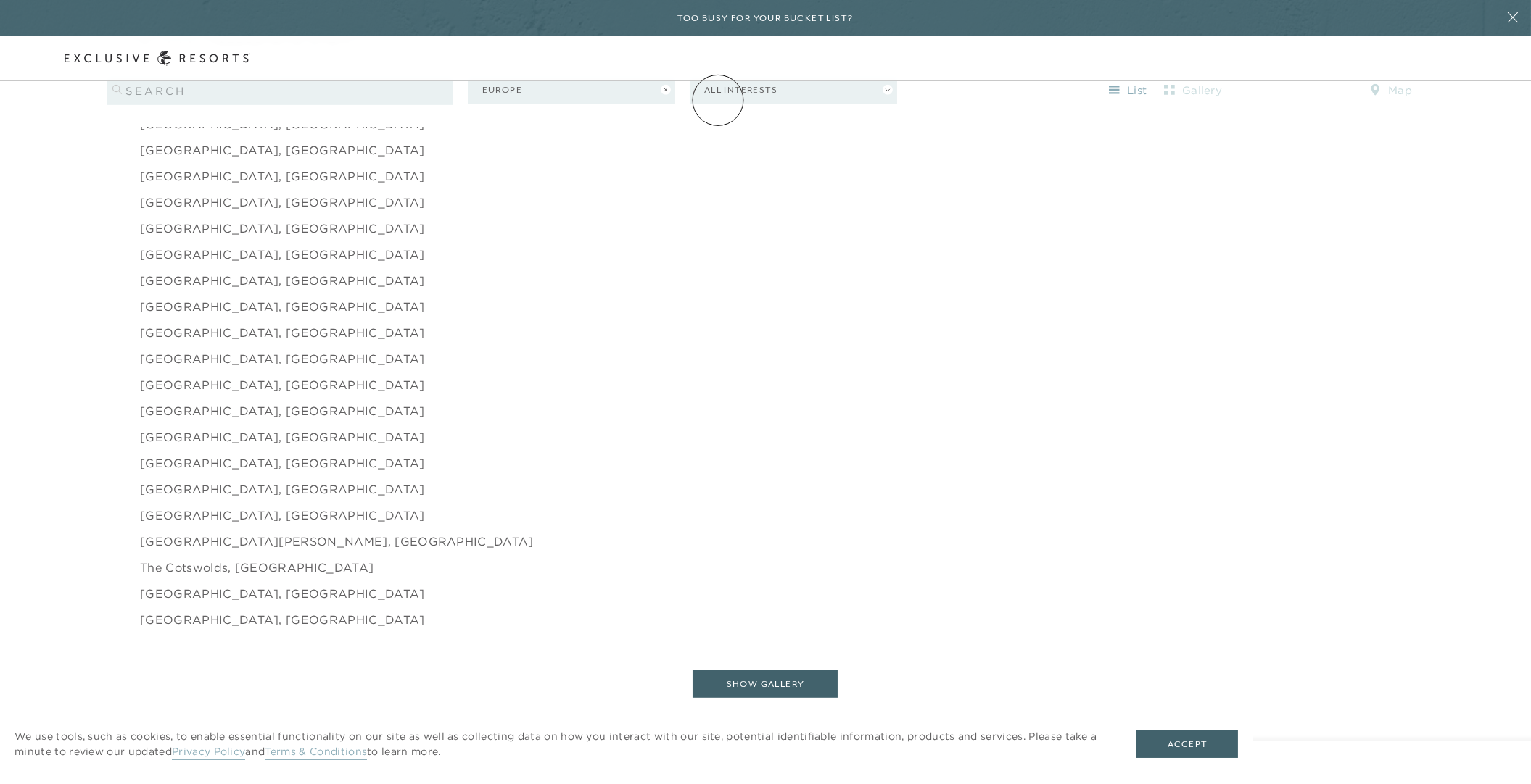
click at [0, 0] on link "How it works" at bounding box center [0, 0] width 0 height 0
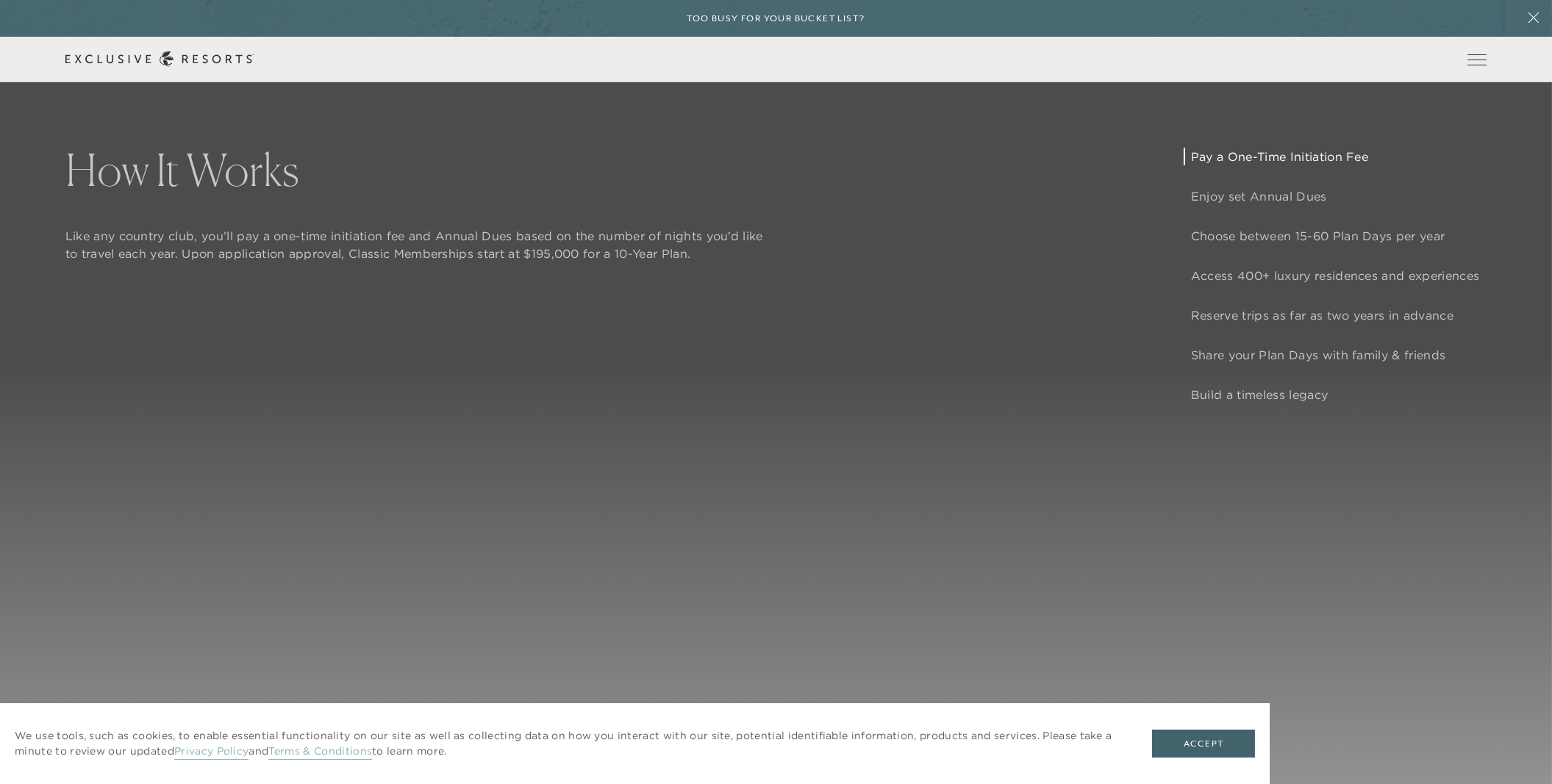
scroll to position [1397, 0]
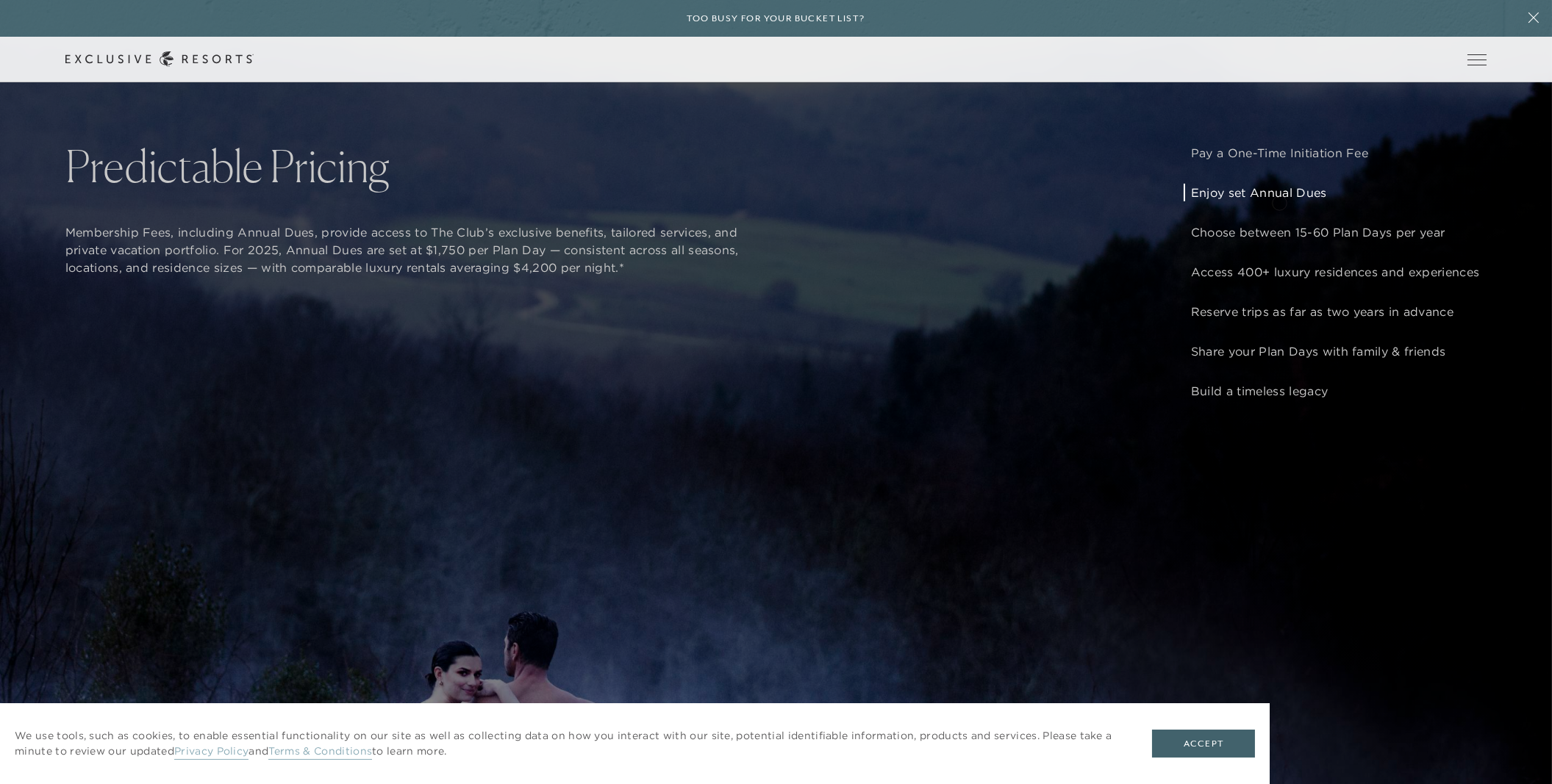
click at [1279, 201] on p "Enjoy set Annual Dues" at bounding box center [1335, 193] width 289 height 17
click at [1277, 241] on p "Choose between 15-60 Plan Days per year" at bounding box center [1335, 232] width 289 height 17
click at [0, 0] on link "VIP Benefits" at bounding box center [0, 0] width 0 height 0
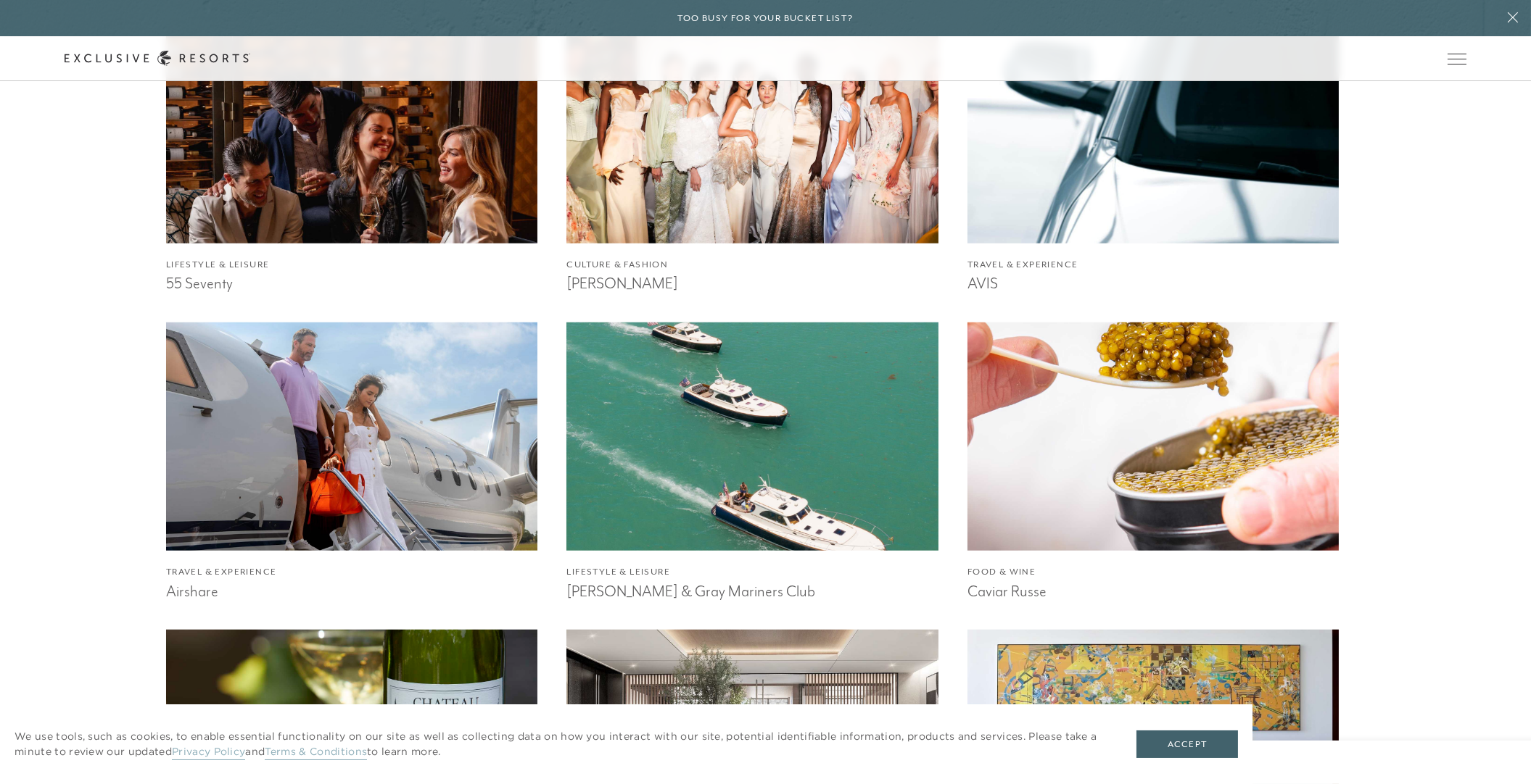
scroll to position [1724, 0]
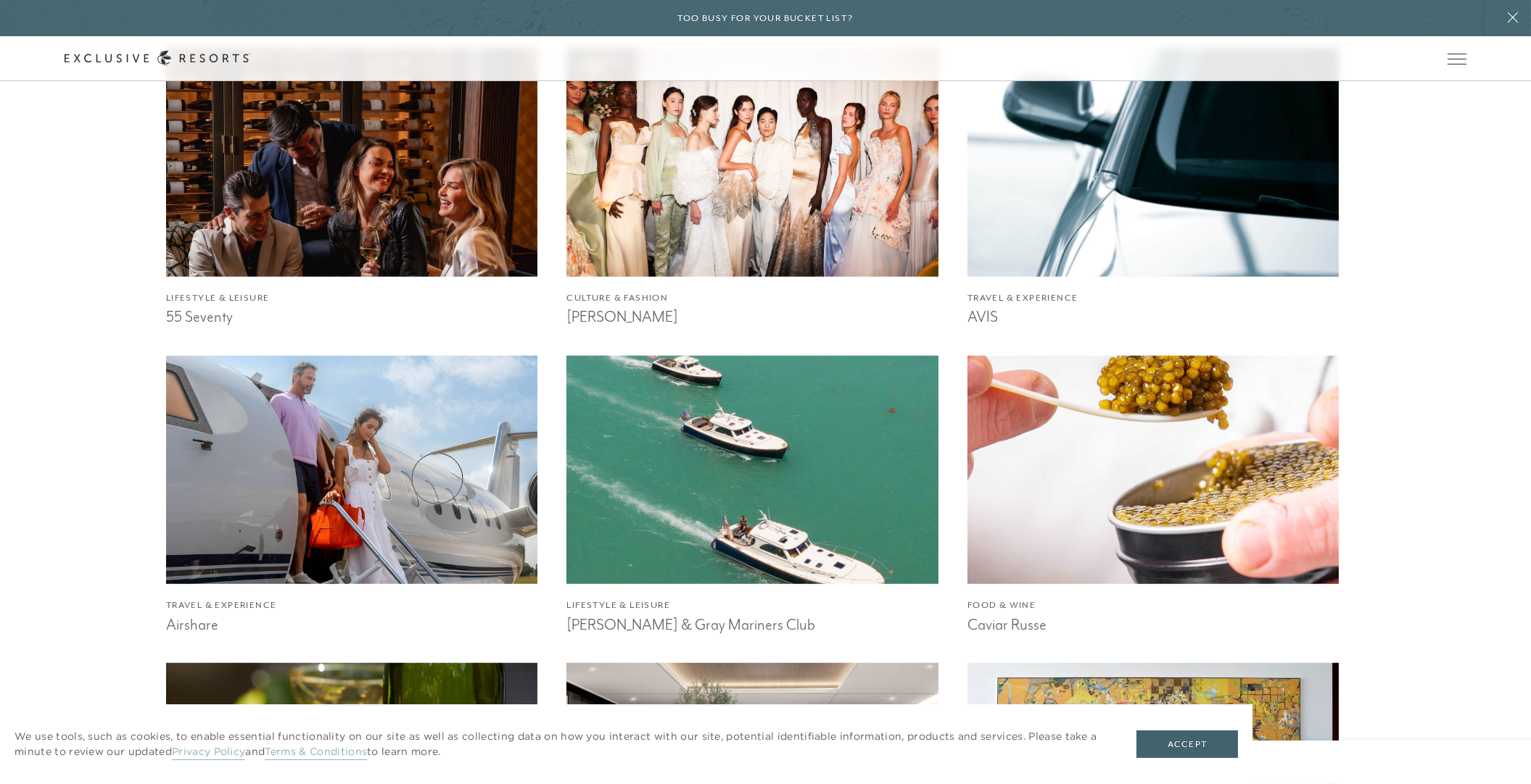
click at [437, 478] on img at bounding box center [351, 470] width 409 height 251
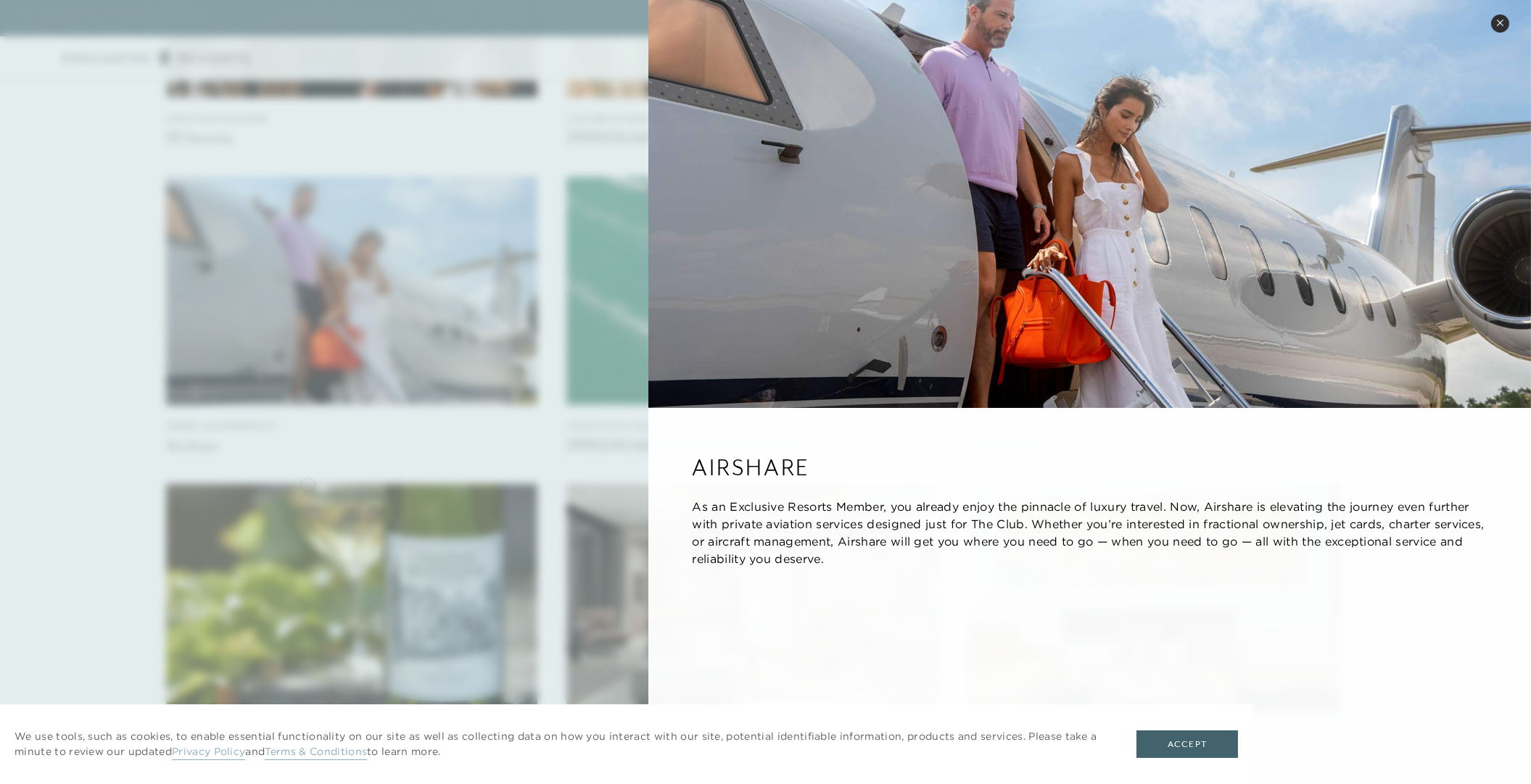
scroll to position [1932, 0]
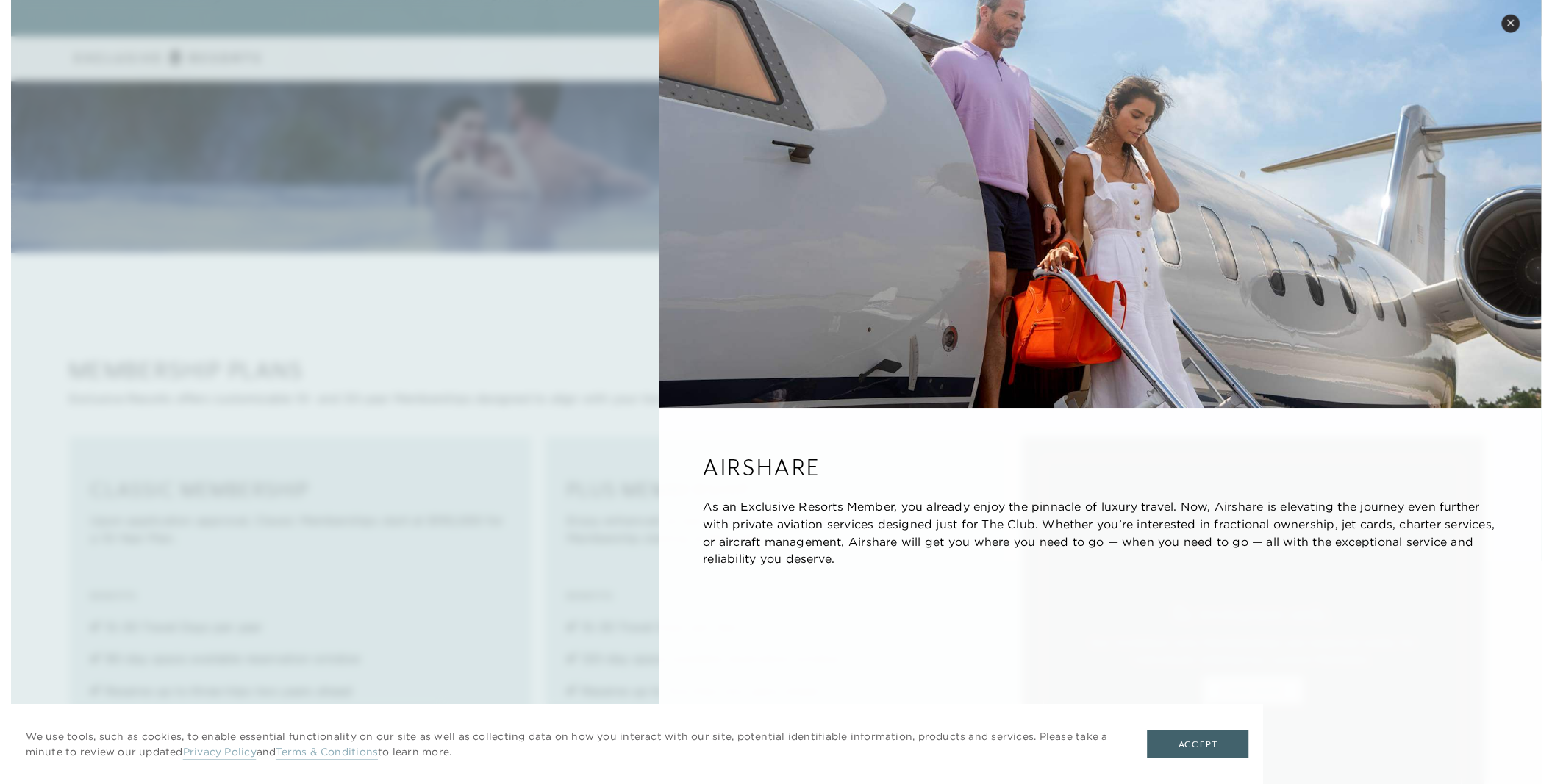
scroll to position [1398, 0]
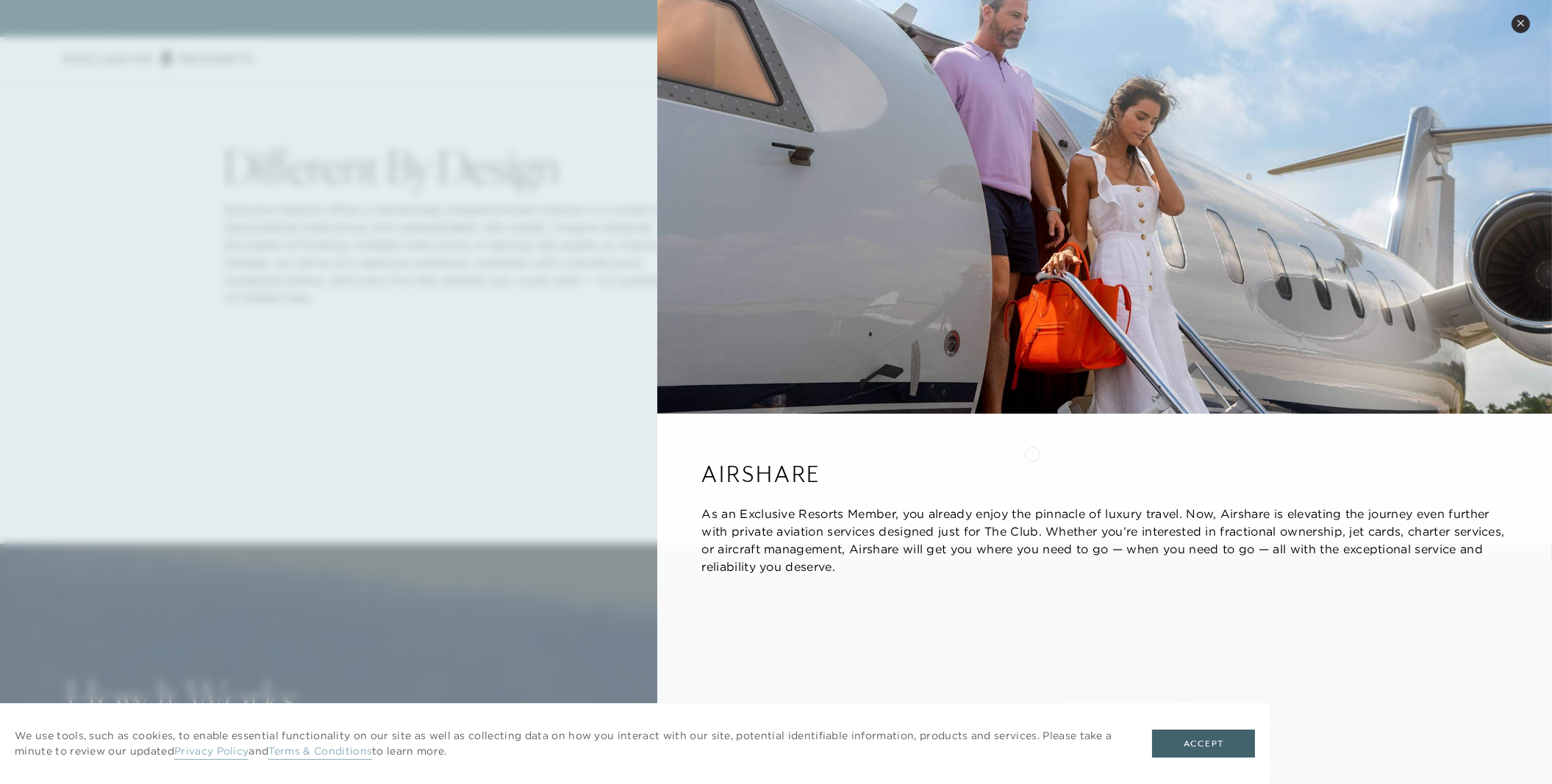
click at [1032, 453] on div "Airshare As an Exclusive Resorts Member, you already enjoy the pinnacle of luxu…" at bounding box center [1105, 516] width 895 height 206
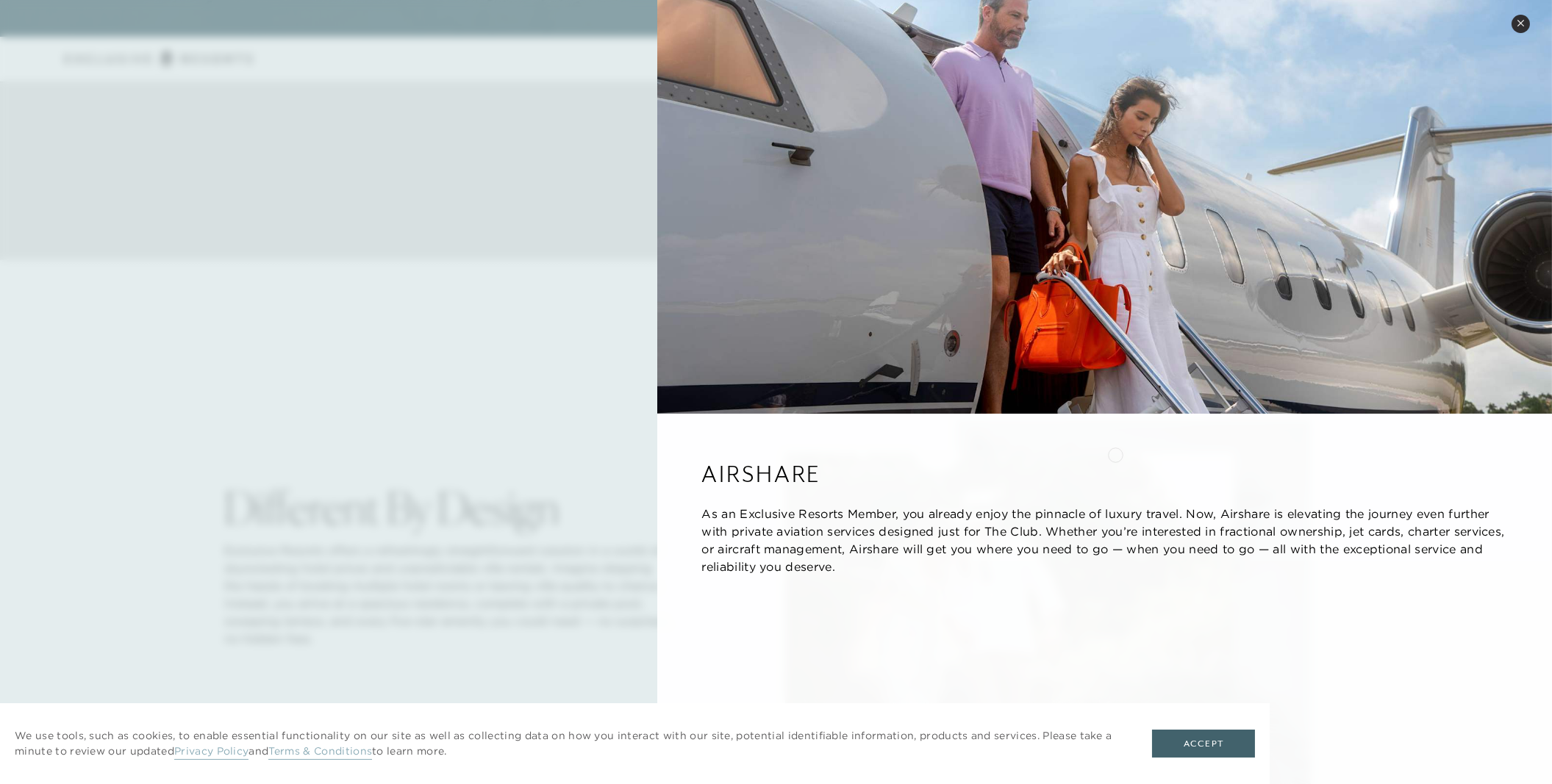
scroll to position [517, 0]
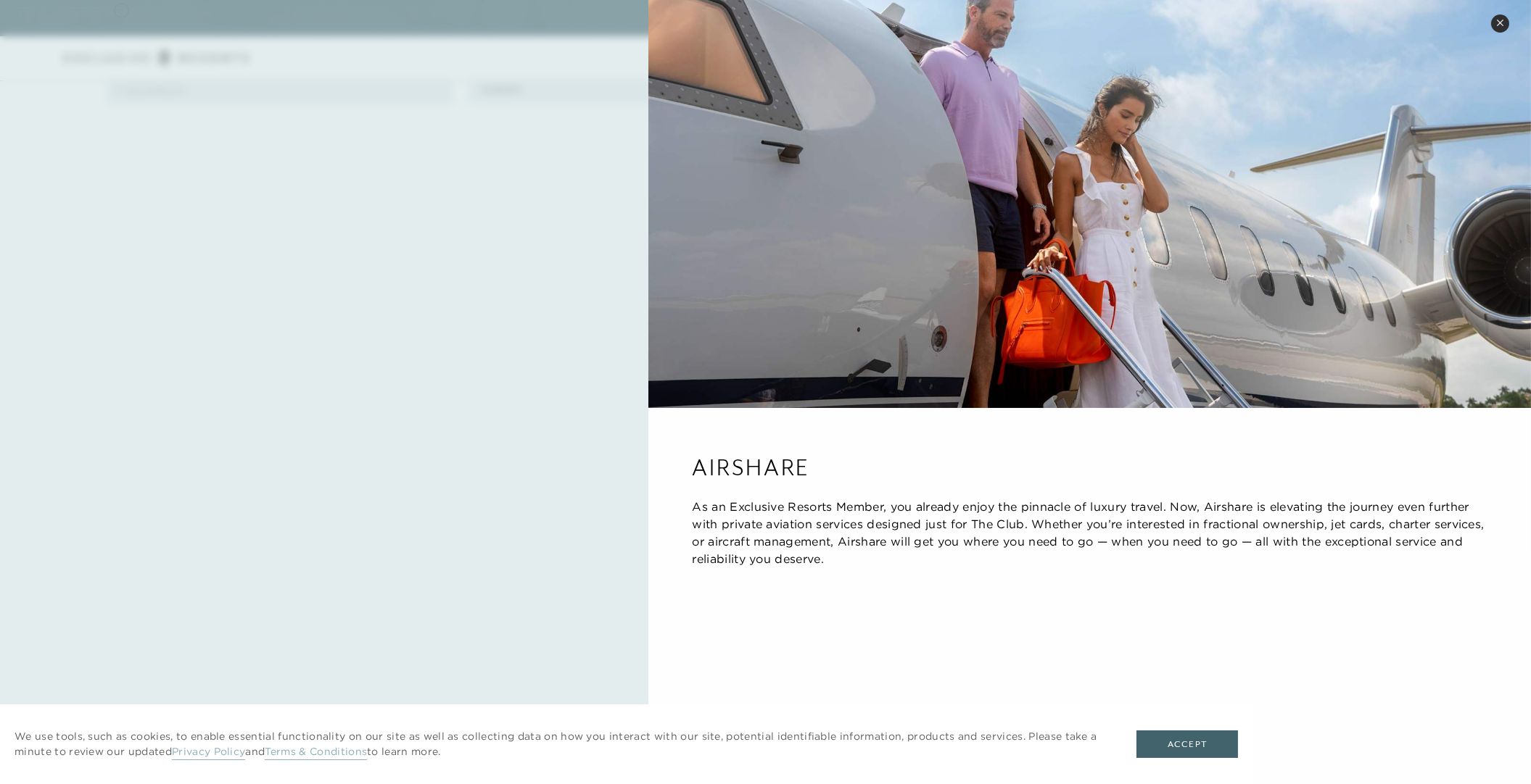
scroll to position [1056, 0]
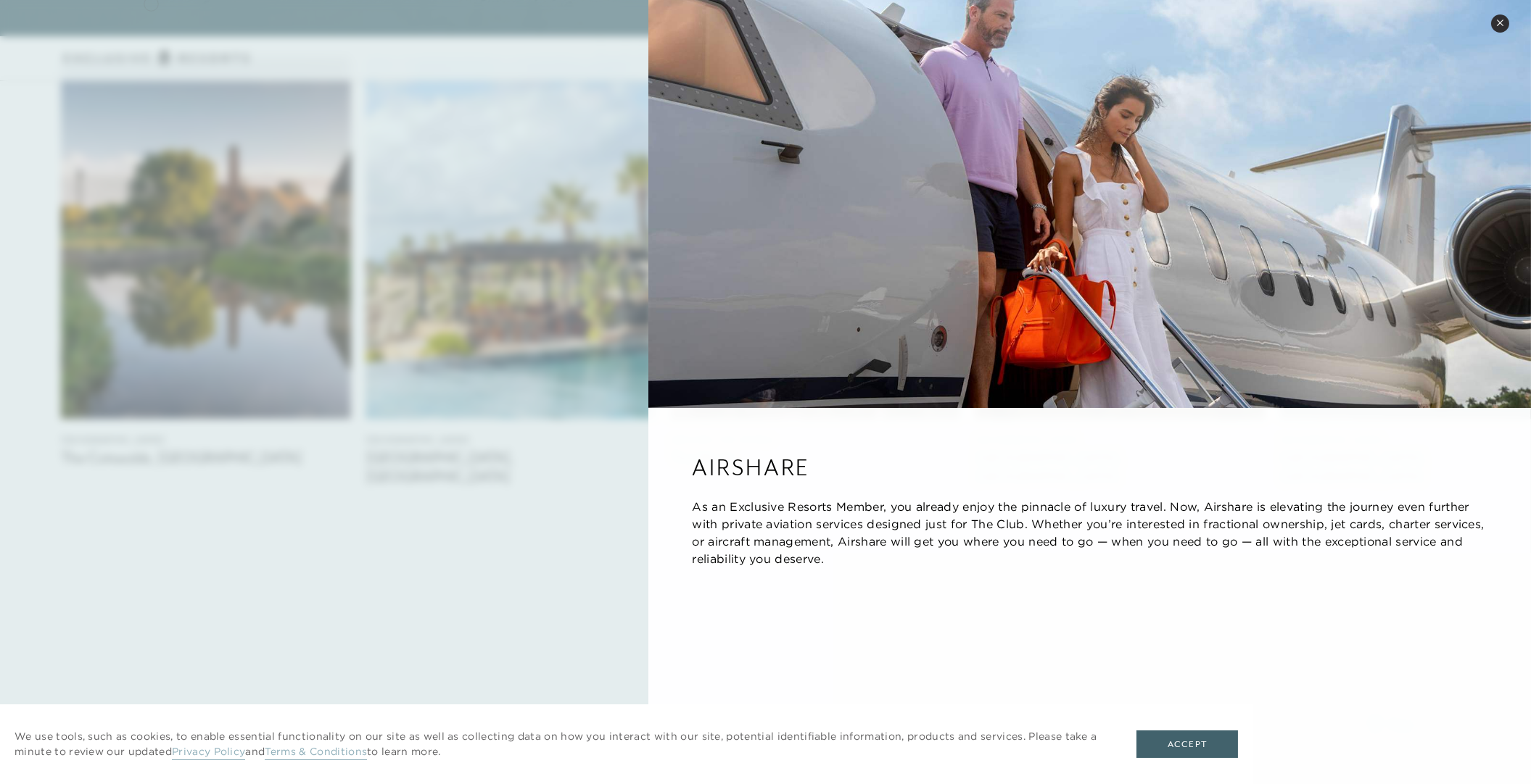
scroll to position [1466, 0]
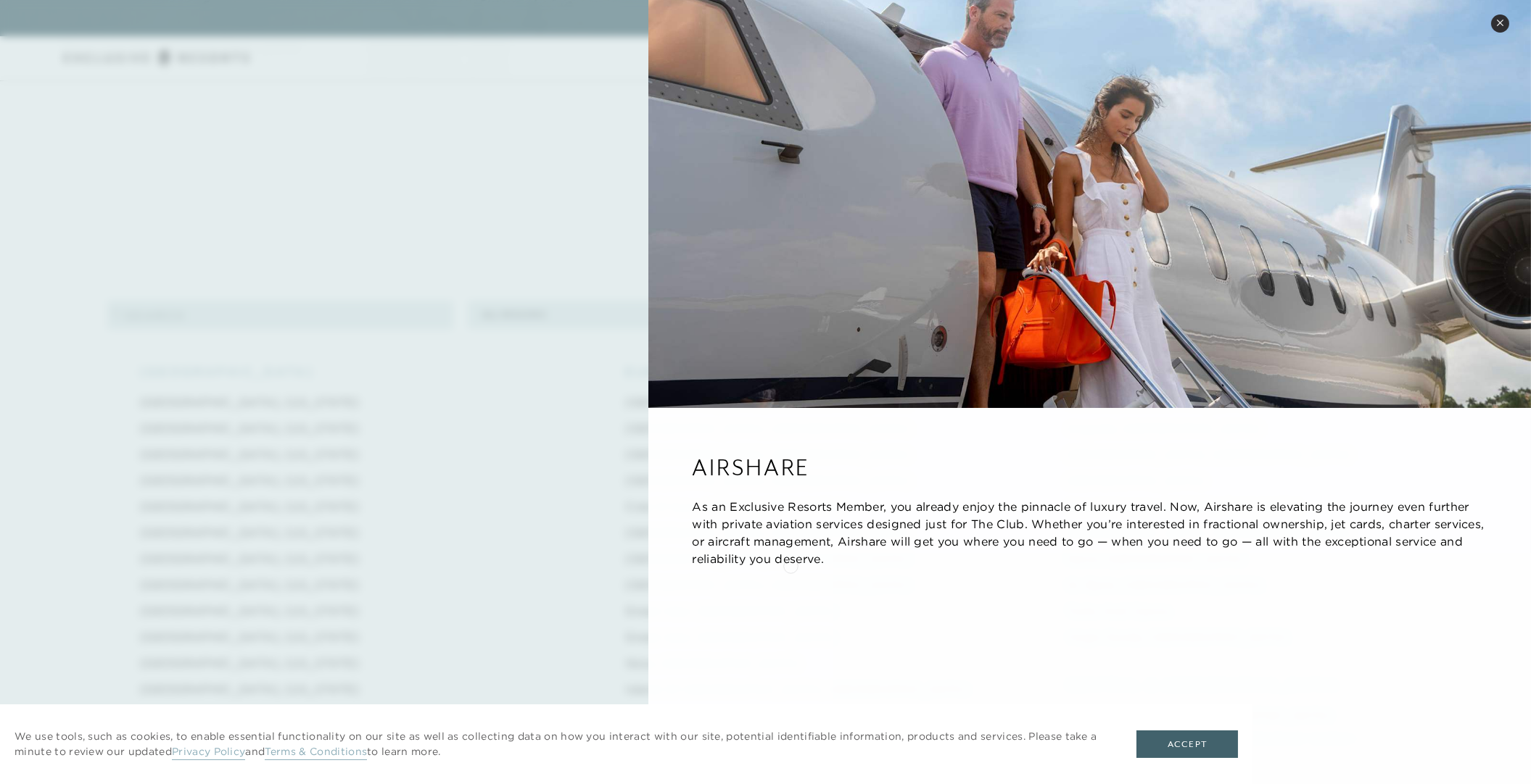
click at [790, 564] on p "As an Exclusive Resorts Member, you already enjoy the pinnacle of luxury travel…" at bounding box center [1089, 533] width 796 height 70
